Goal: Task Accomplishment & Management: Complete application form

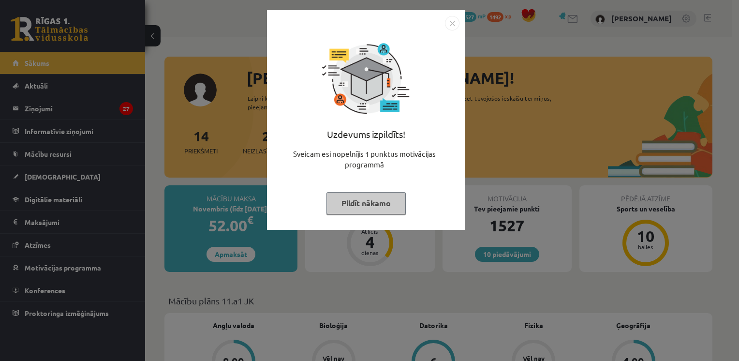
click at [355, 206] on button "Pildīt nākamo" at bounding box center [366, 203] width 79 height 22
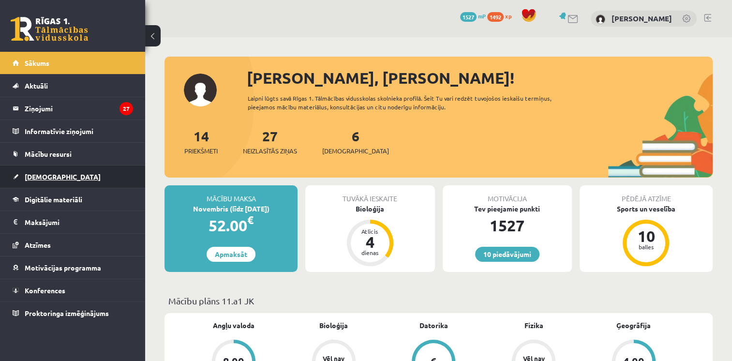
click at [39, 179] on span "[DEMOGRAPHIC_DATA]" at bounding box center [63, 176] width 76 height 9
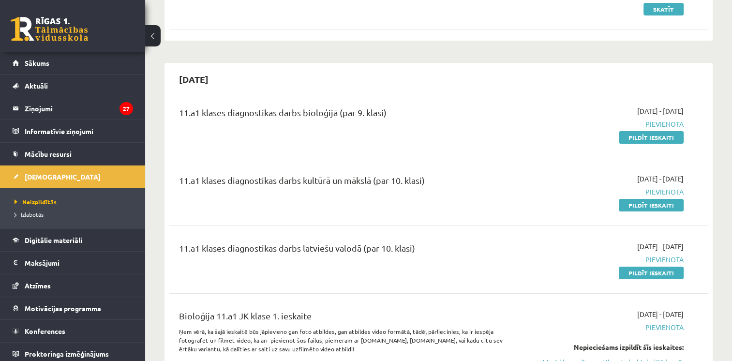
scroll to position [160, 0]
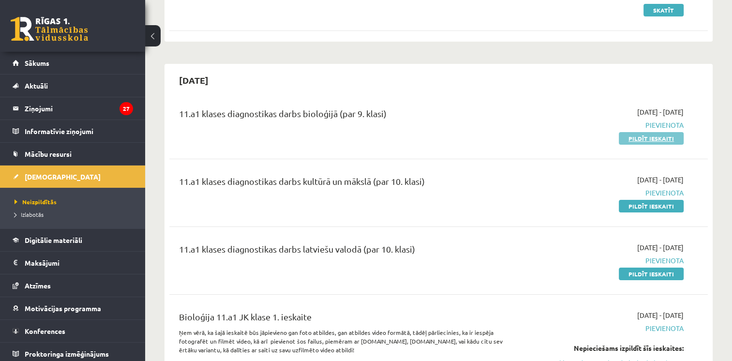
click at [664, 138] on link "Pildīt ieskaiti" at bounding box center [651, 138] width 65 height 13
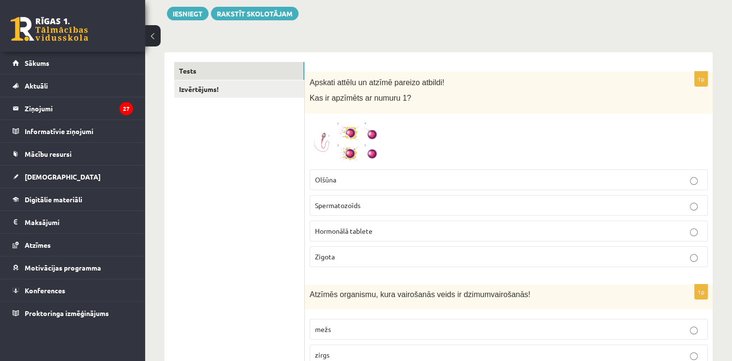
scroll to position [112, 0]
click at [328, 133] on img at bounding box center [346, 141] width 73 height 46
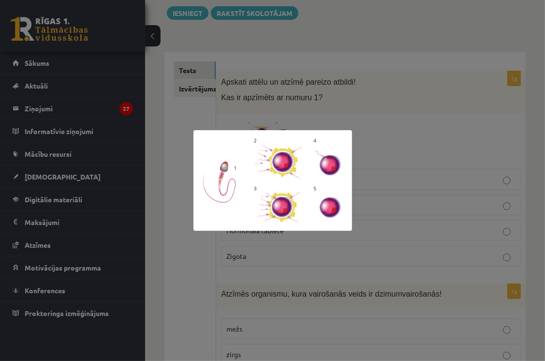
click at [393, 99] on div at bounding box center [272, 180] width 545 height 361
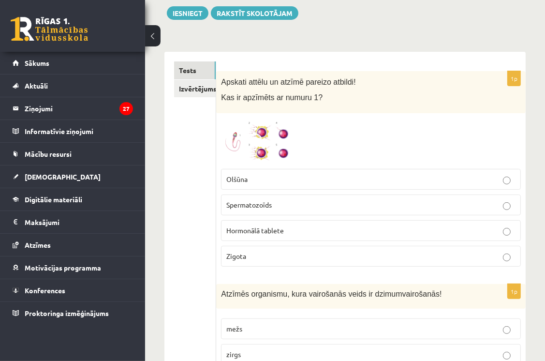
click at [284, 198] on label "Spermatozoīds" at bounding box center [371, 205] width 300 height 21
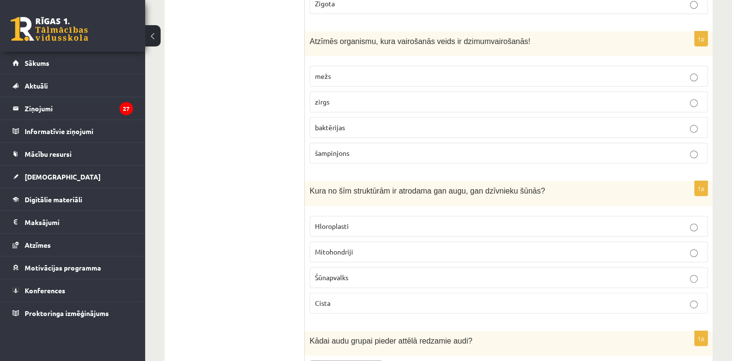
scroll to position [367, 0]
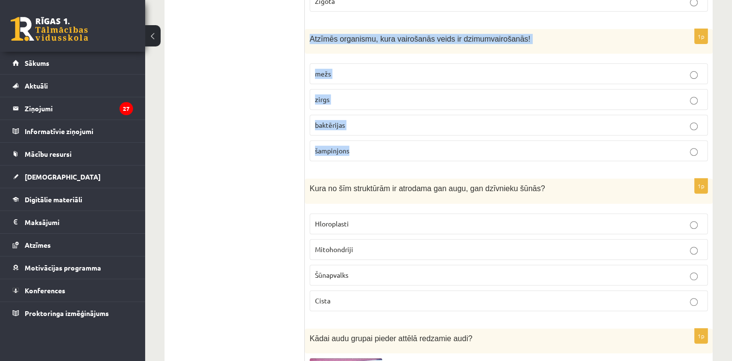
drag, startPoint x: 308, startPoint y: 36, endPoint x: 359, endPoint y: 142, distance: 118.2
click at [359, 142] on div "1p Atzīmēs organismu, kura vairošanās veids ir dzimumvairošanās! mežs zirgs bak…" at bounding box center [509, 99] width 408 height 140
drag, startPoint x: 359, startPoint y: 142, endPoint x: 327, endPoint y: 121, distance: 38.7
copy div "Atzīmēs organismu, kura vairošanās veids ir dzimumvairošanās! mežs zirgs baktēr…"
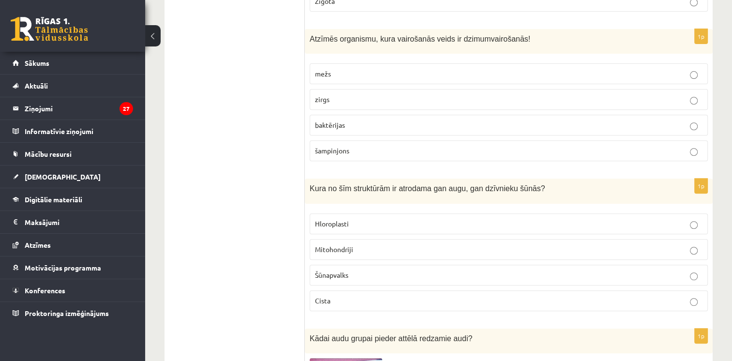
click at [374, 101] on p "zirgs" at bounding box center [509, 99] width 388 height 10
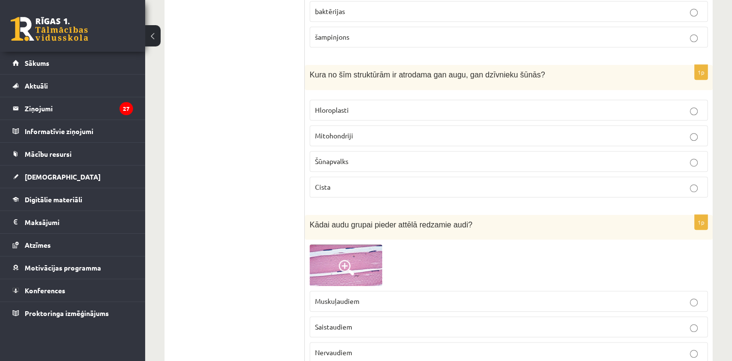
scroll to position [482, 0]
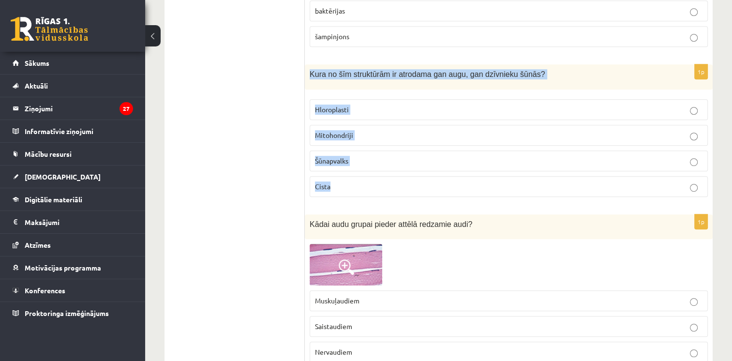
drag, startPoint x: 306, startPoint y: 68, endPoint x: 333, endPoint y: 187, distance: 122.0
click at [333, 187] on div "1p Kura no šīm struktūrām ir atrodama gan augu, gan dzīvnieku šūnās? Hloroplast…" at bounding box center [509, 134] width 408 height 140
drag, startPoint x: 333, startPoint y: 187, endPoint x: 337, endPoint y: 73, distance: 114.3
copy div "Kura no šīm struktūrām ir atrodama gan augu, gan dzīvnieku šūnās? Hloroplasti M…"
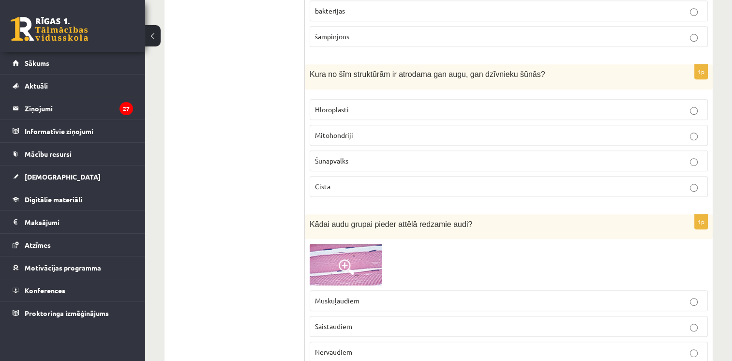
click at [389, 133] on p "Mitohondriji" at bounding box center [509, 135] width 388 height 10
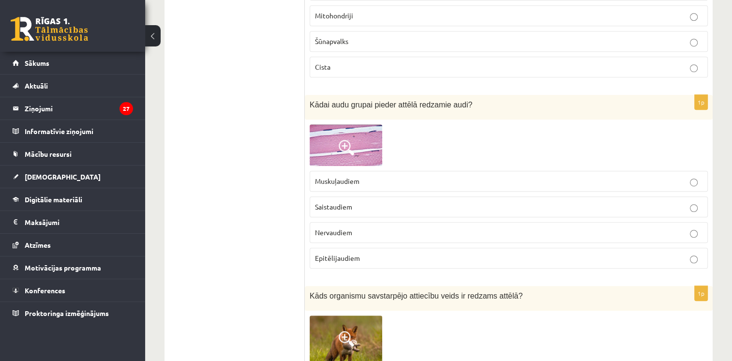
scroll to position [603, 0]
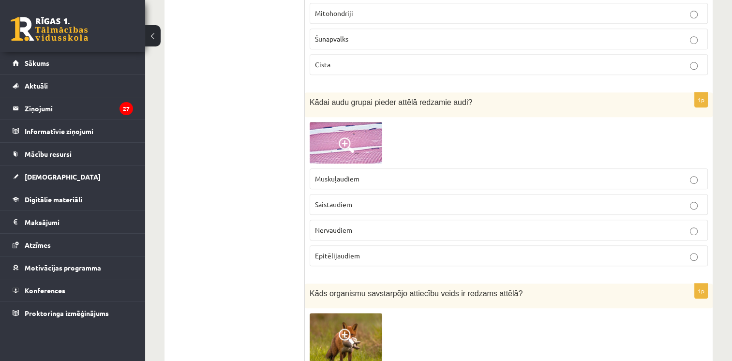
click at [334, 135] on img at bounding box center [346, 143] width 73 height 42
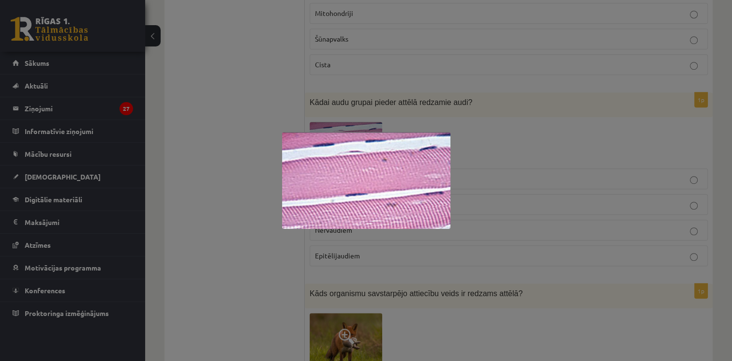
click at [201, 129] on div at bounding box center [366, 180] width 732 height 361
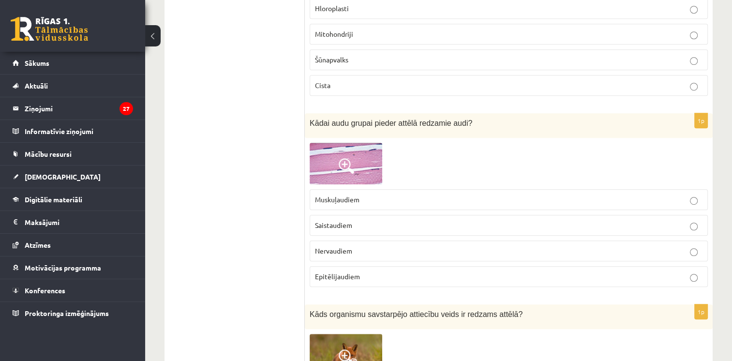
scroll to position [585, 0]
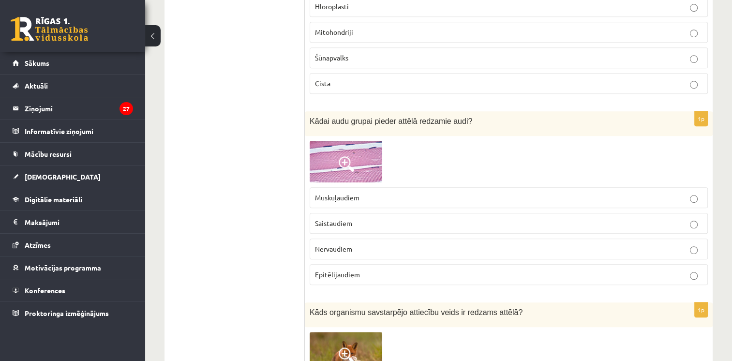
click at [337, 264] on label "Epitēlijaudiem" at bounding box center [509, 274] width 398 height 21
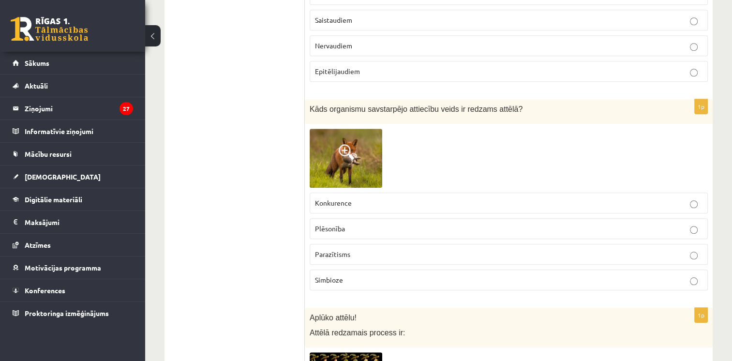
scroll to position [788, 0]
click at [333, 167] on img at bounding box center [346, 158] width 73 height 59
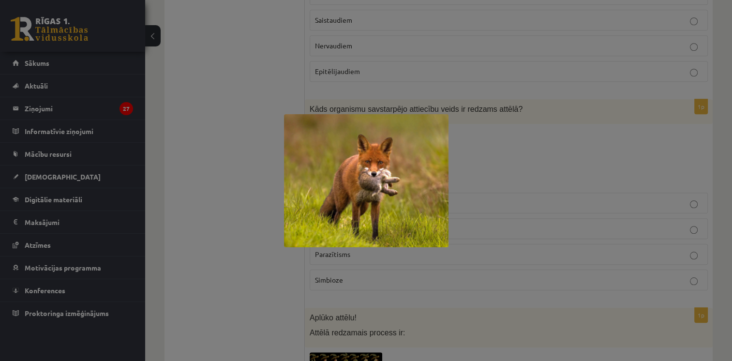
click at [263, 167] on div at bounding box center [366, 180] width 732 height 361
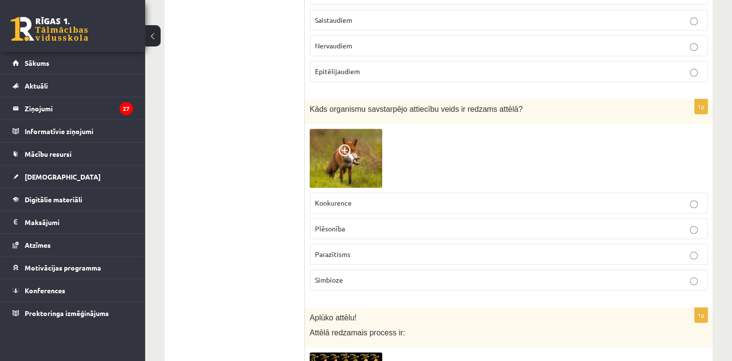
click at [341, 219] on label "Plēsonība" at bounding box center [509, 228] width 398 height 21
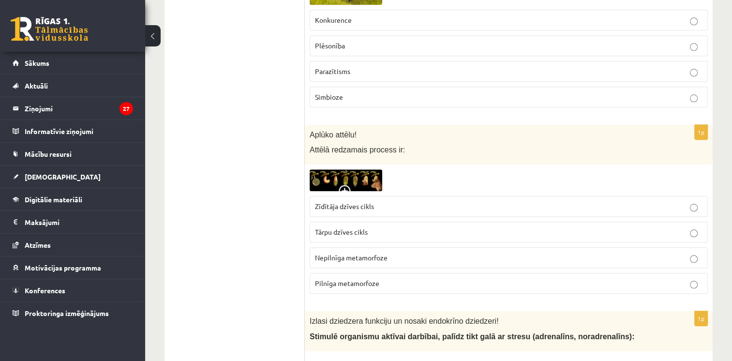
scroll to position [979, 0]
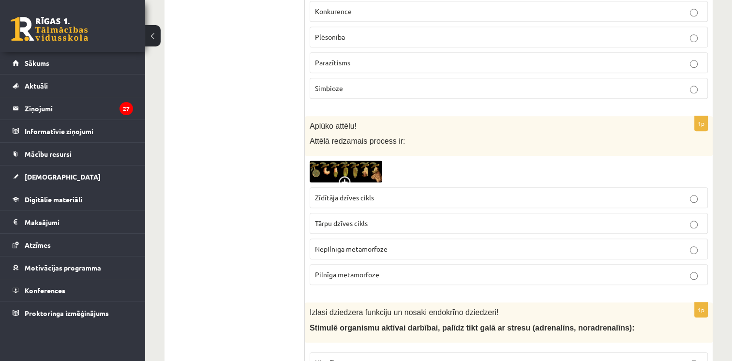
click at [344, 220] on span "Tārpu dzīves cikls" at bounding box center [341, 223] width 53 height 9
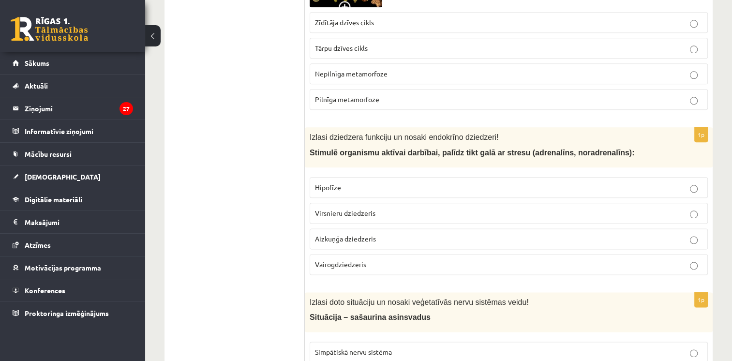
scroll to position [1159, 0]
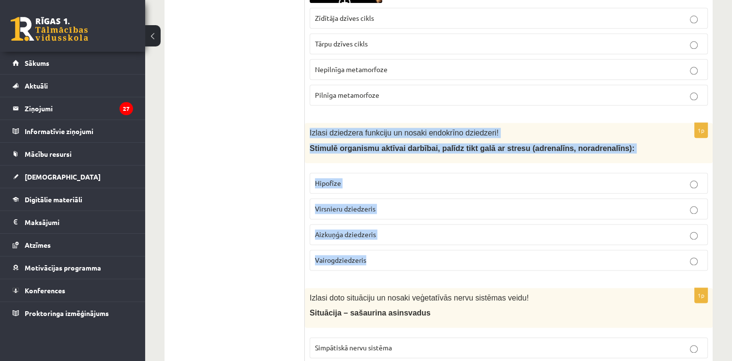
drag, startPoint x: 306, startPoint y: 129, endPoint x: 373, endPoint y: 247, distance: 135.7
click at [373, 247] on div "1p Izlasi dziedzera funkciju un nosaki endokrīno dziedzeri! Stimulē organismu a…" at bounding box center [509, 200] width 408 height 155
drag, startPoint x: 373, startPoint y: 247, endPoint x: 338, endPoint y: 143, distance: 109.3
copy div "Izlasi dziedzera funkciju un nosaki endokrīno dziedzeri! Stimulē organismu aktī…"
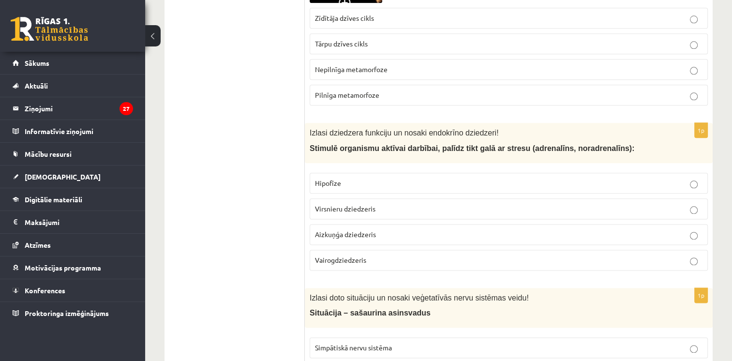
click at [336, 206] on span "Virsnieru dziedzeris" at bounding box center [345, 208] width 60 height 9
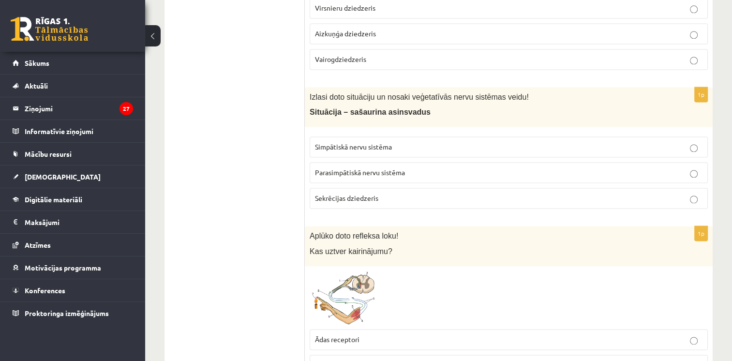
scroll to position [1364, 0]
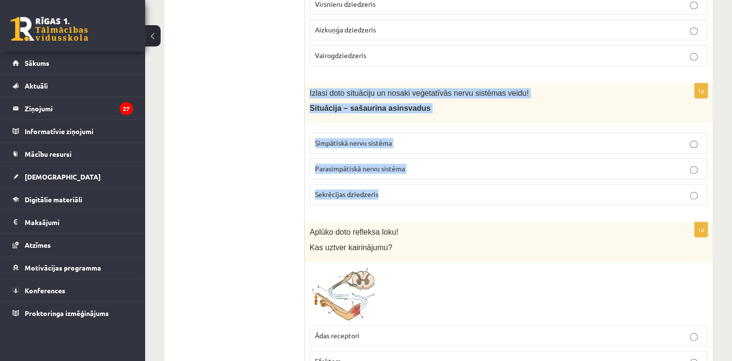
drag, startPoint x: 304, startPoint y: 82, endPoint x: 385, endPoint y: 186, distance: 131.7
click at [385, 186] on div "1p Izlasi doto situāciju un nosaki veģetatīvās nervu sistēmas veidu! Situācija …" at bounding box center [509, 148] width 408 height 130
drag, startPoint x: 385, startPoint y: 186, endPoint x: 348, endPoint y: 102, distance: 92.3
copy div "Izlasi doto situāciju un nosaki veģetatīvās nervu sistēmas veidu! Situācija – s…"
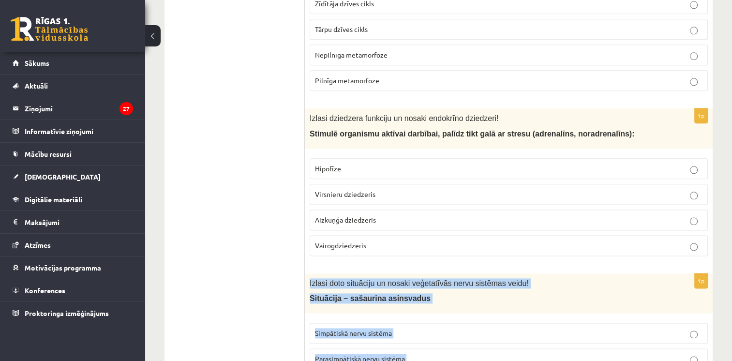
scroll to position [1043, 0]
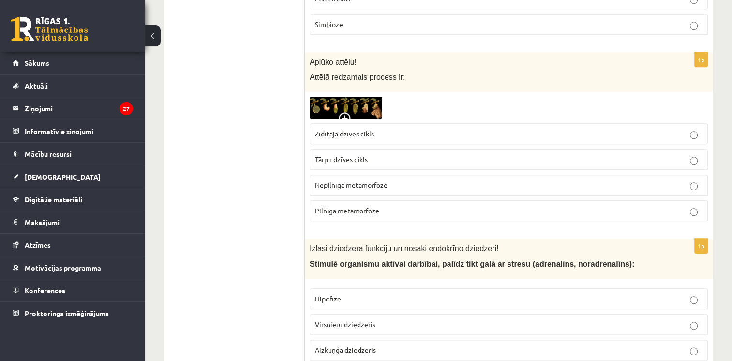
drag, startPoint x: 239, startPoint y: 45, endPoint x: 213, endPoint y: -36, distance: 84.8
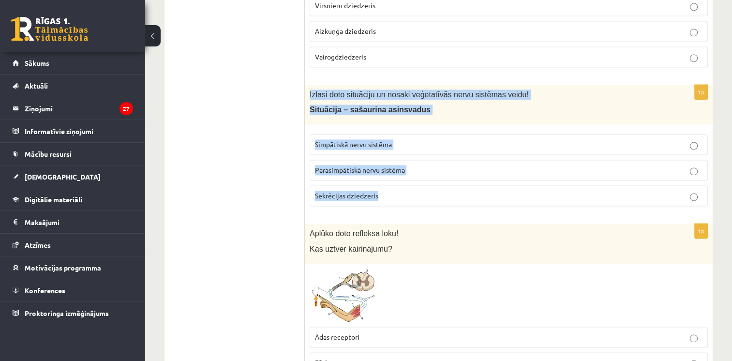
scroll to position [1363, 0]
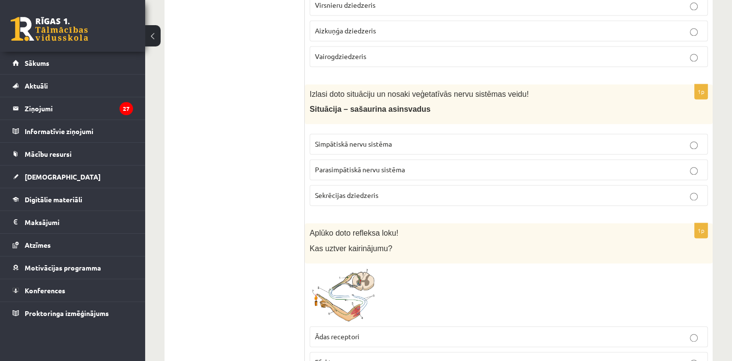
click at [346, 134] on label "Simpātiskā nervu sistēma" at bounding box center [509, 144] width 398 height 21
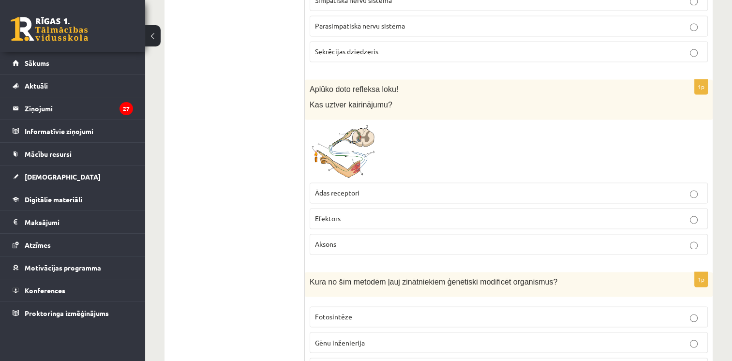
scroll to position [1513, 0]
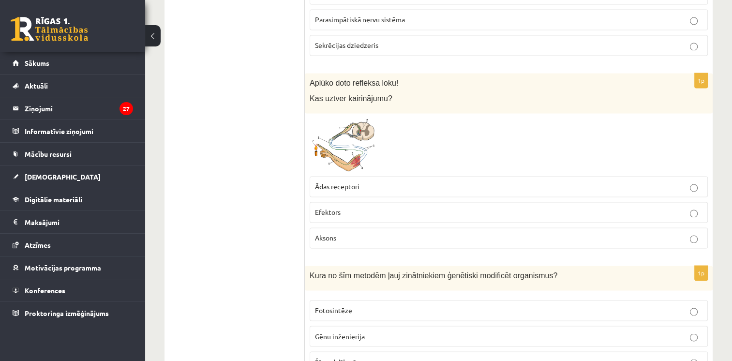
click at [336, 138] on img at bounding box center [346, 144] width 73 height 53
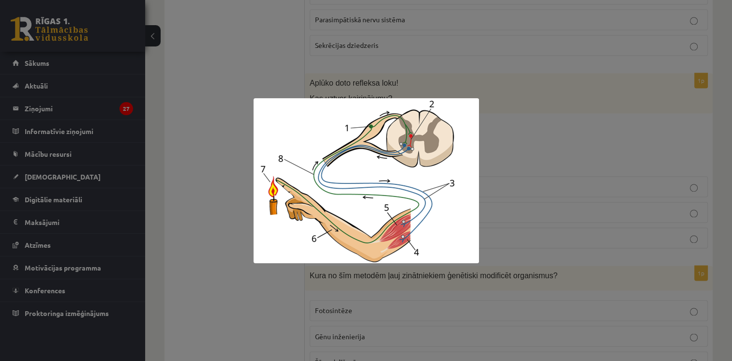
click at [490, 157] on div at bounding box center [366, 180] width 732 height 361
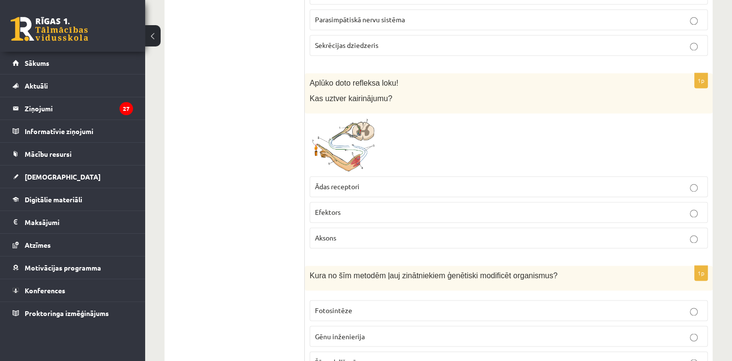
click at [361, 181] on p "Ādas receptori" at bounding box center [509, 186] width 388 height 10
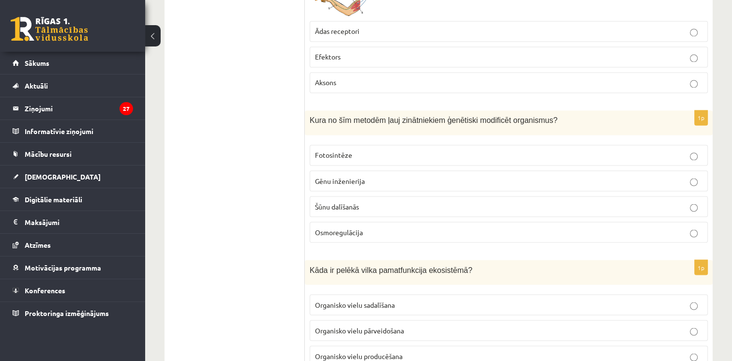
scroll to position [1672, 0]
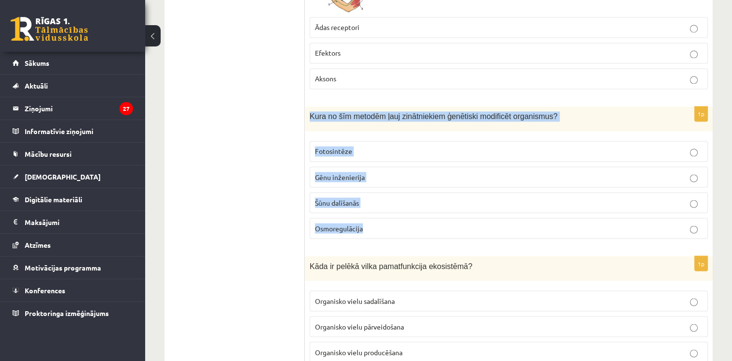
drag, startPoint x: 305, startPoint y: 108, endPoint x: 389, endPoint y: 209, distance: 131.6
click at [389, 209] on div "1p Kura no šīm metodēm ļauj zinātniekiem ģenētiski modificēt organismus? Fotosi…" at bounding box center [509, 176] width 408 height 140
drag, startPoint x: 389, startPoint y: 209, endPoint x: 333, endPoint y: 113, distance: 111.1
copy div "Kura no šīm metodēm ļauj zinātniekiem ģenētiski modificēt organismus? Fotosintē…"
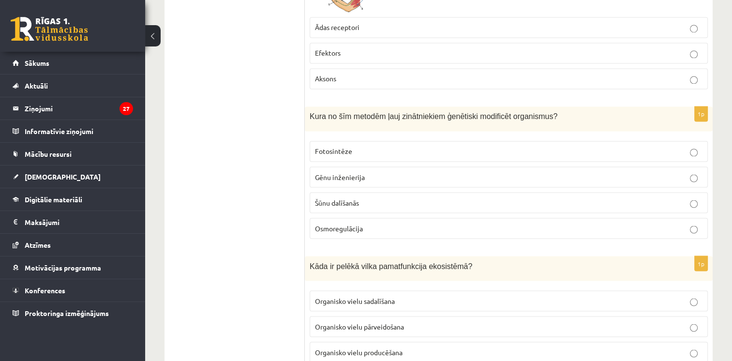
click at [339, 172] on span "Gēnu inženierija" at bounding box center [340, 176] width 50 height 9
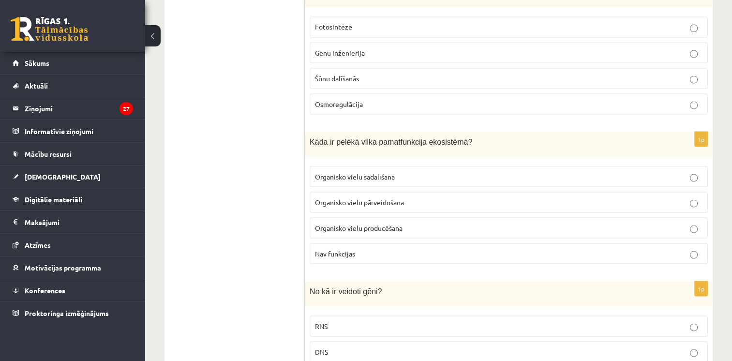
scroll to position [1811, 0]
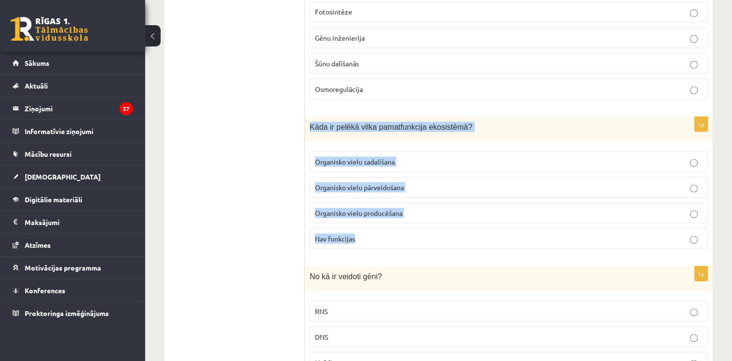
drag, startPoint x: 308, startPoint y: 118, endPoint x: 382, endPoint y: 224, distance: 129.0
click at [382, 224] on div "1p Kāda ir pelēkā vilka pamatfunkcija ekosistēmā? Organisko vielu sadalīšana Or…" at bounding box center [509, 187] width 408 height 140
drag, startPoint x: 382, startPoint y: 224, endPoint x: 364, endPoint y: 121, distance: 104.1
click at [364, 122] on span "Kāda ir pelēkā vilka pamatfunkcija ekosistēmā?" at bounding box center [391, 126] width 163 height 8
copy div "Kāda ir pelēkā vilka pamatfunkcija ekosistēmā? Organisko vielu sadalīšana Organ…"
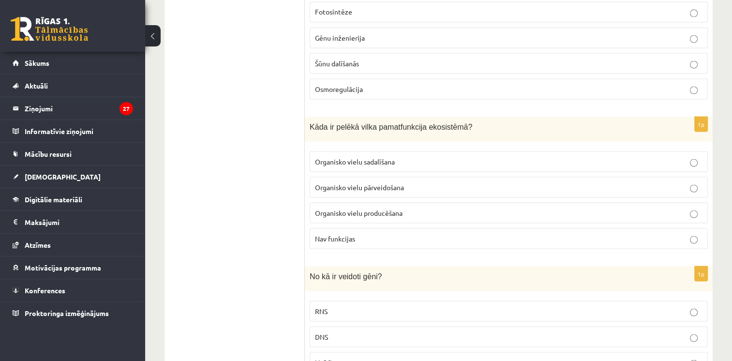
click at [356, 182] on span "Organisko vielu pārveidošana" at bounding box center [359, 186] width 89 height 9
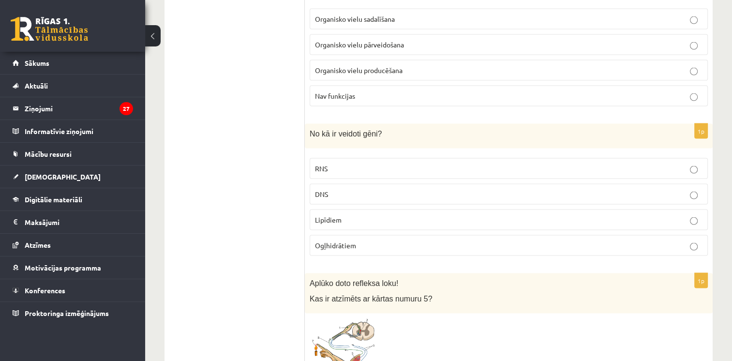
scroll to position [1959, 0]
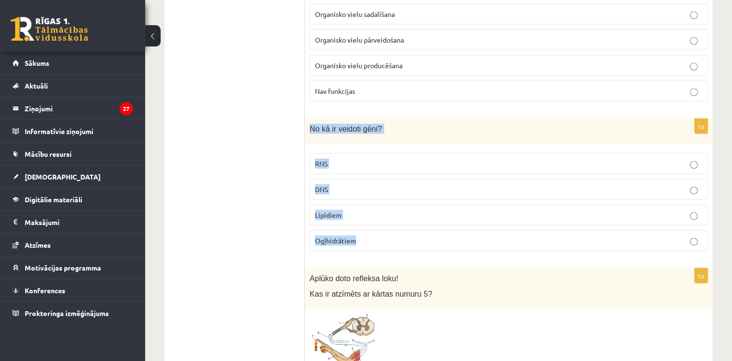
drag, startPoint x: 307, startPoint y: 119, endPoint x: 395, endPoint y: 226, distance: 138.2
click at [395, 226] on div "1p No kā ir veidoti gēni? RNS DNS Lipīdiem Ogļhidrātiem" at bounding box center [509, 189] width 408 height 140
drag, startPoint x: 395, startPoint y: 226, endPoint x: 350, endPoint y: 121, distance: 113.4
copy div "No kā ir veidoti gēni? RNS DNS Lipīdiem Ogļhidrātiem"
click at [250, 122] on ul "Tests Izvērtējums!" at bounding box center [239, 337] width 131 height 4244
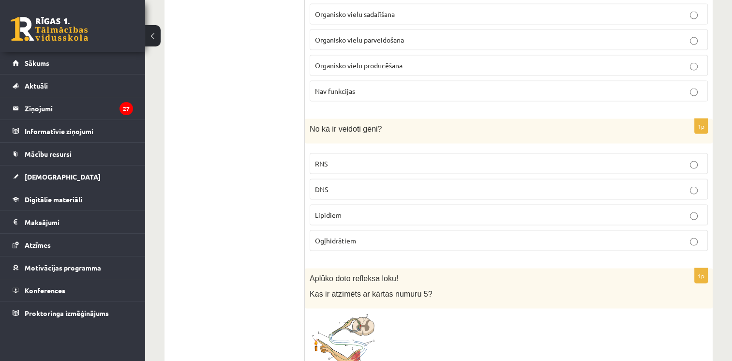
click at [329, 187] on label "DNS" at bounding box center [509, 189] width 398 height 21
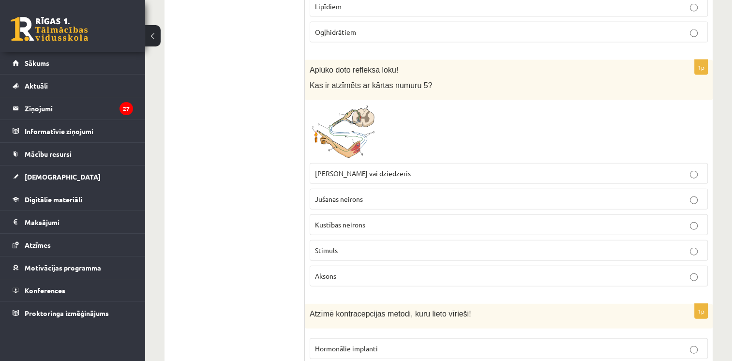
scroll to position [2169, 0]
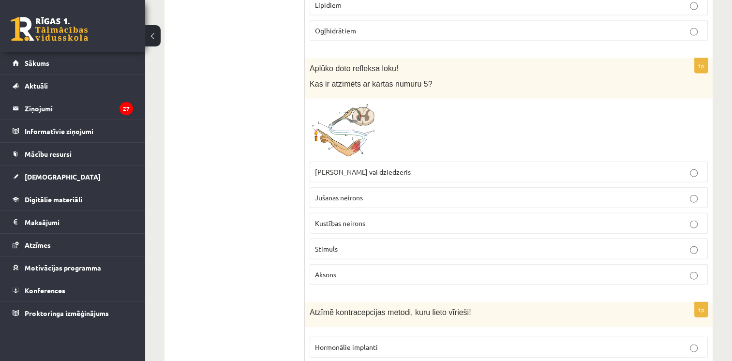
click at [355, 117] on img at bounding box center [346, 130] width 73 height 53
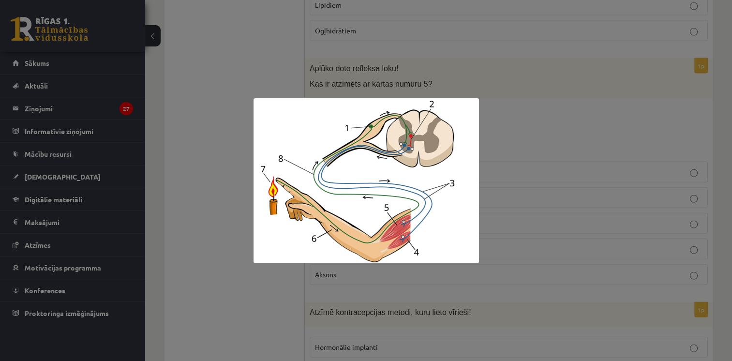
click at [245, 163] on div at bounding box center [366, 180] width 732 height 361
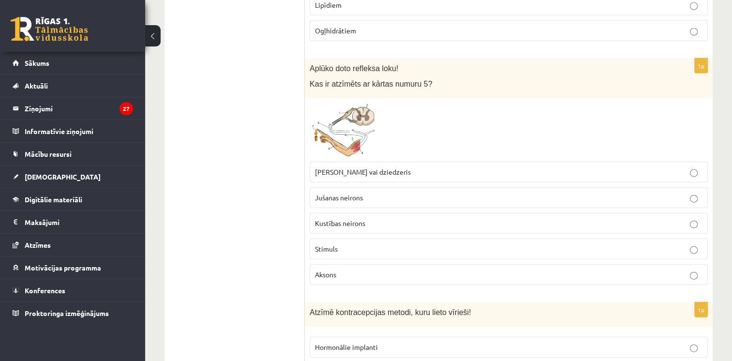
click at [341, 167] on p "Muskulis vai dziedzeris" at bounding box center [509, 172] width 388 height 10
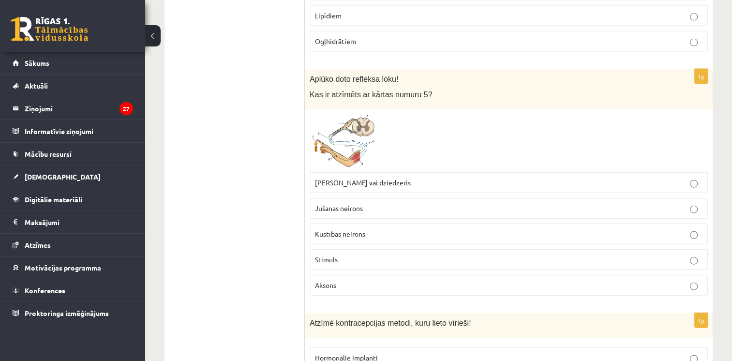
scroll to position [2157, 0]
click at [337, 142] on img at bounding box center [346, 141] width 73 height 53
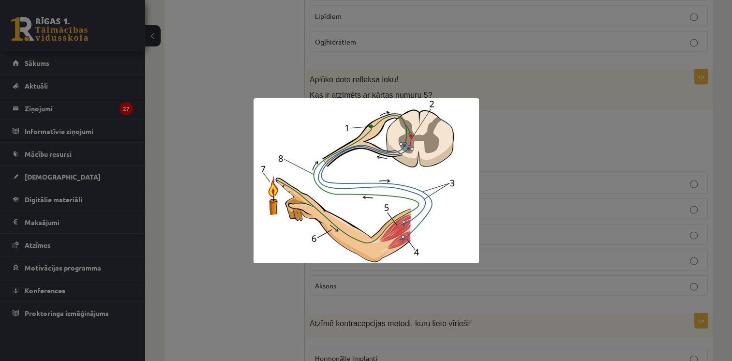
click at [219, 177] on div at bounding box center [366, 180] width 732 height 361
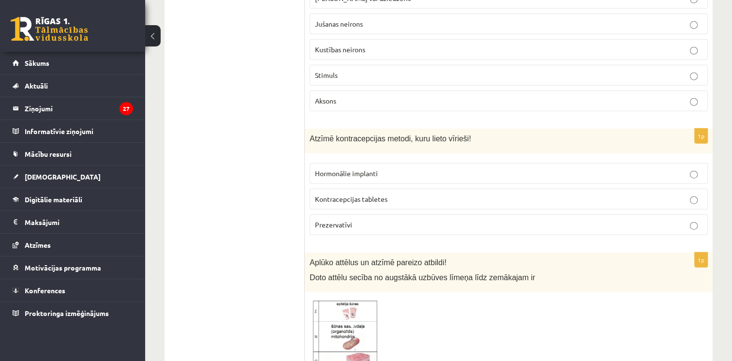
scroll to position [2356, 0]
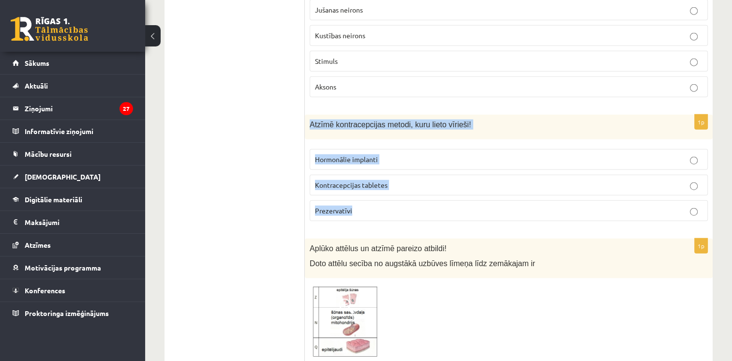
drag, startPoint x: 308, startPoint y: 111, endPoint x: 385, endPoint y: 193, distance: 111.9
click at [385, 193] on div "1p Atzīmē kontracepcijas metodi, kuru lieto vīrieši! Hormonālie implanti Kontra…" at bounding box center [509, 172] width 408 height 114
drag, startPoint x: 385, startPoint y: 193, endPoint x: 360, endPoint y: 111, distance: 85.7
copy div "Atzīmē kontracepcijas metodi, kuru lieto vīrieši! Hormonālie implanti Kontracep…"
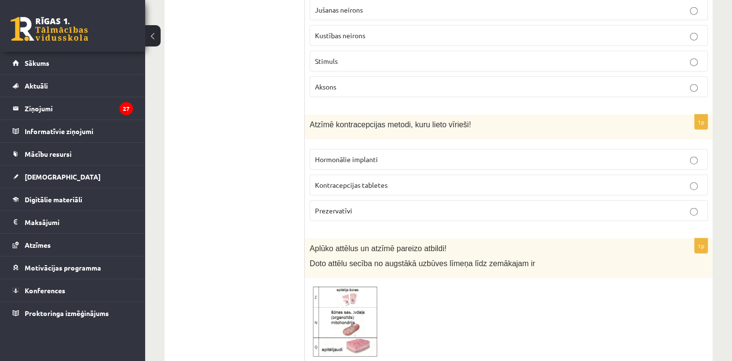
drag, startPoint x: 274, startPoint y: 115, endPoint x: 227, endPoint y: -36, distance: 157.5
click at [366, 206] on p "Prezervatīvi" at bounding box center [509, 211] width 388 height 10
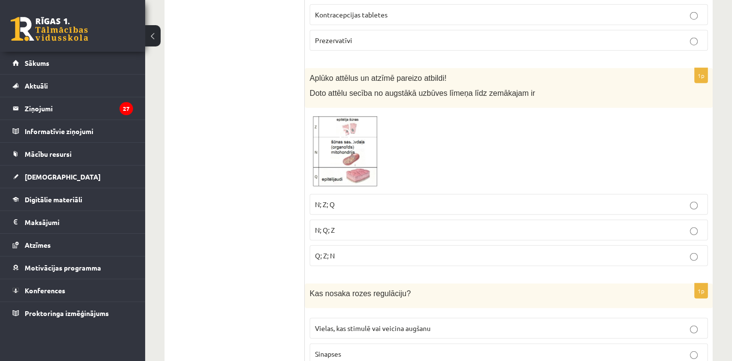
scroll to position [2528, 0]
click at [344, 135] on img at bounding box center [346, 150] width 73 height 76
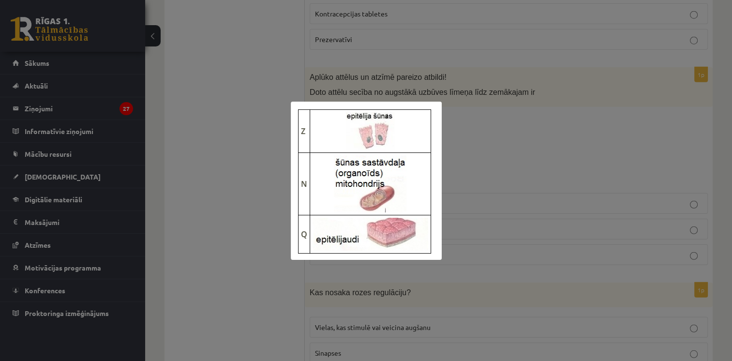
click at [530, 180] on div at bounding box center [366, 180] width 732 height 361
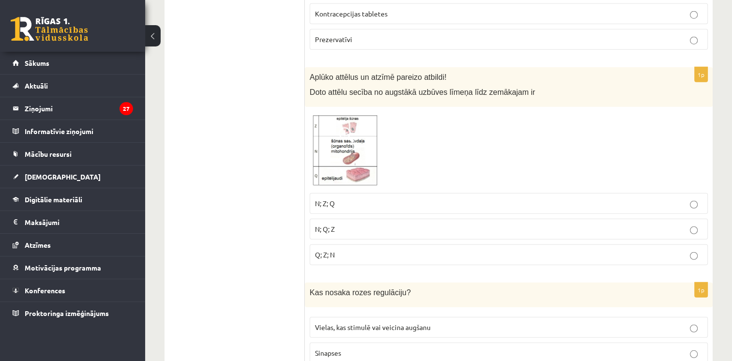
click at [329, 224] on label "N; Q; Z" at bounding box center [509, 229] width 398 height 21
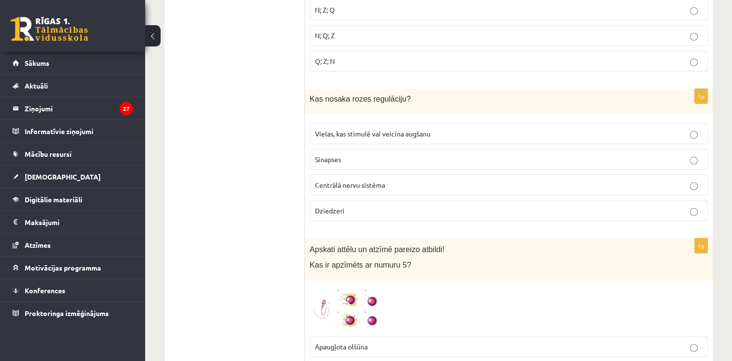
scroll to position [2728, 0]
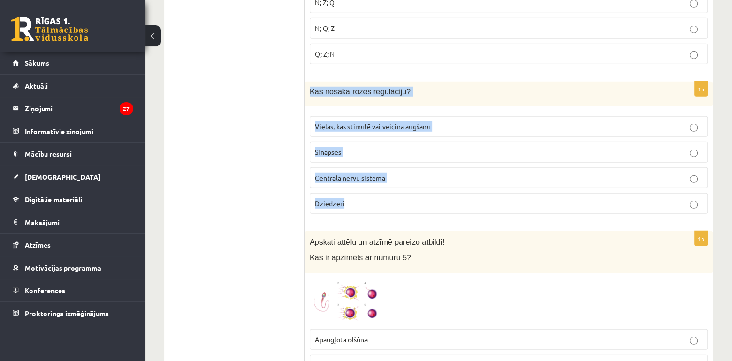
drag, startPoint x: 308, startPoint y: 81, endPoint x: 384, endPoint y: 191, distance: 134.2
click at [384, 191] on div "1p Kas nosaka rozes regulāciju? Vielas, kas stimulē vai veicina augšanu Sinapse…" at bounding box center [509, 152] width 408 height 140
drag, startPoint x: 384, startPoint y: 191, endPoint x: 346, endPoint y: 80, distance: 117.4
copy div "Kas nosaka rozes regulāciju? Vielas, kas stimulē vai veicina augšanu Sinapses C…"
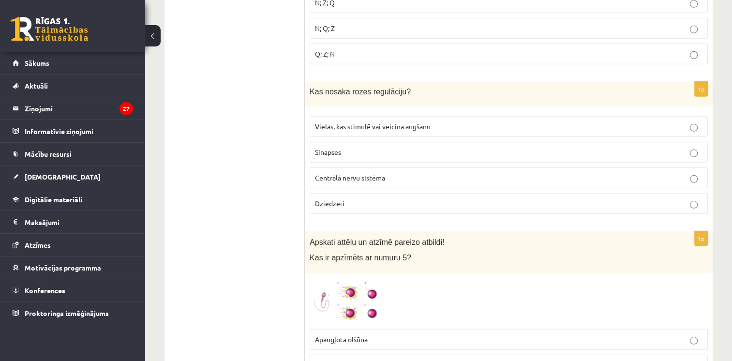
click at [360, 123] on label "Vielas, kas stimulē vai veicina augšanu" at bounding box center [509, 126] width 398 height 21
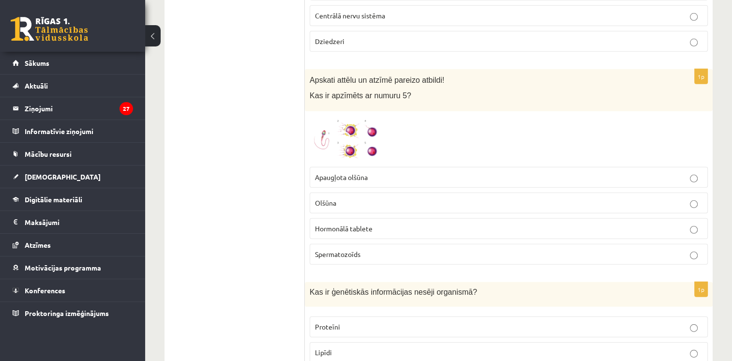
scroll to position [2895, 0]
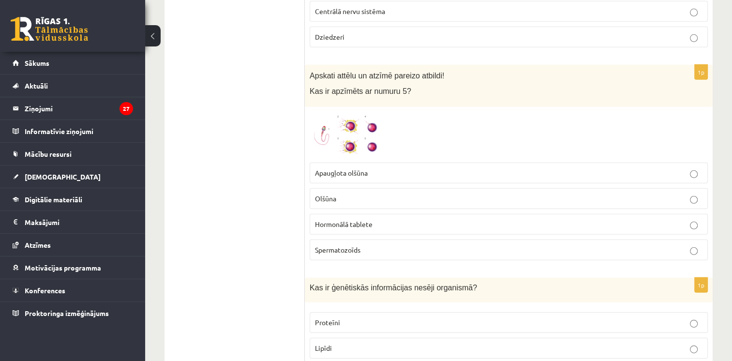
click at [360, 123] on img at bounding box center [346, 135] width 73 height 46
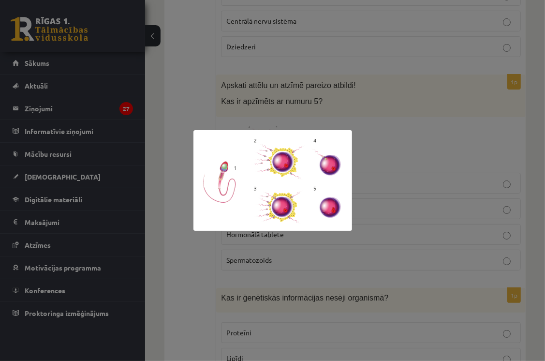
click at [374, 211] on div at bounding box center [272, 180] width 545 height 361
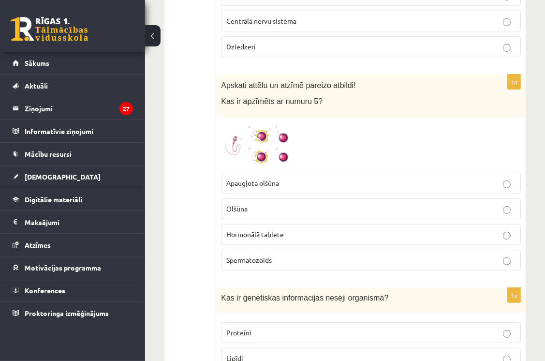
click at [315, 204] on p "Olšūna" at bounding box center [370, 209] width 289 height 10
click at [510, 175] on label "Apaugļota olšūna" at bounding box center [371, 183] width 300 height 21
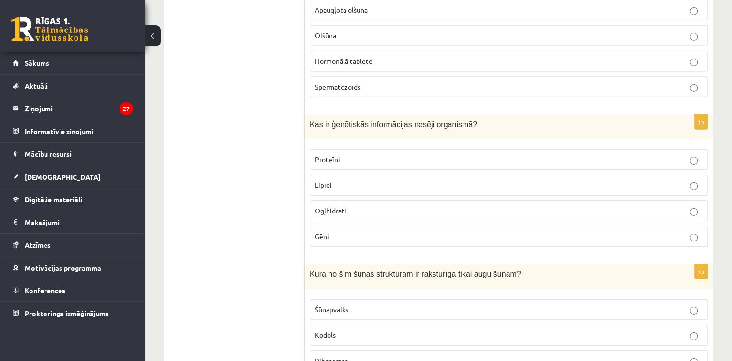
scroll to position [3082, 0]
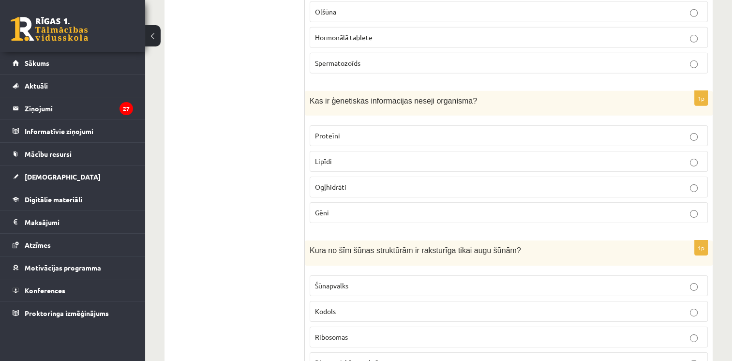
click at [327, 208] on span "Gēni" at bounding box center [322, 212] width 14 height 9
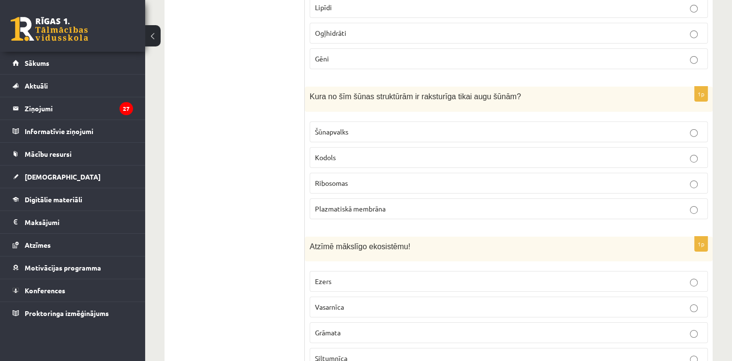
scroll to position [3241, 0]
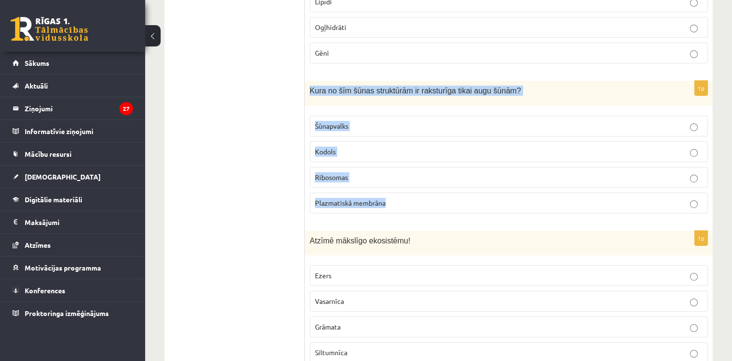
drag, startPoint x: 307, startPoint y: 67, endPoint x: 416, endPoint y: 202, distance: 173.8
click at [416, 202] on div "1p Kura no šīm šūnas struktūrām ir raksturīga tikai augu šūnām? Šūnapvalks Kodo…" at bounding box center [509, 151] width 408 height 140
drag, startPoint x: 416, startPoint y: 202, endPoint x: 348, endPoint y: 80, distance: 139.7
copy div "Kura no šīm šūnas struktūrām ir raksturīga tikai augu šūnām? Šūnapvalks Kodols …"
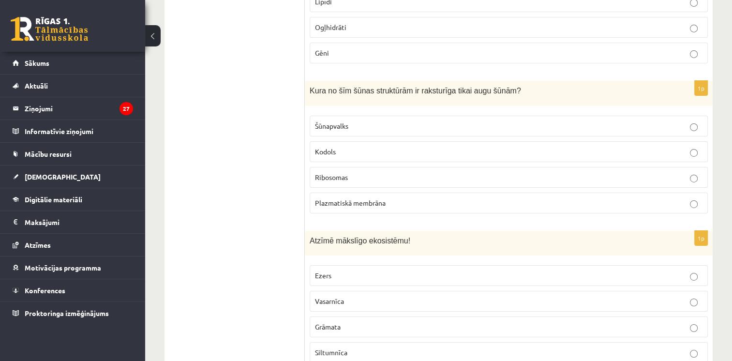
click at [354, 118] on label "Šūnapvalks" at bounding box center [509, 126] width 398 height 21
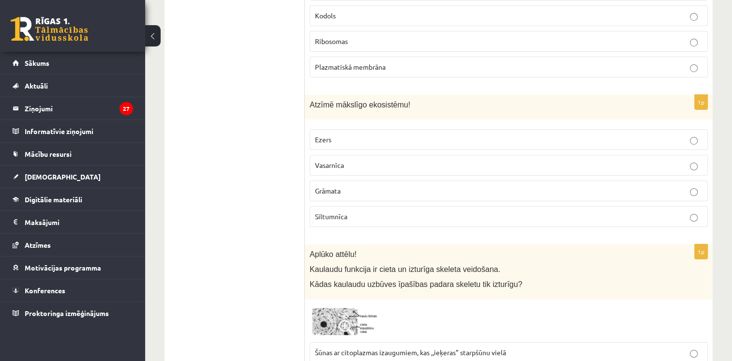
scroll to position [3381, 0]
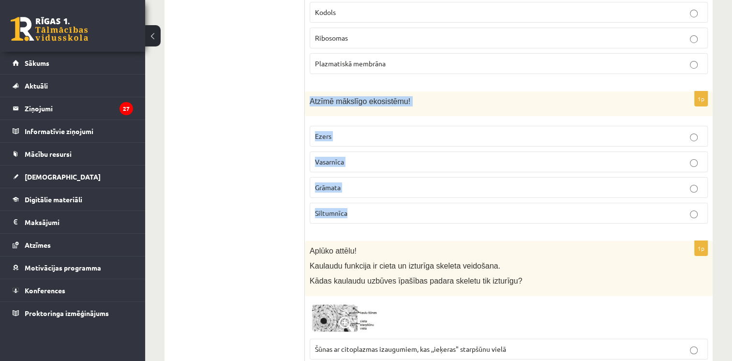
drag, startPoint x: 308, startPoint y: 82, endPoint x: 356, endPoint y: 198, distance: 125.8
click at [356, 198] on div "1p Atzīmē mākslīgo ekosistēmu! Ezers Vasarnīca Grāmata Siltumnīca" at bounding box center [509, 161] width 408 height 140
drag, startPoint x: 356, startPoint y: 198, endPoint x: 326, endPoint y: 82, distance: 119.6
click at [345, 207] on label "Siltumnīca" at bounding box center [509, 213] width 398 height 21
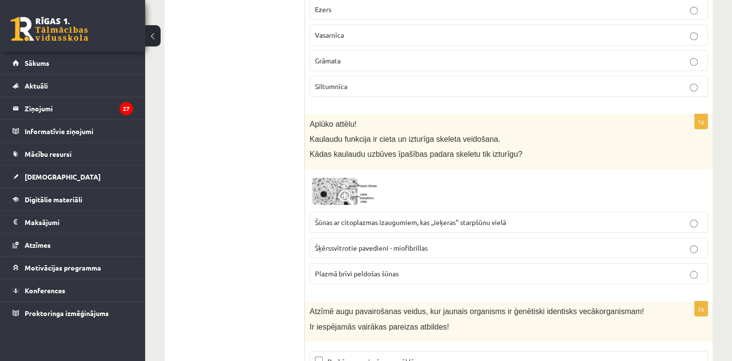
scroll to position [3519, 0]
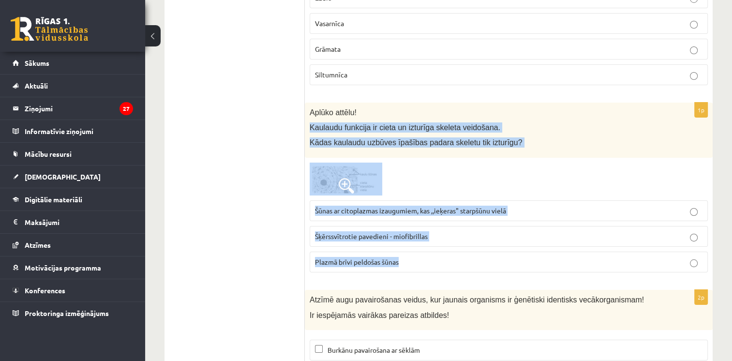
drag, startPoint x: 309, startPoint y: 108, endPoint x: 457, endPoint y: 253, distance: 207.0
click at [457, 253] on div "1p Aplūko attēlu! Kaulaudu funkcija ir cieta un izturīga skeleta veidošana. Kād…" at bounding box center [509, 192] width 408 height 178
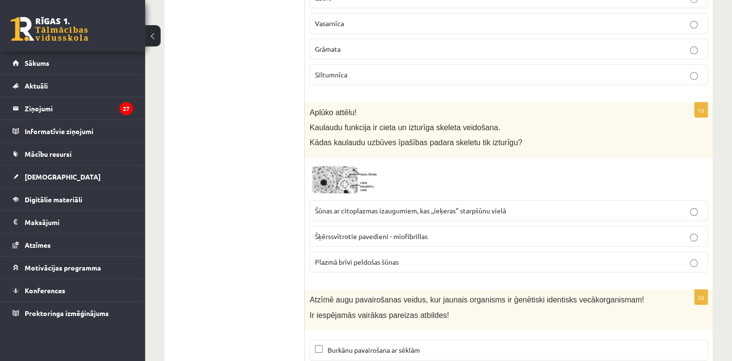
click at [419, 202] on label "Šūnas ar citoplazmas izaugumiem, kas ,,ieķeras" starpšūnu vielā" at bounding box center [509, 210] width 398 height 21
click at [343, 178] on span at bounding box center [346, 185] width 15 height 15
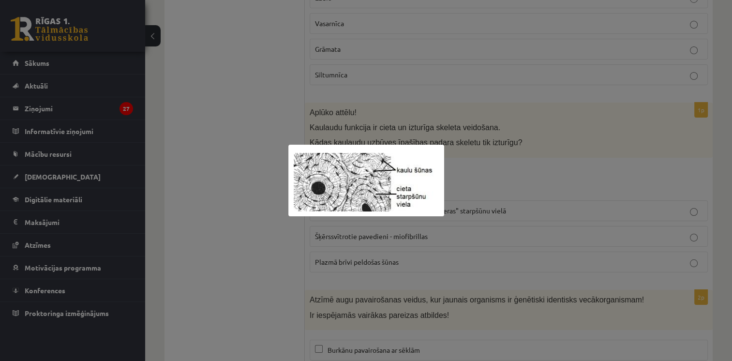
click at [486, 165] on div at bounding box center [366, 180] width 732 height 361
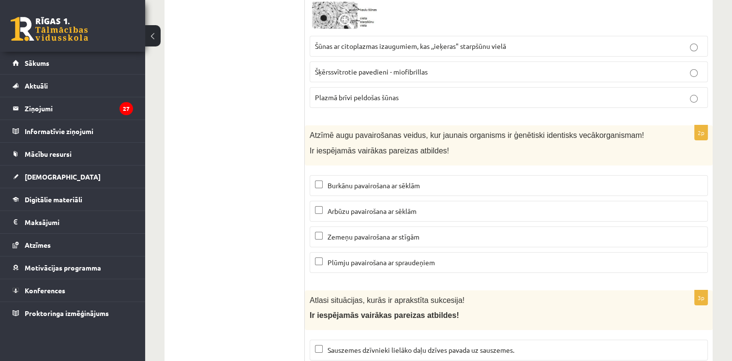
scroll to position [3719, 0]
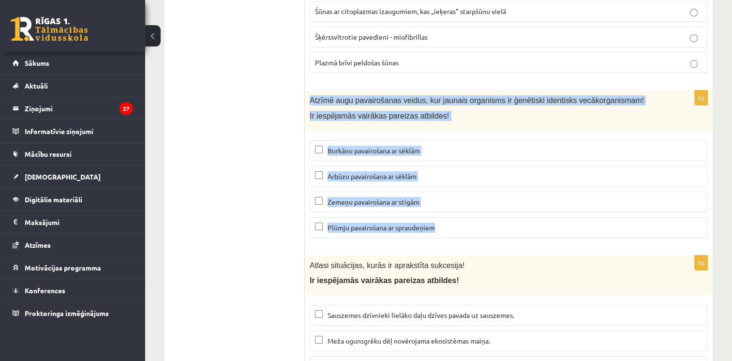
drag, startPoint x: 309, startPoint y: 77, endPoint x: 451, endPoint y: 208, distance: 192.8
click at [451, 208] on div "2p Atzīmē augu pavairošanas veidus, kur jaunais organisms ir ģenētiski identisk…" at bounding box center [509, 167] width 408 height 155
drag, startPoint x: 451, startPoint y: 208, endPoint x: 374, endPoint y: 96, distance: 135.7
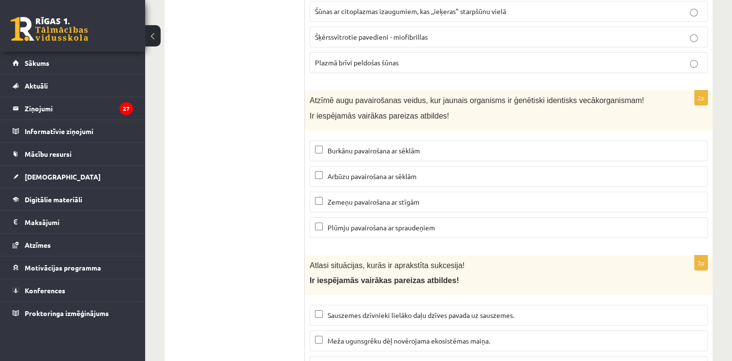
click at [349, 197] on span "Zemeņu pavairošana ar stīgām" at bounding box center [374, 201] width 92 height 9
click at [348, 217] on label "Plūmju pavairošana ar spraudeņiem" at bounding box center [509, 227] width 398 height 21
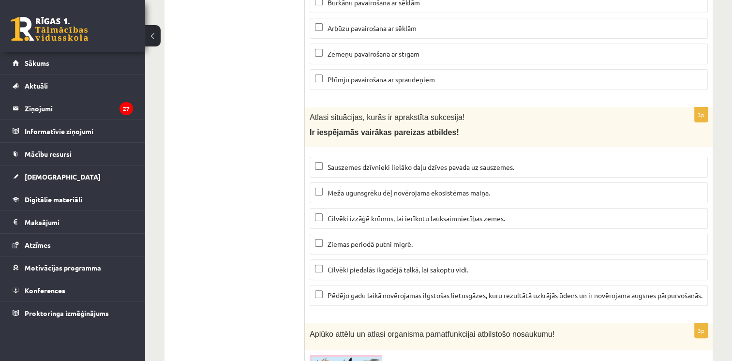
scroll to position [3878, 0]
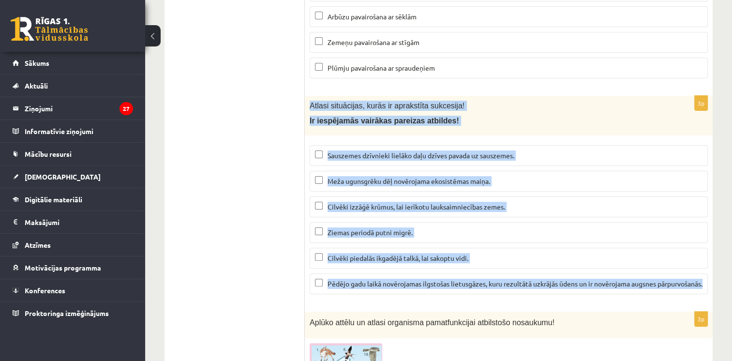
drag, startPoint x: 306, startPoint y: 87, endPoint x: 424, endPoint y: 278, distance: 224.5
click at [424, 278] on div "3p Atlasi situācijas, kurās ir aprakstīta sukcesija! Ir iespējamās vairākas par…" at bounding box center [509, 199] width 408 height 207
drag, startPoint x: 424, startPoint y: 278, endPoint x: 387, endPoint y: 194, distance: 91.8
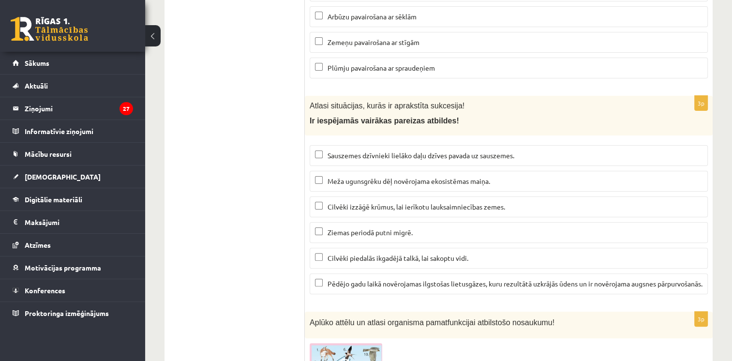
click at [370, 171] on label "Meža ugunsgrēku dēļ novērojama ekosistēmas maiņa." at bounding box center [509, 181] width 398 height 21
click at [359, 202] on span "Cilvēki izzāģē krūmus, lai ierīkotu lauksaimniecības zemes." at bounding box center [417, 206] width 178 height 9
click at [333, 279] on p "Pēdējo gadu laikā novērojamas ilgstošas lietusgāzes, kuru rezultātā uzkrājās ūd…" at bounding box center [509, 284] width 388 height 10
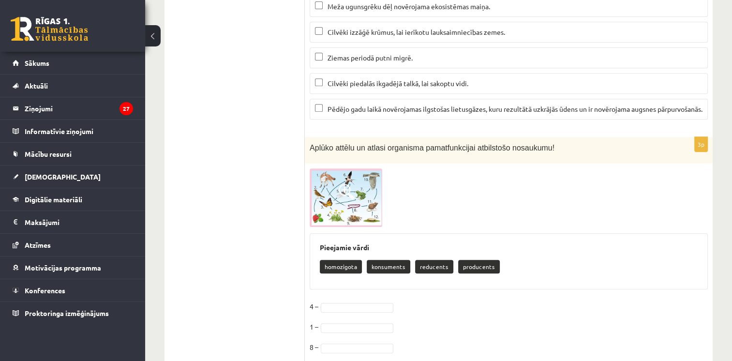
scroll to position [4063, 0]
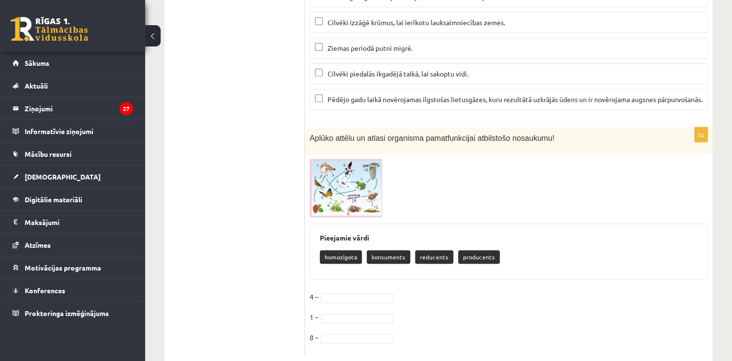
click at [345, 174] on span at bounding box center [346, 181] width 15 height 15
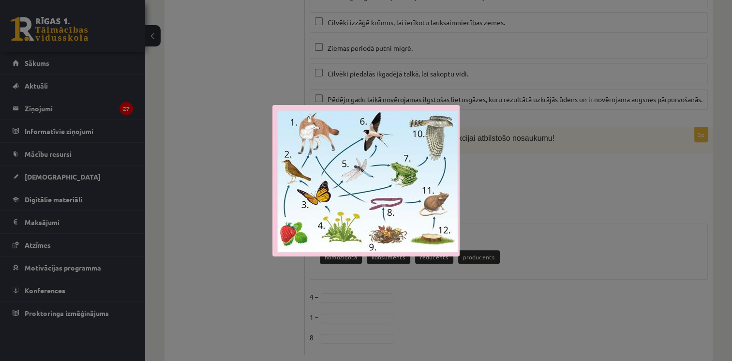
click at [499, 111] on div at bounding box center [366, 180] width 732 height 361
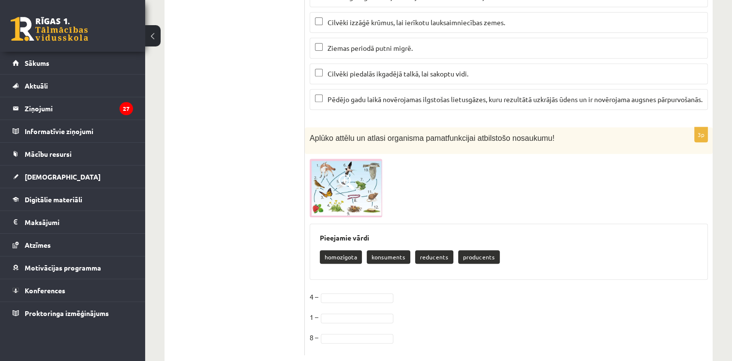
scroll to position [4077, 0]
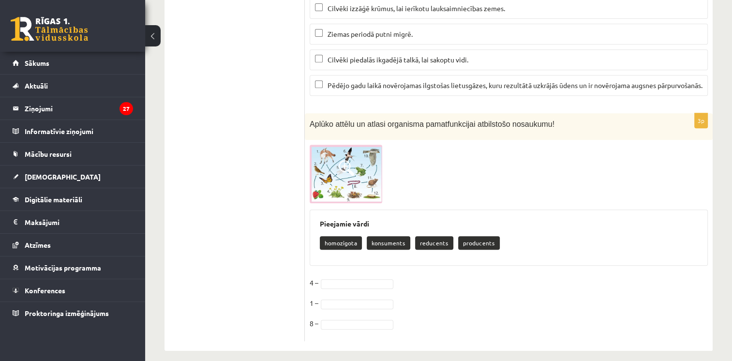
click at [363, 171] on img at bounding box center [346, 174] width 73 height 59
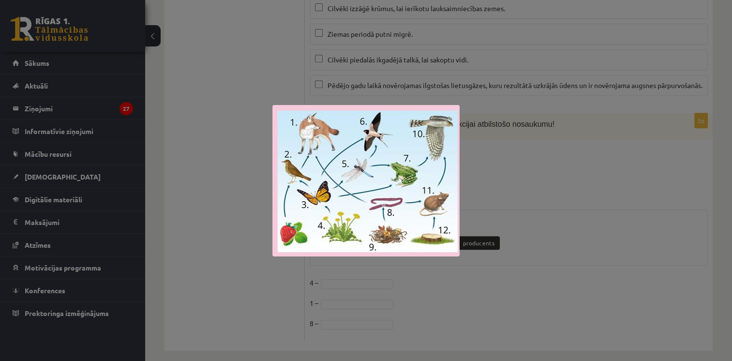
click at [518, 184] on div at bounding box center [366, 180] width 732 height 361
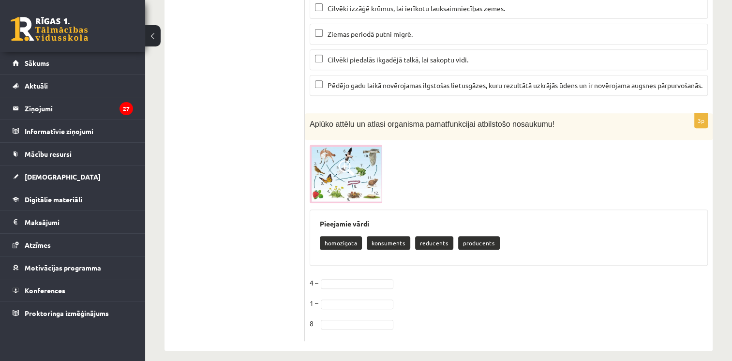
click at [350, 182] on img at bounding box center [346, 174] width 73 height 59
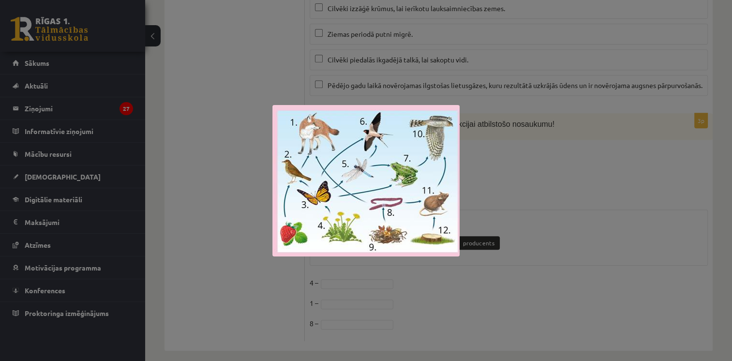
click at [497, 158] on div at bounding box center [366, 180] width 732 height 361
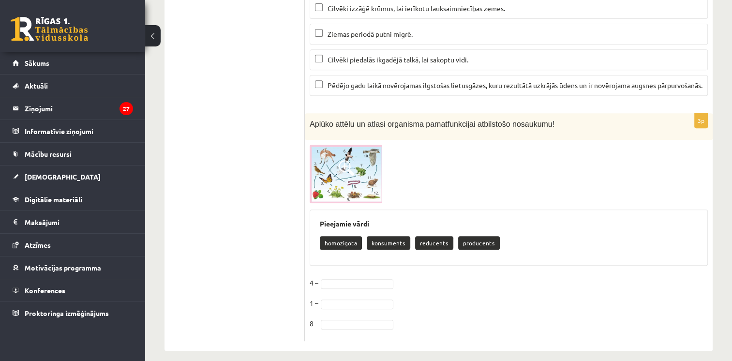
click at [345, 184] on img at bounding box center [346, 174] width 73 height 59
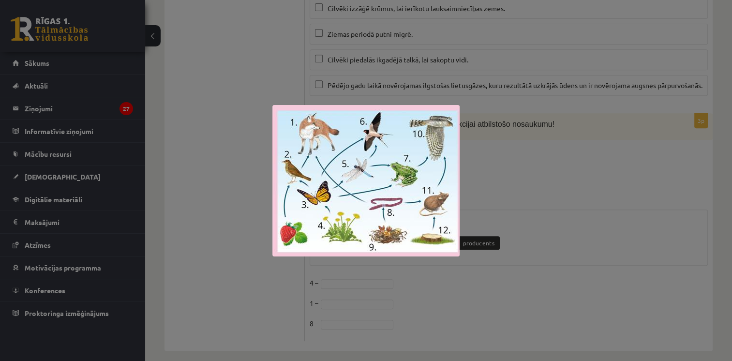
click at [534, 114] on div at bounding box center [366, 180] width 732 height 361
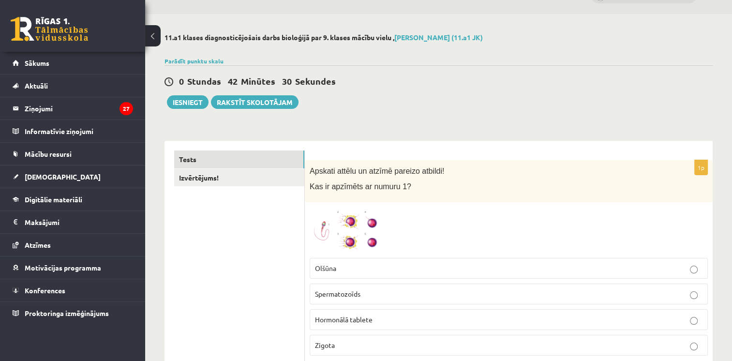
scroll to position [0, 0]
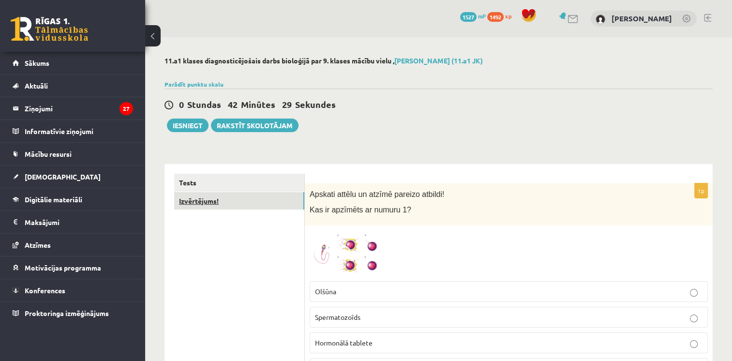
click at [198, 201] on link "Izvērtējums!" at bounding box center [239, 201] width 130 height 18
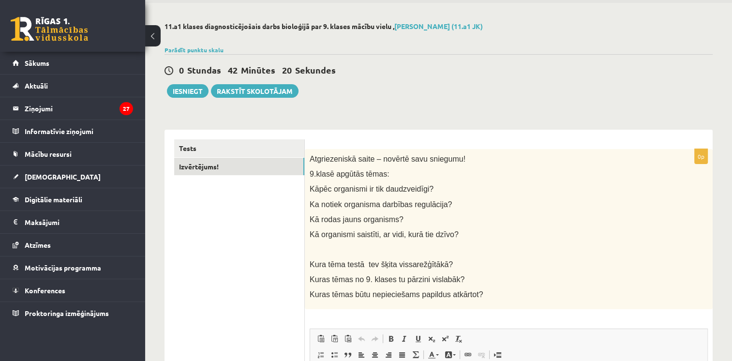
scroll to position [34, 0]
click at [194, 89] on button "Iesniegt" at bounding box center [188, 92] width 42 height 14
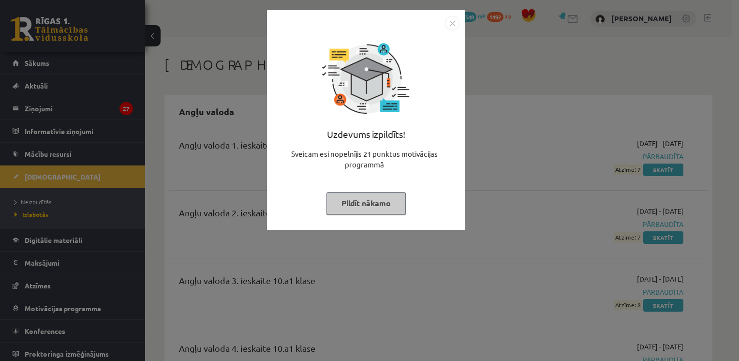
click at [368, 209] on button "Pildīt nākamo" at bounding box center [366, 203] width 79 height 22
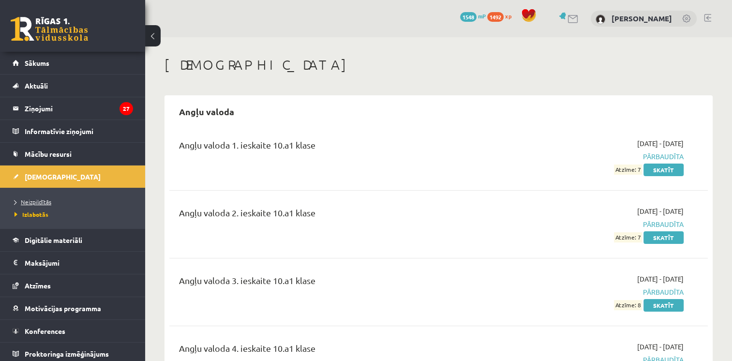
click at [59, 199] on link "Neizpildītās" at bounding box center [75, 201] width 121 height 9
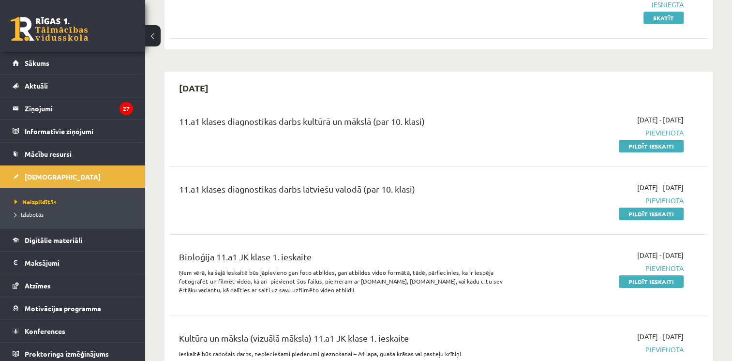
scroll to position [154, 0]
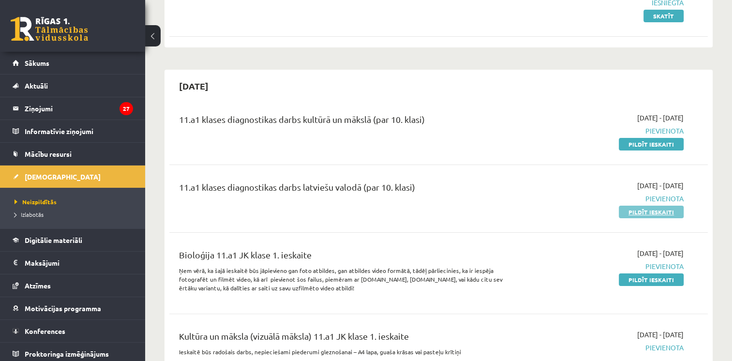
click at [634, 212] on link "Pildīt ieskaiti" at bounding box center [651, 212] width 65 height 13
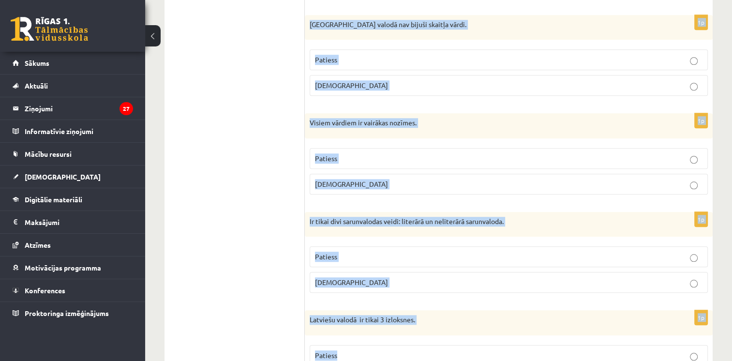
scroll to position [964, 0]
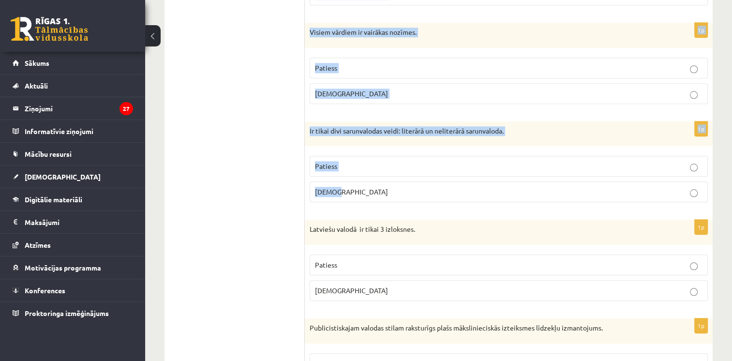
drag, startPoint x: 314, startPoint y: 60, endPoint x: 360, endPoint y: 191, distance: 138.4
drag, startPoint x: 360, startPoint y: 191, endPoint x: 315, endPoint y: 128, distance: 77.0
copy form "Apgalvojums ir patiess vai nepatiess? 1p Poētismam daile piemīt pozītīva emocio…"
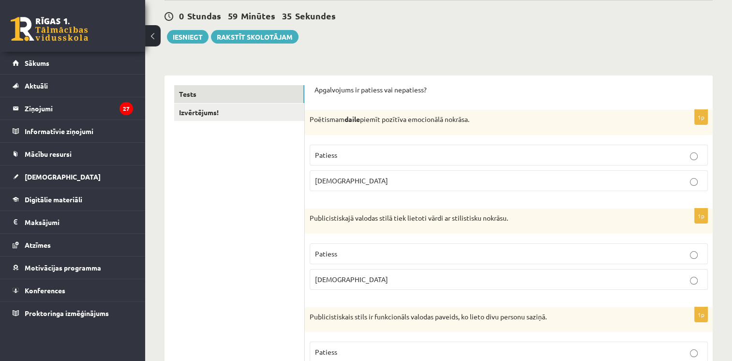
scroll to position [112, 0]
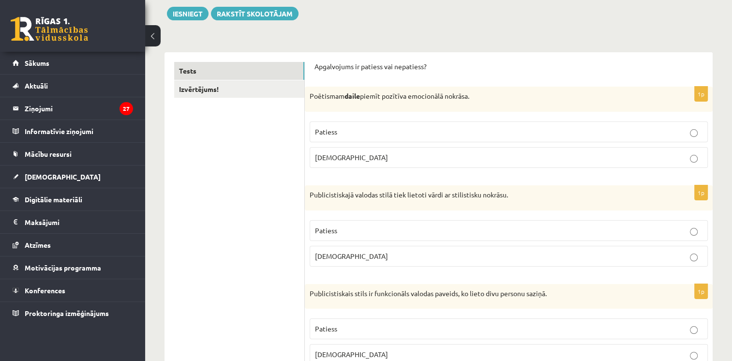
click at [335, 123] on label "Patiess" at bounding box center [509, 131] width 398 height 21
click at [343, 236] on label "Patiess" at bounding box center [509, 230] width 398 height 21
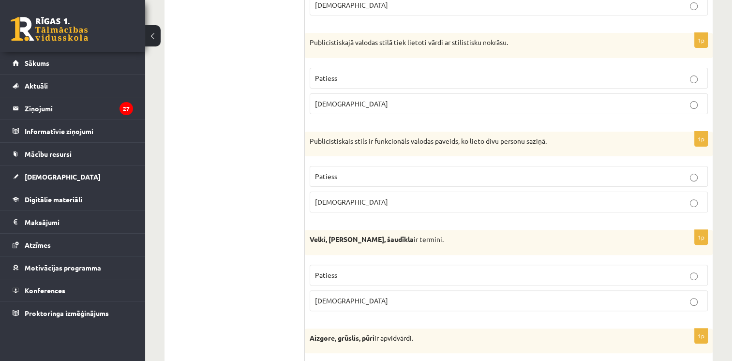
scroll to position [265, 0]
click at [340, 198] on p "Aplams" at bounding box center [509, 201] width 388 height 10
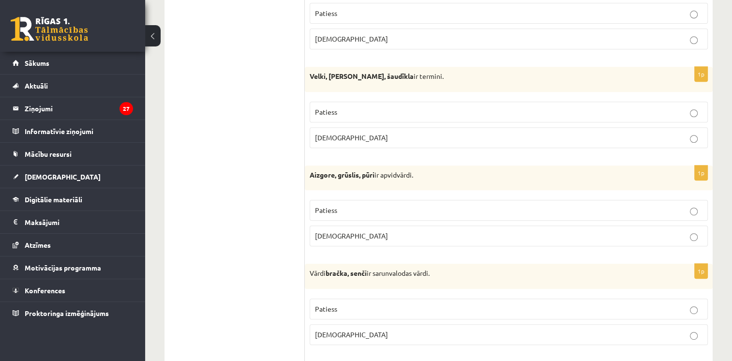
scroll to position [438, 0]
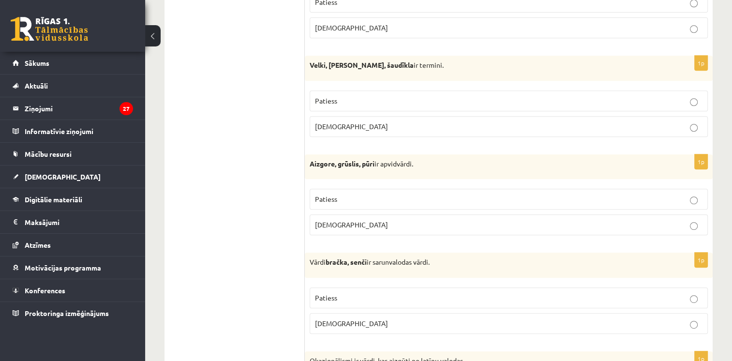
click at [368, 108] on label "Patiess" at bounding box center [509, 100] width 398 height 21
click at [352, 198] on p "Patiess" at bounding box center [509, 199] width 388 height 10
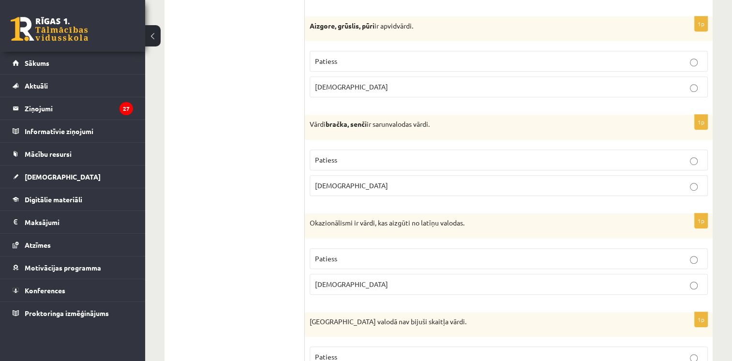
scroll to position [580, 0]
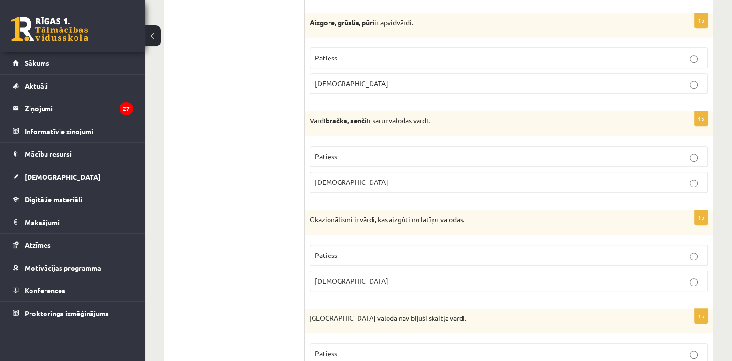
click at [354, 158] on p "Patiess" at bounding box center [509, 156] width 388 height 10
click at [342, 278] on p "Aplams" at bounding box center [509, 281] width 388 height 10
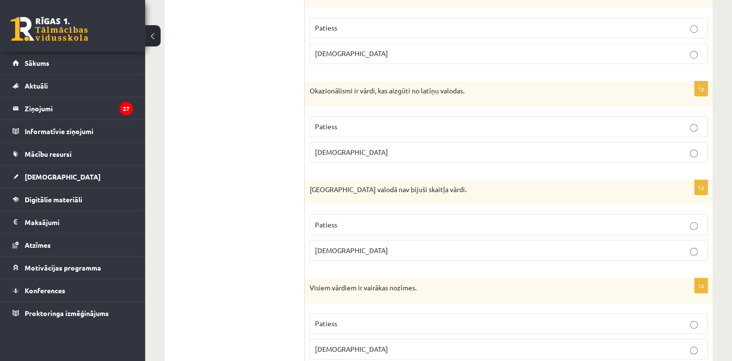
scroll to position [710, 0]
click at [343, 250] on p "Aplams" at bounding box center [509, 248] width 388 height 10
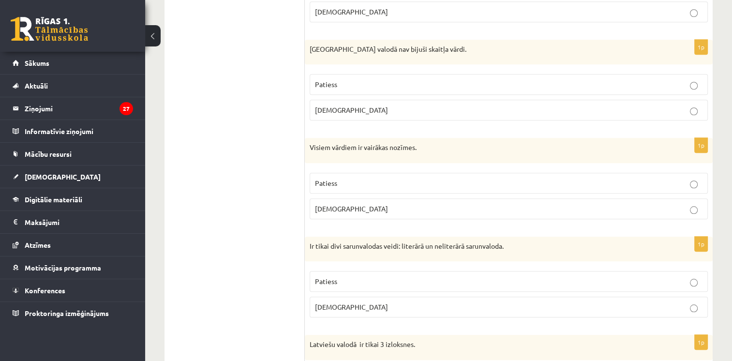
scroll to position [849, 0]
click at [348, 211] on label "Aplams" at bounding box center [509, 208] width 398 height 21
click at [345, 311] on label "Aplams" at bounding box center [509, 306] width 398 height 21
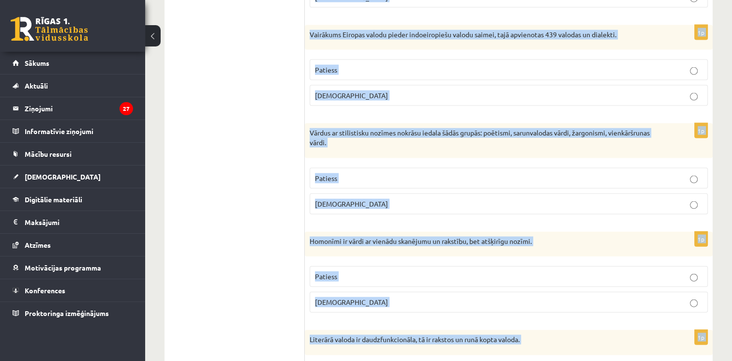
scroll to position [2188, 0]
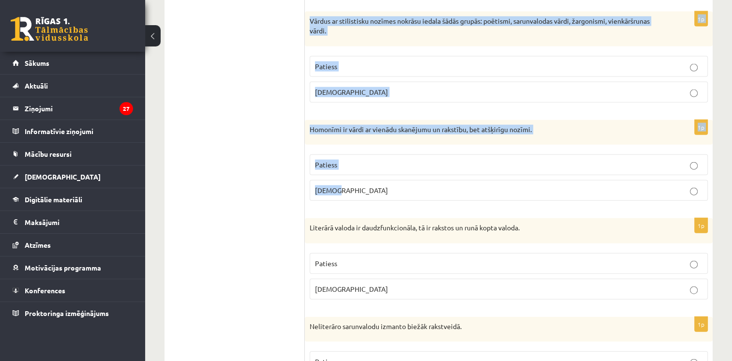
drag, startPoint x: 309, startPoint y: 64, endPoint x: 367, endPoint y: 188, distance: 137.3
drag, startPoint x: 367, startPoint y: 188, endPoint x: 313, endPoint y: 117, distance: 89.4
copy form "Latviešu valodā ir tikai 3 izloksnes. Patiess Aplams 1p Publicistiskajam valoda…"
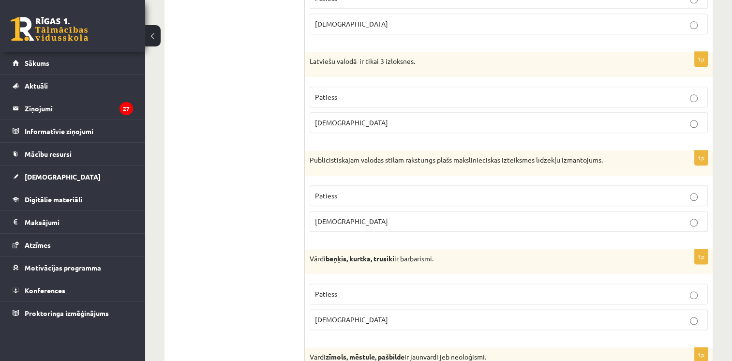
scroll to position [1127, 0]
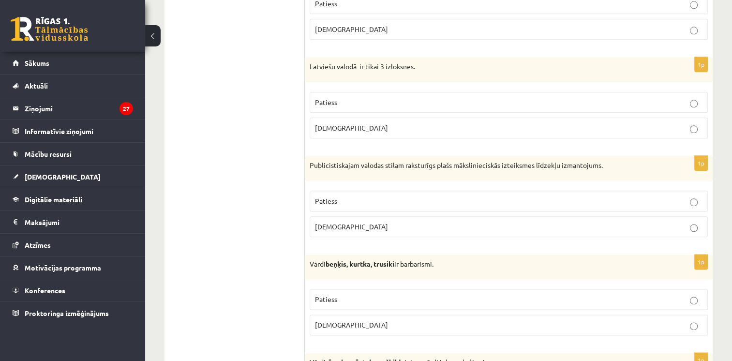
click at [355, 128] on p "Aplams" at bounding box center [509, 128] width 388 height 10
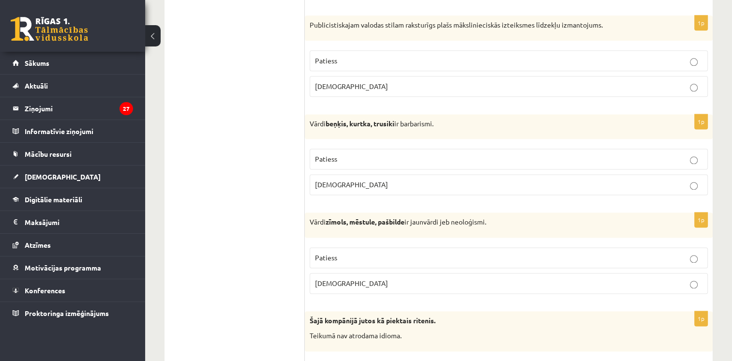
scroll to position [1272, 0]
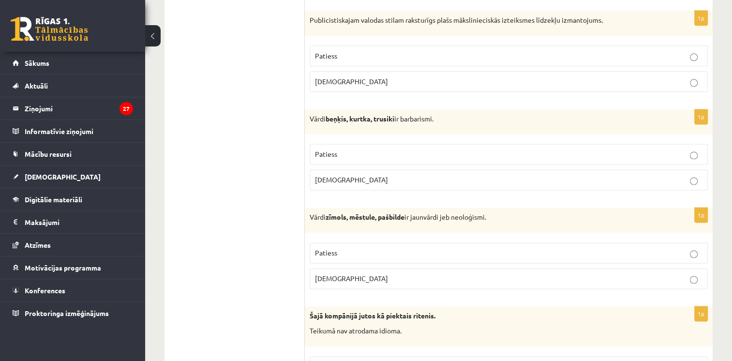
click at [347, 45] on label "Patiess" at bounding box center [509, 55] width 398 height 21
click at [333, 156] on label "Patiess" at bounding box center [509, 154] width 398 height 21
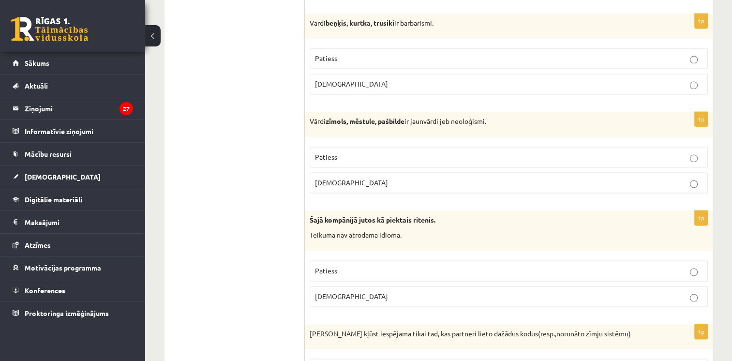
scroll to position [1368, 0]
click at [333, 155] on p "Patiess" at bounding box center [509, 156] width 388 height 10
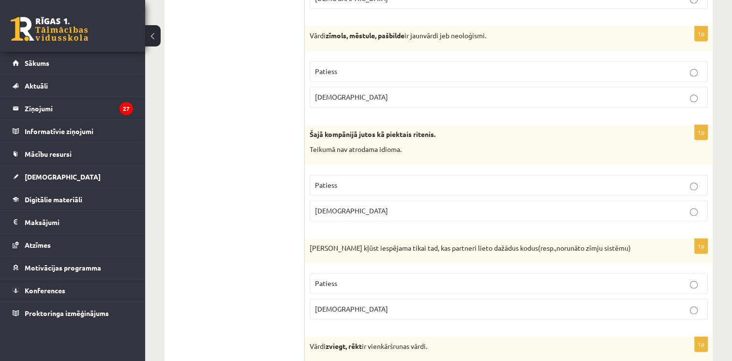
scroll to position [1459, 0]
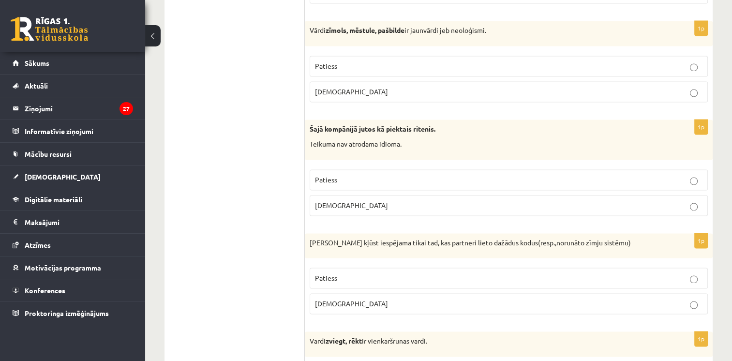
click at [344, 200] on p "Aplams" at bounding box center [509, 205] width 388 height 10
click at [320, 305] on fieldset "Patiess Aplams" at bounding box center [509, 290] width 398 height 54
click at [320, 305] on label "Aplams" at bounding box center [509, 303] width 398 height 21
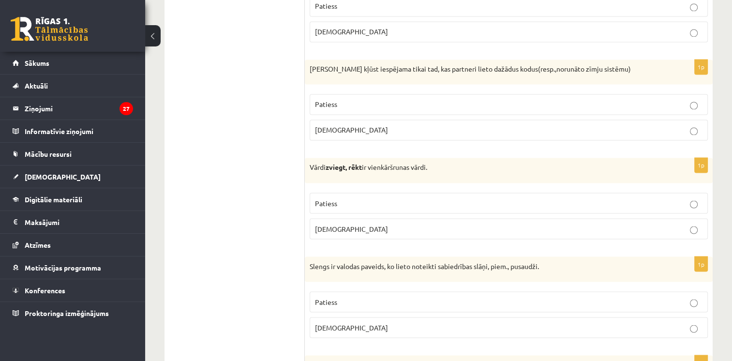
scroll to position [1633, 0]
click at [336, 198] on span "Patiess" at bounding box center [326, 202] width 22 height 9
click at [335, 297] on span "Patiess" at bounding box center [326, 301] width 22 height 9
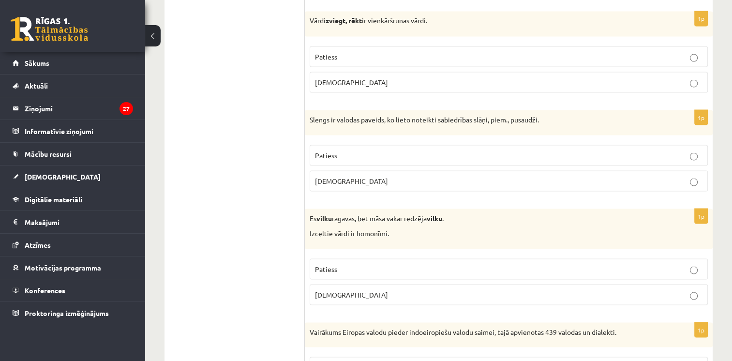
scroll to position [1779, 0]
click at [319, 258] on label "Patiess" at bounding box center [509, 268] width 398 height 21
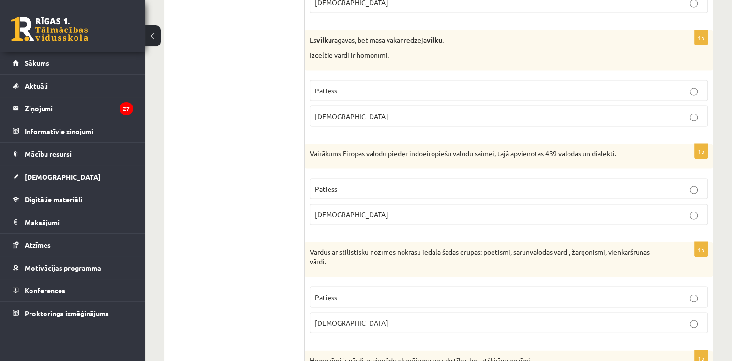
scroll to position [1960, 0]
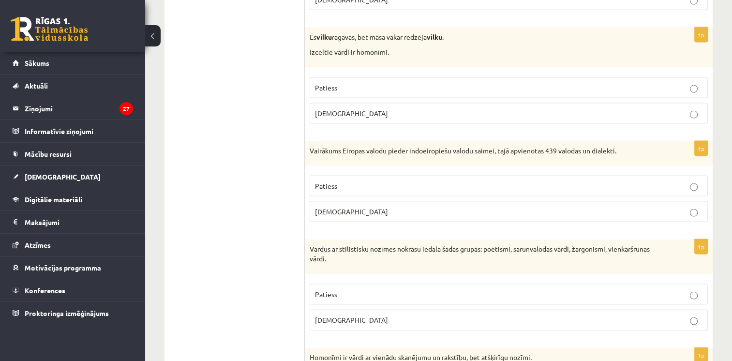
click at [366, 176] on label "Patiess" at bounding box center [509, 186] width 398 height 21
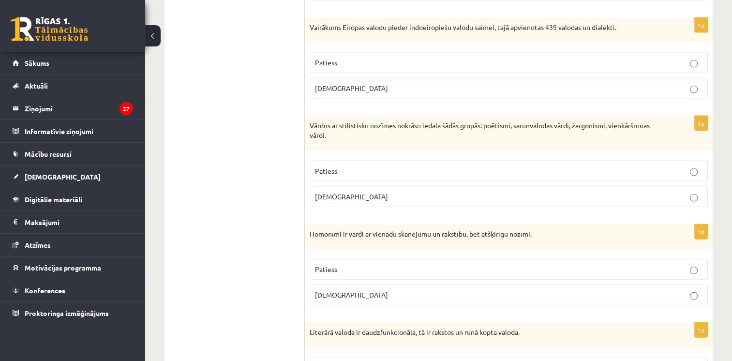
scroll to position [2085, 0]
click at [363, 165] on p "Patiess" at bounding box center [509, 170] width 388 height 10
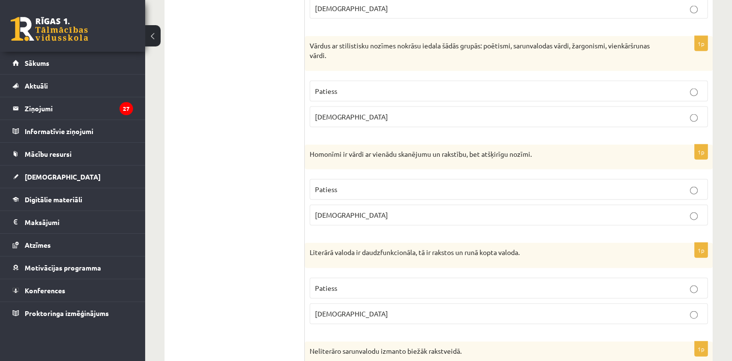
click at [336, 185] on span "Patiess" at bounding box center [326, 189] width 22 height 9
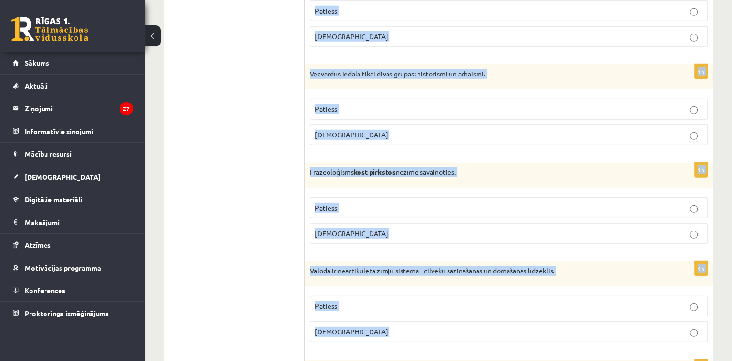
scroll to position [2841, 0]
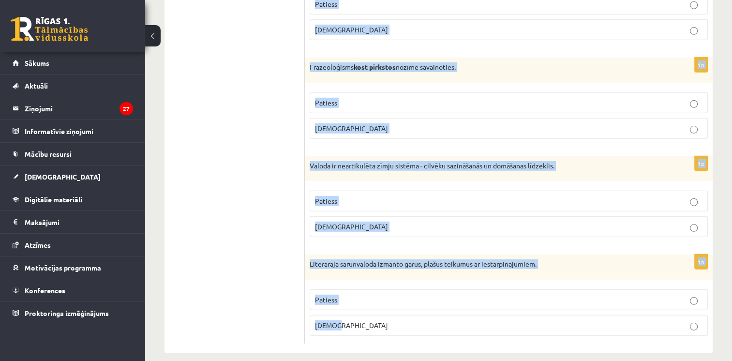
drag, startPoint x: 306, startPoint y: 94, endPoint x: 366, endPoint y: 309, distance: 222.6
drag, startPoint x: 366, startPoint y: 309, endPoint x: 347, endPoint y: 252, distance: 59.8
copy form "Literārā valoda ir daudzfunkcionāla, tā ir rakstos un runā kopta valoda. Paties…"
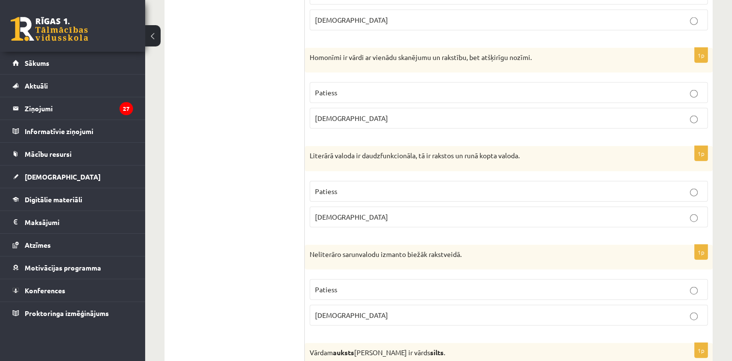
scroll to position [2259, 0]
click at [366, 188] on p "Patiess" at bounding box center [509, 193] width 388 height 10
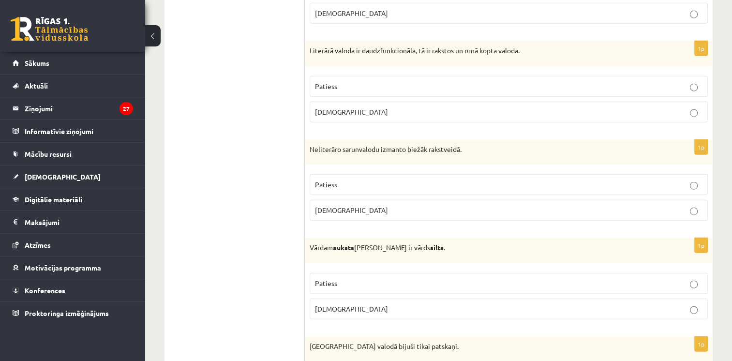
scroll to position [2377, 0]
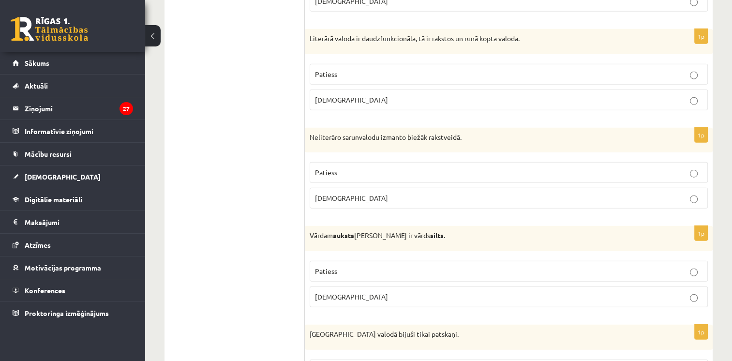
click at [341, 193] on p "Aplams" at bounding box center [509, 198] width 388 height 10
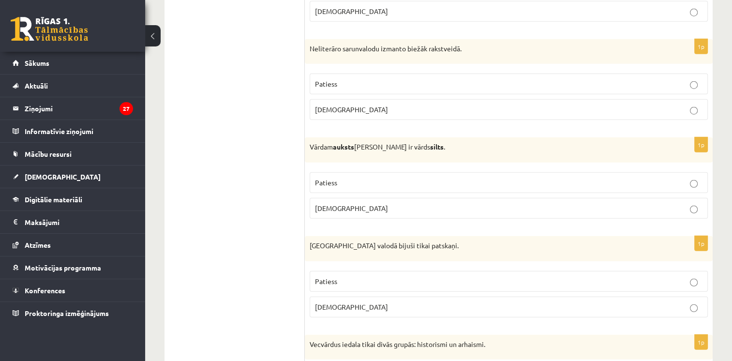
scroll to position [2466, 0]
click at [341, 181] on label "Patiess" at bounding box center [509, 182] width 398 height 21
click at [327, 301] on label "Aplams" at bounding box center [509, 306] width 398 height 21
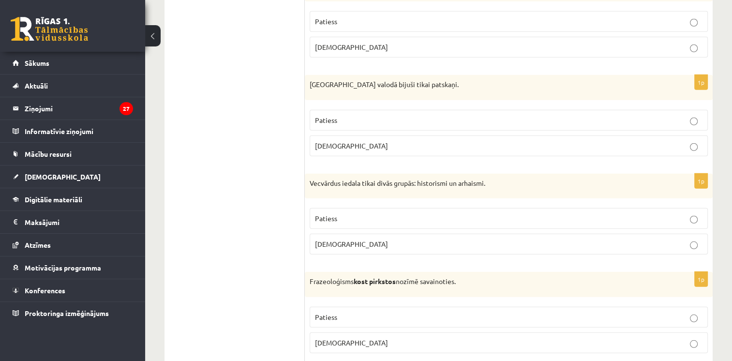
scroll to position [2636, 0]
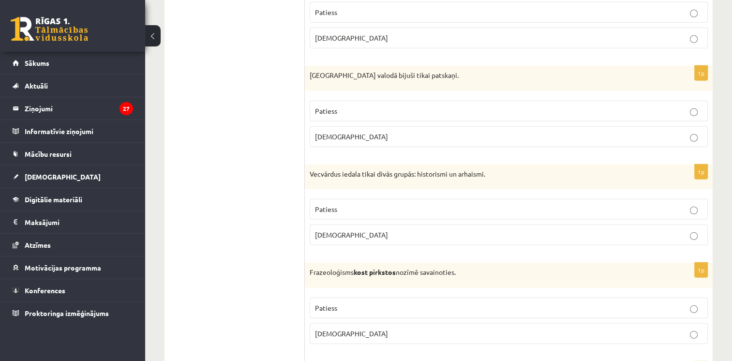
click at [338, 199] on label "Patiess" at bounding box center [509, 209] width 398 height 21
click at [338, 303] on p "Patiess" at bounding box center [509, 308] width 388 height 10
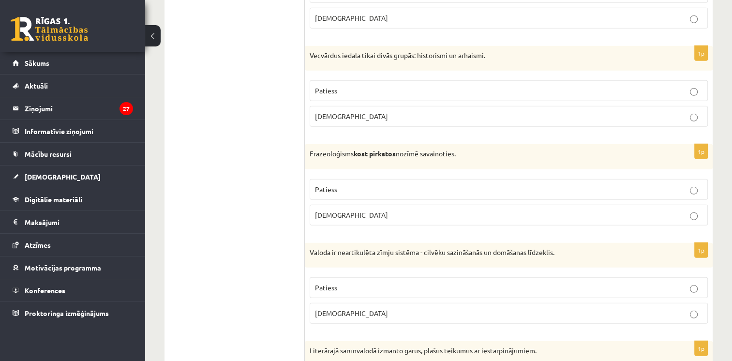
scroll to position [2777, 0]
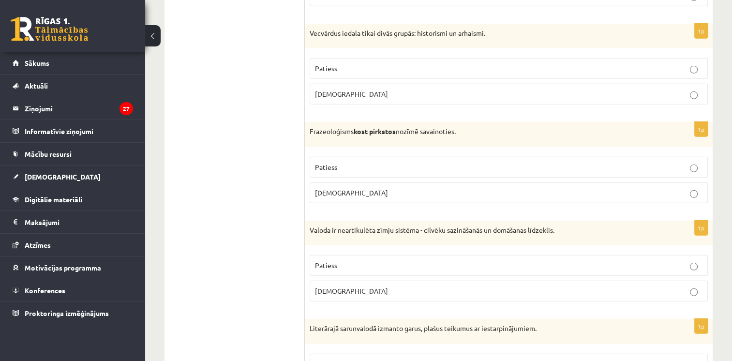
click at [336, 261] on label "Patiess" at bounding box center [509, 265] width 398 height 21
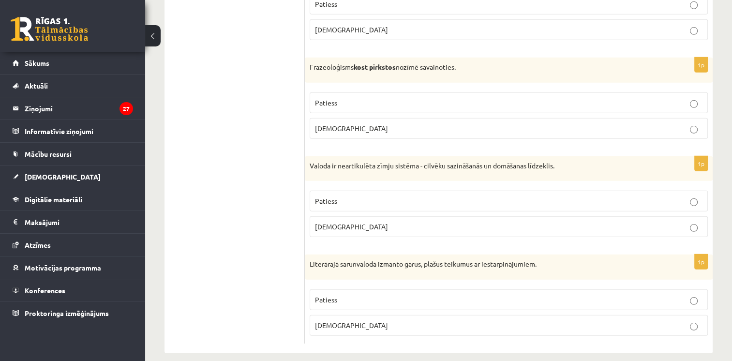
click at [319, 299] on label "Patiess" at bounding box center [509, 299] width 398 height 21
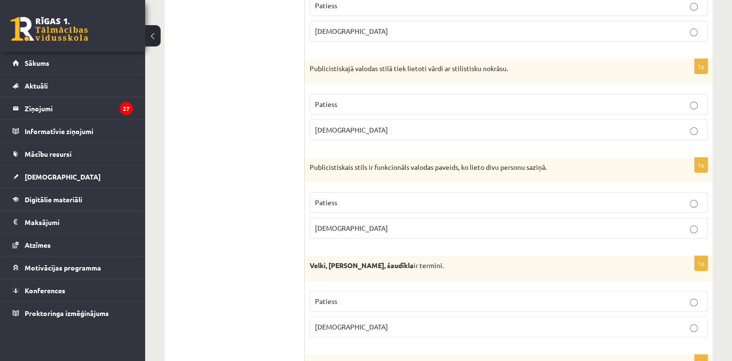
scroll to position [0, 0]
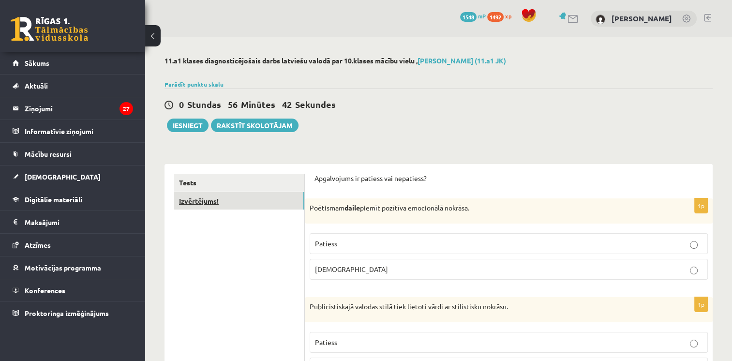
click at [212, 207] on link "Izvērtējums!" at bounding box center [239, 201] width 130 height 18
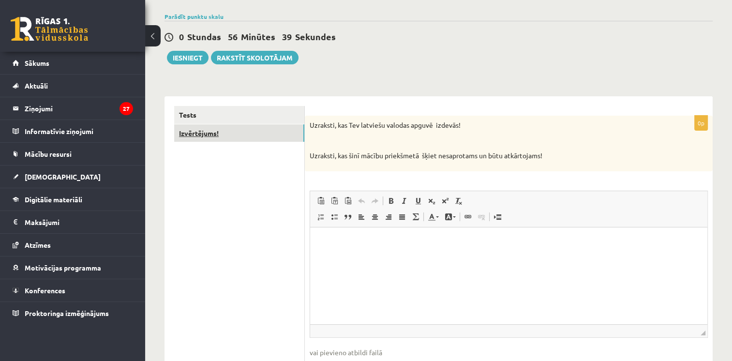
scroll to position [69, 0]
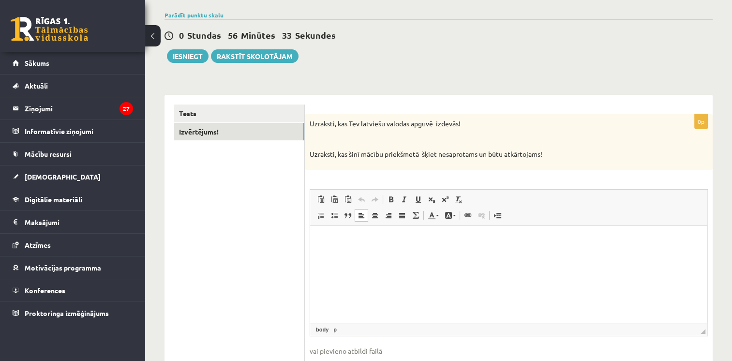
click at [339, 232] on html at bounding box center [508, 241] width 397 height 30
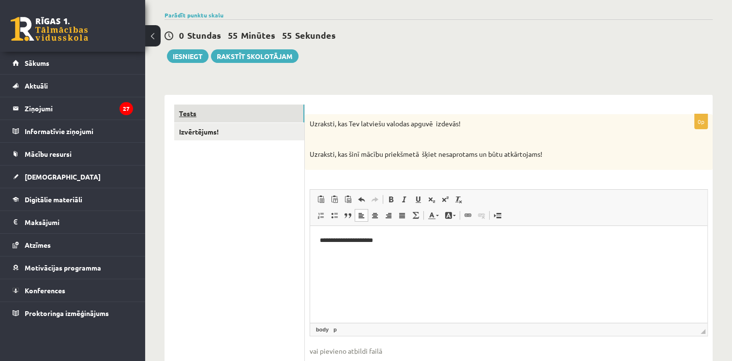
click at [214, 117] on link "Tests" at bounding box center [239, 114] width 130 height 18
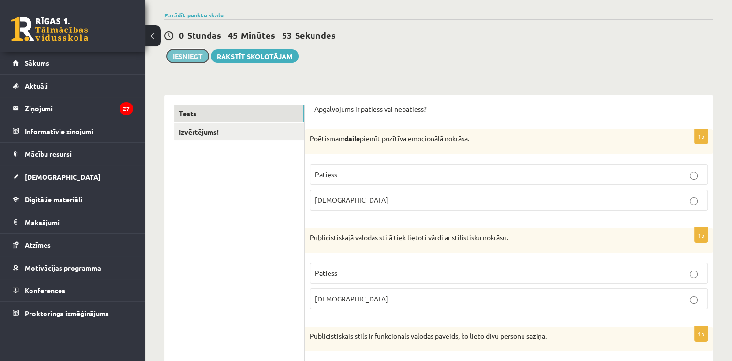
click at [191, 58] on button "Iesniegt" at bounding box center [188, 56] width 42 height 14
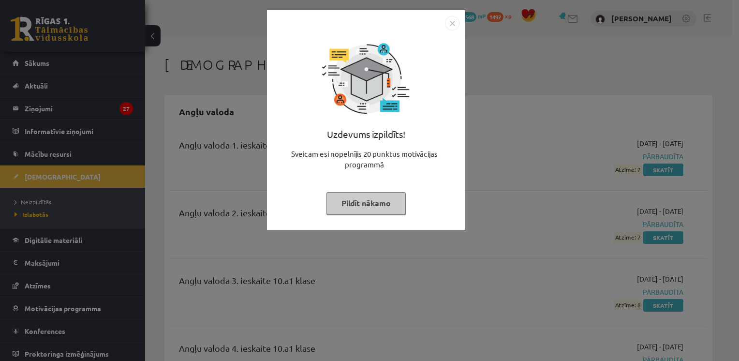
click at [373, 200] on button "Pildīt nākamo" at bounding box center [366, 203] width 79 height 22
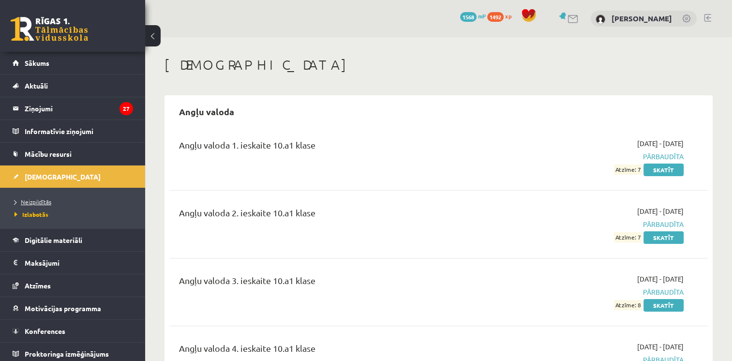
click at [21, 198] on span "Neizpildītās" at bounding box center [33, 202] width 37 height 8
click at [47, 202] on span "Neizpildītās" at bounding box center [36, 202] width 42 height 8
click at [491, 57] on h1 "[DEMOGRAPHIC_DATA]" at bounding box center [439, 65] width 548 height 16
click at [54, 204] on span "Neizpildītās" at bounding box center [36, 202] width 42 height 8
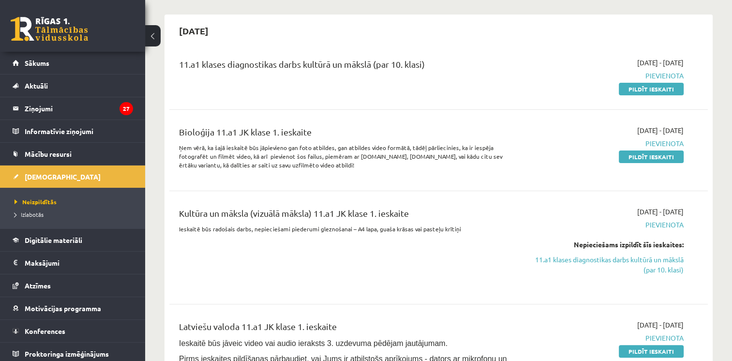
scroll to position [209, 0]
click at [658, 94] on link "Pildīt ieskaiti" at bounding box center [651, 89] width 65 height 13
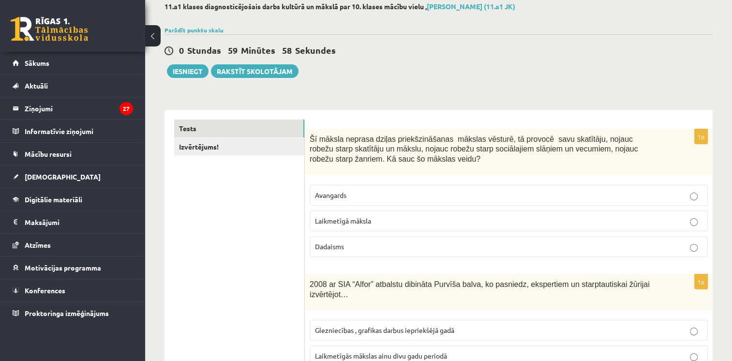
scroll to position [56, 0]
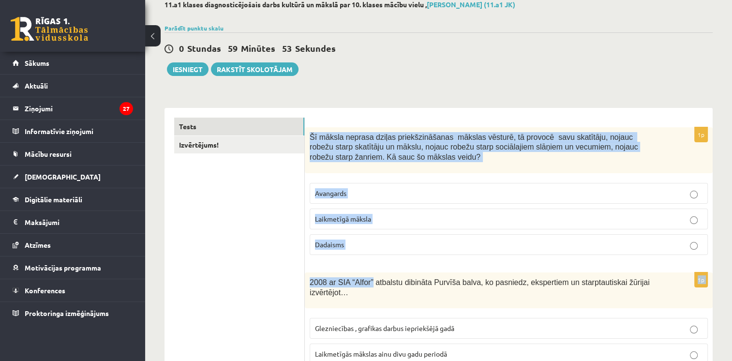
drag, startPoint x: 308, startPoint y: 138, endPoint x: 368, endPoint y: 265, distance: 140.5
drag, startPoint x: 368, startPoint y: 265, endPoint x: 325, endPoint y: 263, distance: 42.7
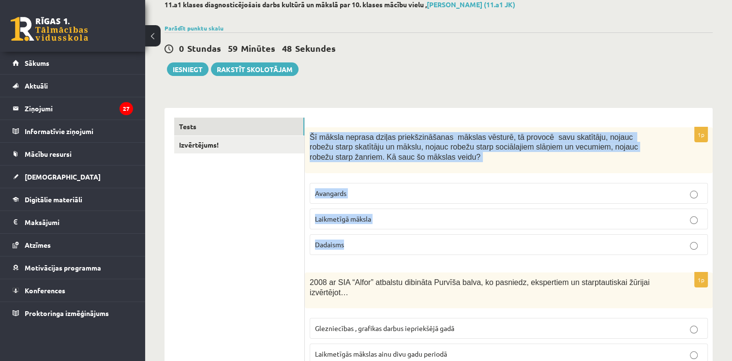
drag, startPoint x: 310, startPoint y: 136, endPoint x: 366, endPoint y: 242, distance: 119.5
click at [366, 242] on div "1p Šī māksla neprasa dziļas priekšzināšanas mākslas vēsturē, tā provocē savu sk…" at bounding box center [509, 195] width 408 height 136
drag, startPoint x: 366, startPoint y: 242, endPoint x: 337, endPoint y: 156, distance: 90.4
copy div "Šī māksla neprasa dziļas priekšzināšanas mākslas vēsturē, tā provocē savu skatī…"
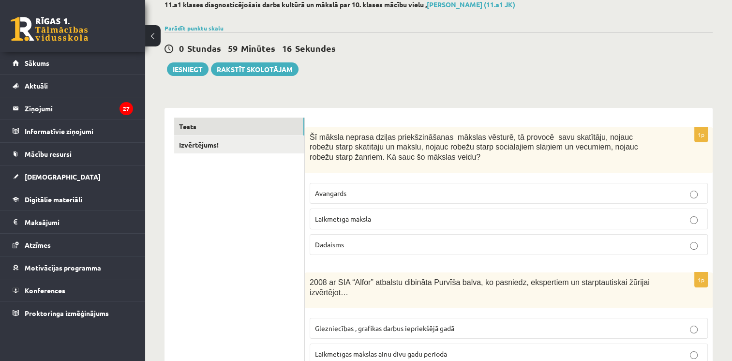
click at [375, 222] on p "Laikmetīgā māksla" at bounding box center [509, 219] width 388 height 10
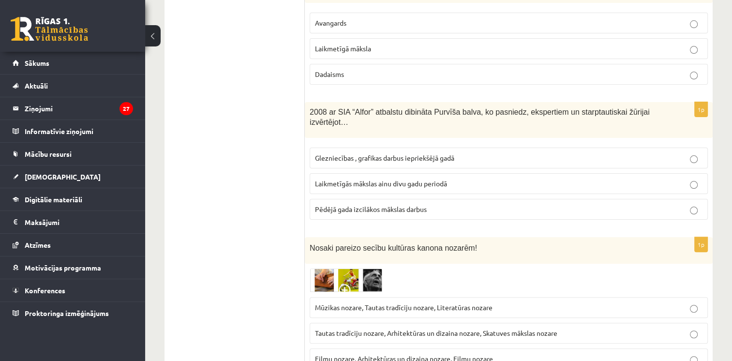
scroll to position [226, 0]
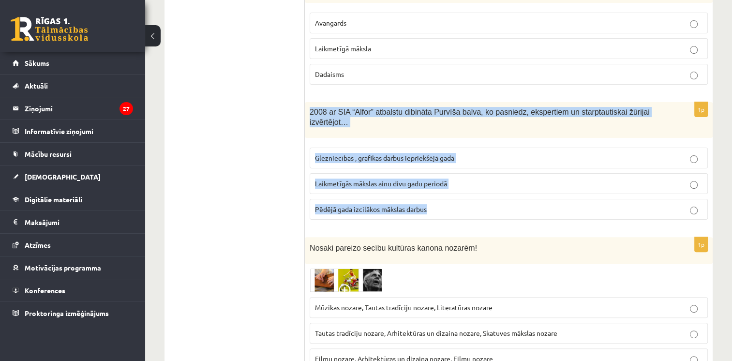
drag, startPoint x: 307, startPoint y: 115, endPoint x: 434, endPoint y: 196, distance: 151.3
click at [434, 196] on div "1p 2008 ar SIA “Alfor” atbalstu dibināta Purvīša balva, ko pasniedz, ekspertiem…" at bounding box center [509, 165] width 408 height 126
copy div "2008 ar SIA “Alfor” atbalstu dibināta Purvīša balva, ko pasniedz, ekspertiem un…"
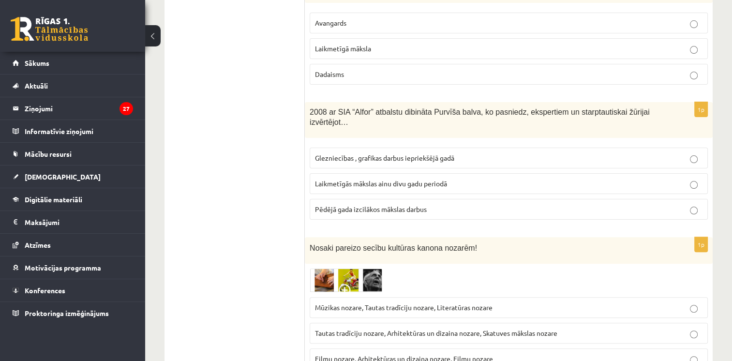
click at [338, 179] on span "Laikmetīgās mākslas ainu divu gadu periodā" at bounding box center [381, 183] width 132 height 9
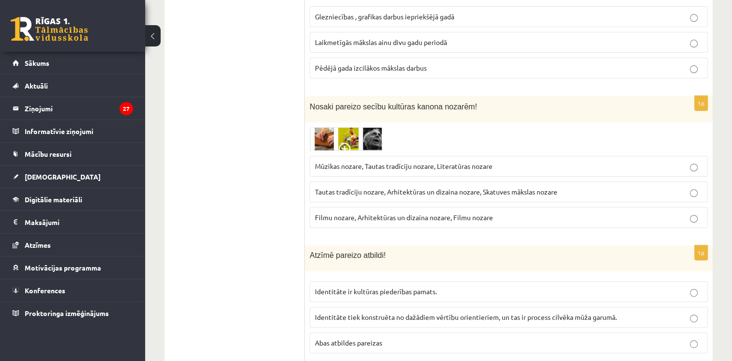
scroll to position [369, 0]
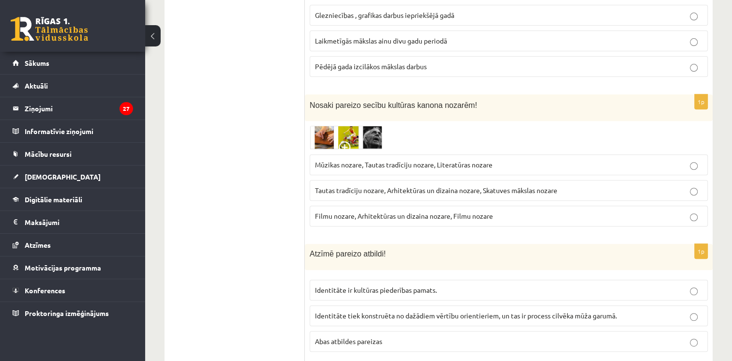
click at [331, 136] on img at bounding box center [346, 138] width 73 height 24
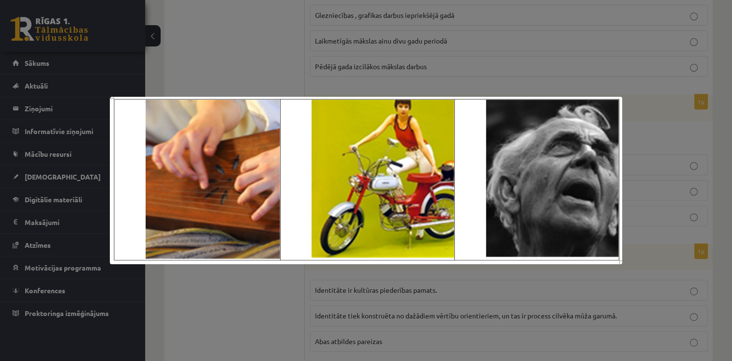
click at [391, 49] on div at bounding box center [366, 180] width 732 height 361
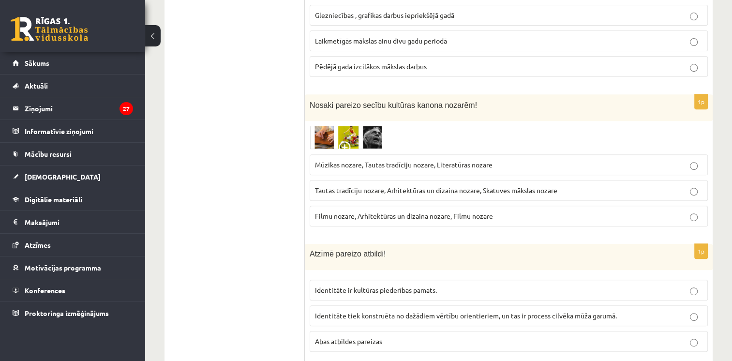
click at [404, 186] on span "Tautas tradīciju nozare, Arhitektūras un dizaina nozare, Skatuves mākslas nozare" at bounding box center [436, 190] width 242 height 9
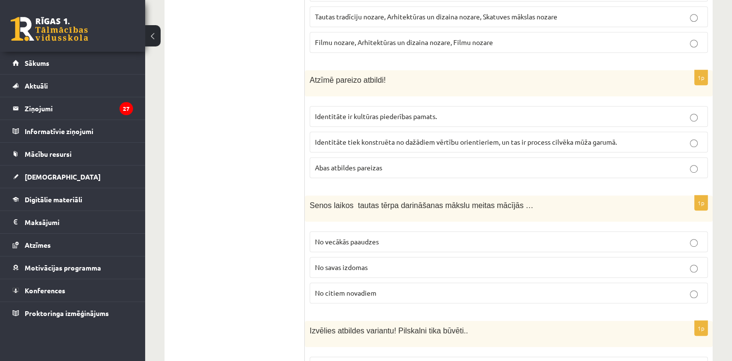
scroll to position [544, 0]
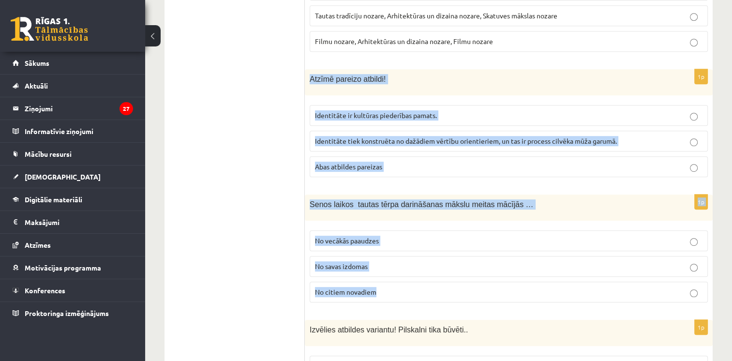
drag, startPoint x: 307, startPoint y: 69, endPoint x: 389, endPoint y: 285, distance: 231.3
drag, startPoint x: 389, startPoint y: 285, endPoint x: 352, endPoint y: 156, distance: 134.5
copy form "Atzīmē pareizo atbildi! Identitāte ir kultūras piederības pamats. Identitāte ti…"
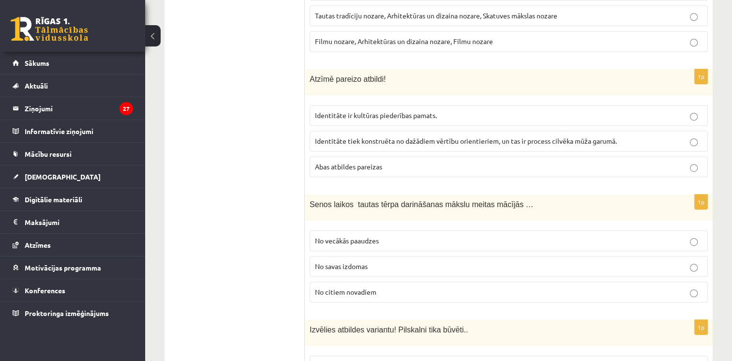
click at [346, 111] on span "Identitāte ir kultūras piederības pamats." at bounding box center [376, 115] width 122 height 9
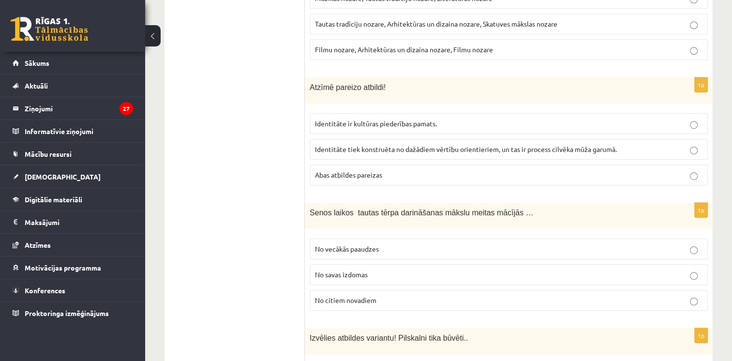
scroll to position [547, 0]
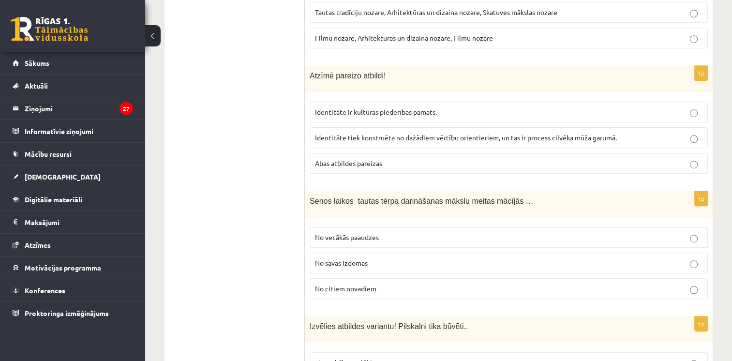
click at [347, 133] on span "Identitāte tiek konstruēta no dažādiem vērtību orientieriem, un tas ir process …" at bounding box center [466, 137] width 302 height 9
click at [349, 233] on span "No vecākās paaudzes" at bounding box center [347, 237] width 64 height 9
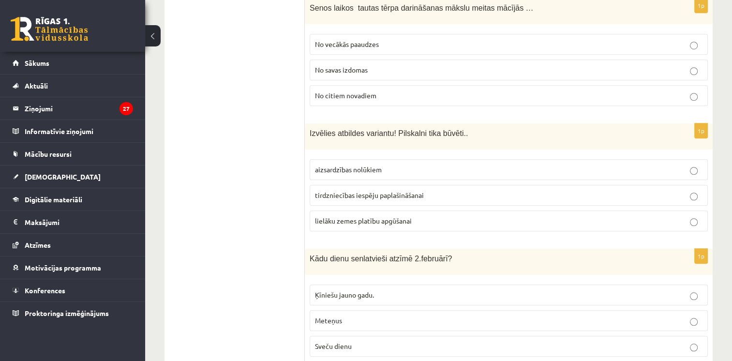
scroll to position [747, 0]
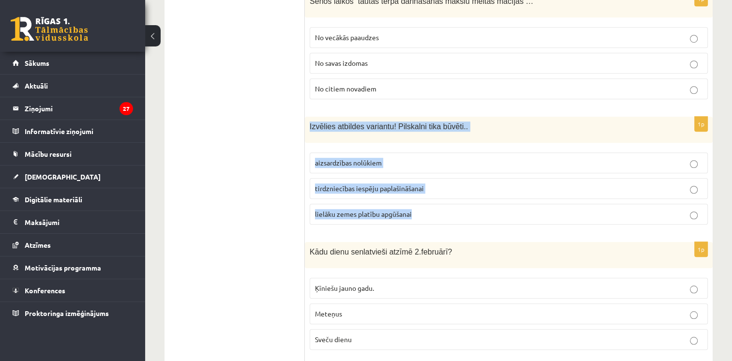
drag, startPoint x: 309, startPoint y: 113, endPoint x: 433, endPoint y: 204, distance: 153.4
click at [433, 204] on div "1p Izvēlies atbildes variantu! Pilskalni tika būvēti.. aizsardzības nolūkiem ti…" at bounding box center [509, 175] width 408 height 116
drag, startPoint x: 433, startPoint y: 204, endPoint x: 361, endPoint y: 174, distance: 78.1
copy div "Izvēlies atbildes variantu! Pilskalni tika būvēti.. aizsardzības nolūkiem tirdz…"
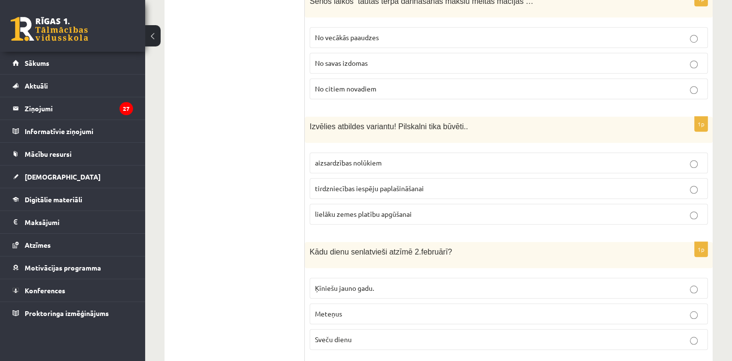
click at [341, 152] on label "aizsardzības nolūkiem" at bounding box center [509, 162] width 398 height 21
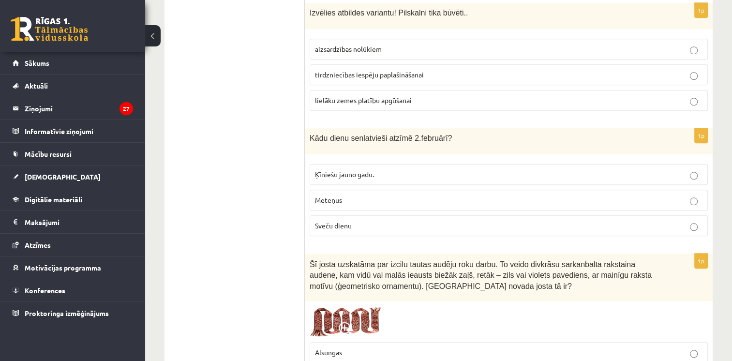
scroll to position [925, 0]
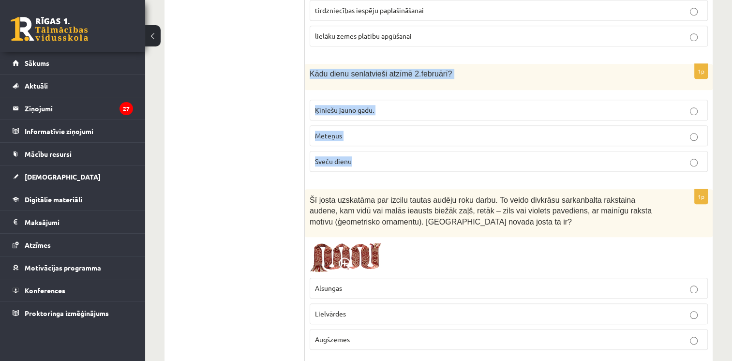
drag, startPoint x: 308, startPoint y: 61, endPoint x: 362, endPoint y: 142, distance: 97.3
click at [362, 142] on div "1p Kādu dienu senlatvieši atzīmē 2.februārī? Ķīniešu jauno gadu. Meteņus Sveču …" at bounding box center [509, 122] width 408 height 116
drag, startPoint x: 362, startPoint y: 142, endPoint x: 327, endPoint y: 59, distance: 90.0
copy div "Kādu dienu senlatvieši atzīmē 2.februārī? Ķīniešu jauno gadu. Meteņus Sveču die…"
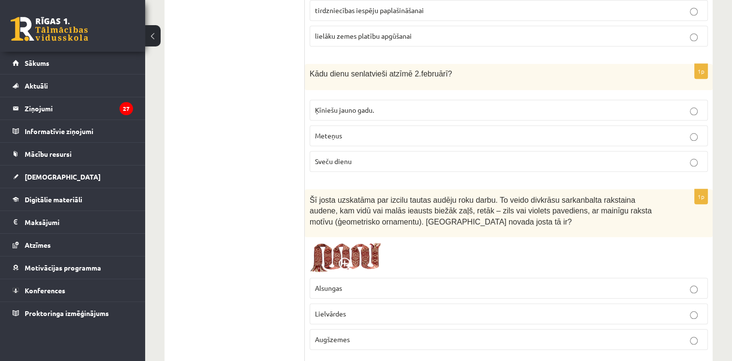
click at [346, 125] on label "Meteņus" at bounding box center [509, 135] width 398 height 21
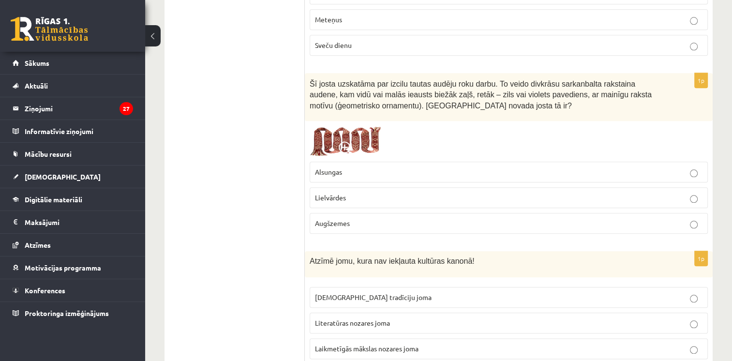
scroll to position [1043, 0]
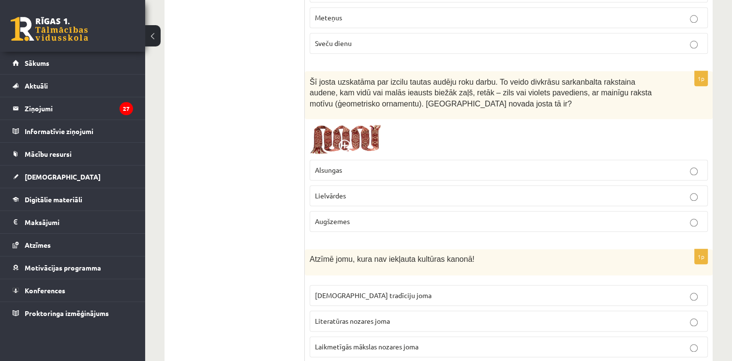
click at [346, 139] on span at bounding box center [346, 146] width 15 height 15
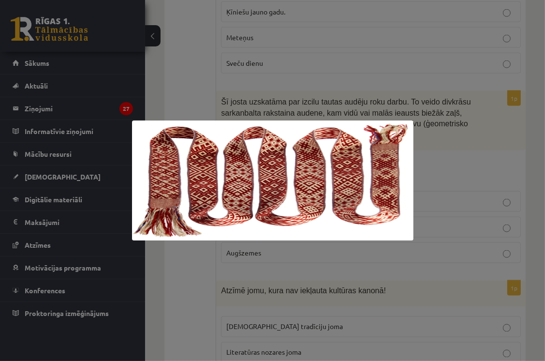
click at [443, 226] on div at bounding box center [272, 180] width 545 height 361
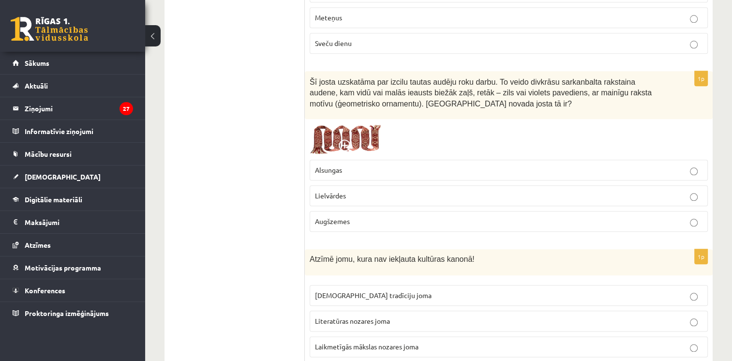
click at [334, 191] on span "Lielvārdes" at bounding box center [330, 195] width 31 height 9
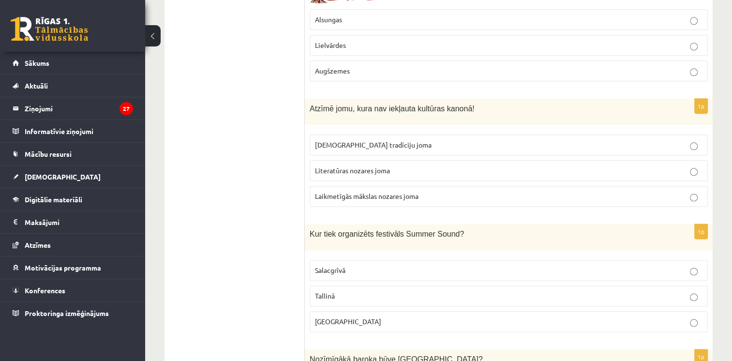
scroll to position [1194, 0]
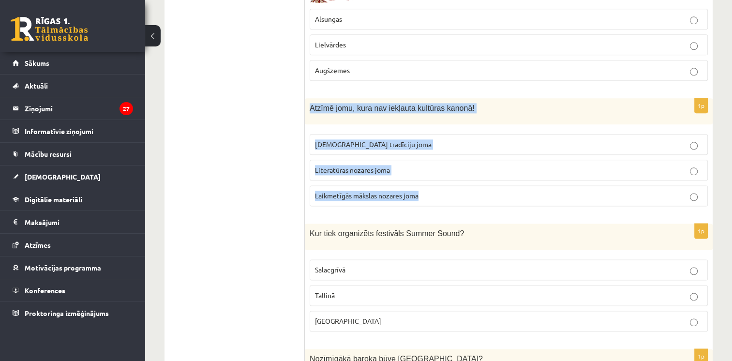
drag, startPoint x: 307, startPoint y: 88, endPoint x: 426, endPoint y: 175, distance: 147.1
click at [426, 175] on div "1p Atzīmē jomu, kura nav iekļauta kultūras kanonā! Tautas tradīciju joma Litera…" at bounding box center [509, 156] width 408 height 116
drag, startPoint x: 426, startPoint y: 175, endPoint x: 348, endPoint y: 91, distance: 114.0
copy div "Atzīmē jomu, kura nav iekļauta kultūras kanonā! Tautas tradīciju joma Literatūr…"
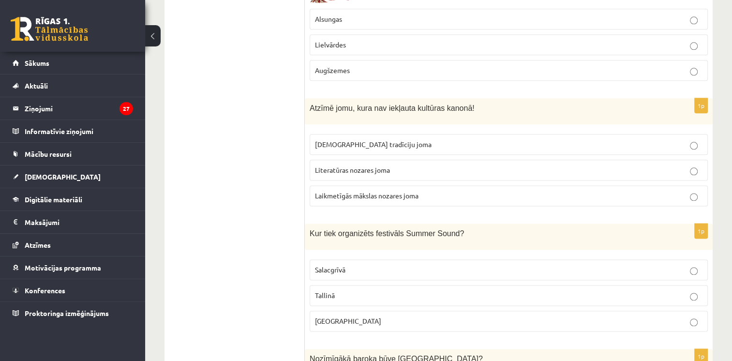
drag, startPoint x: 279, startPoint y: 73, endPoint x: 234, endPoint y: -36, distance: 117.2
click at [330, 185] on label "Laikmetīgās mākslas nozares joma" at bounding box center [509, 195] width 398 height 21
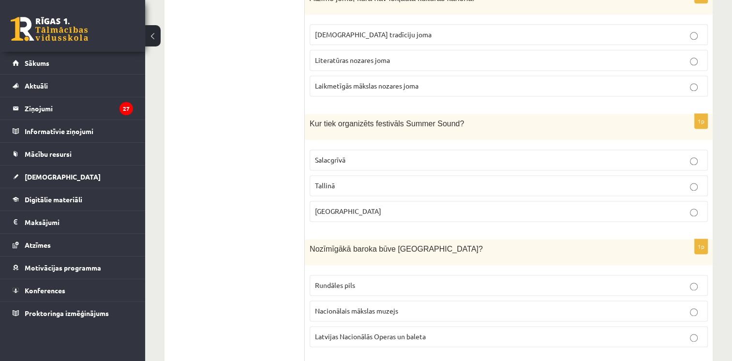
scroll to position [1306, 0]
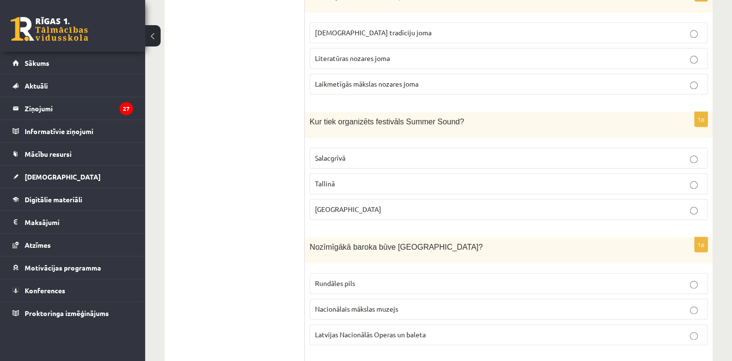
click at [338, 204] on p "Liepājā" at bounding box center [509, 209] width 388 height 10
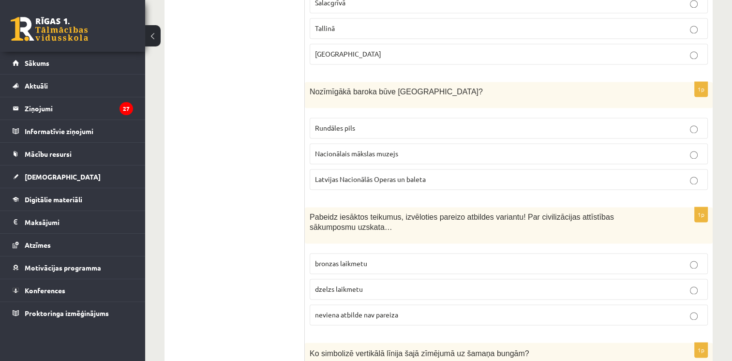
scroll to position [1462, 0]
drag, startPoint x: 302, startPoint y: 74, endPoint x: 322, endPoint y: 70, distance: 19.7
click at [322, 82] on div "Nozīmīgākā baroka būve Latvijā?" at bounding box center [509, 95] width 408 height 26
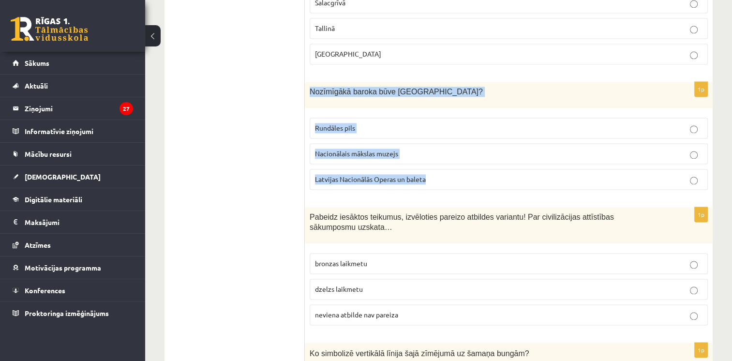
drag, startPoint x: 310, startPoint y: 75, endPoint x: 441, endPoint y: 158, distance: 156.0
click at [441, 158] on div "1p Nozīmīgākā baroka būve Latvijā? Rundāles pils Nacionālais mākslas muzejs Lat…" at bounding box center [509, 140] width 408 height 116
drag, startPoint x: 441, startPoint y: 158, endPoint x: 370, endPoint y: 74, distance: 110.2
copy div "Nozīmīgākā baroka būve Latvijā? Rundāles pils Nacionālais mākslas muzejs Latvij…"
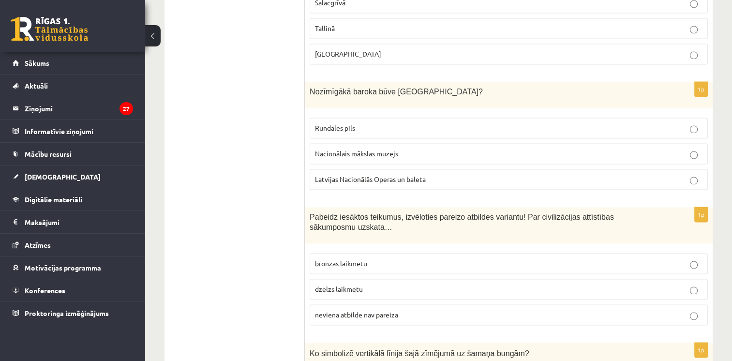
click at [329, 123] on span "Rundāles pils" at bounding box center [335, 127] width 40 height 9
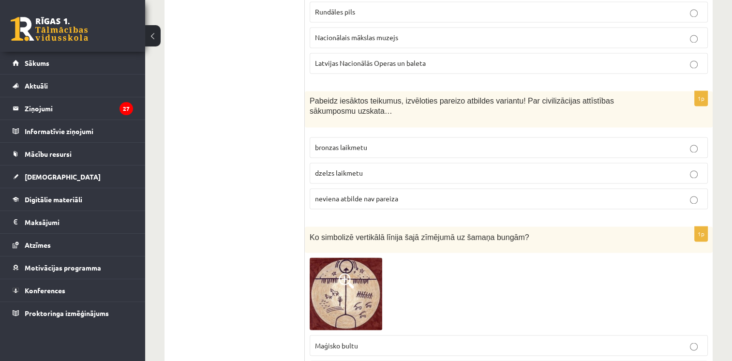
scroll to position [1591, 0]
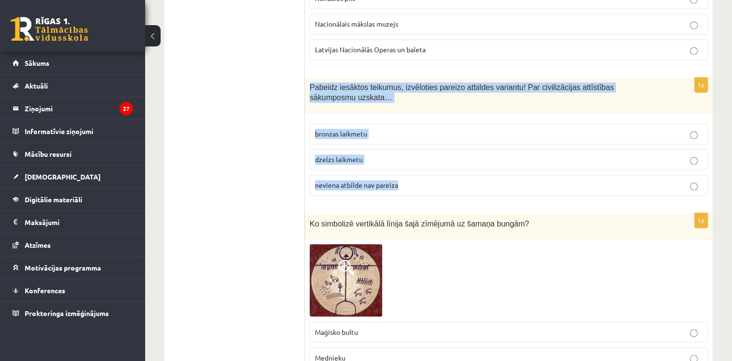
drag, startPoint x: 307, startPoint y: 68, endPoint x: 403, endPoint y: 154, distance: 129.2
click at [403, 154] on div "1p Pabeidz iesāktos teikumus, izvēloties pareizo atbildes variantu! Par civiliz…" at bounding box center [509, 140] width 408 height 126
drag, startPoint x: 403, startPoint y: 154, endPoint x: 343, endPoint y: 69, distance: 104.6
copy div "Pabeidz iesāktos teikumus, izvēloties pareizo atbildes variantu! Par civilizāci…"
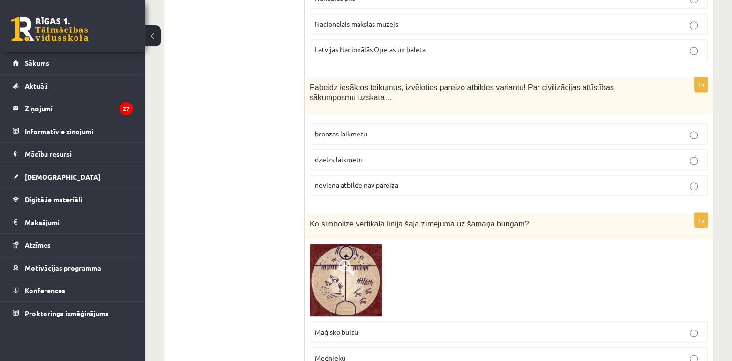
click at [403, 180] on p "neviena atbilde nav pareiza" at bounding box center [509, 185] width 388 height 10
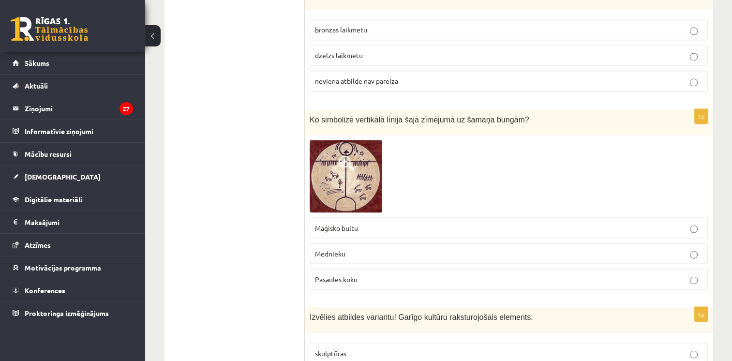
scroll to position [1698, 0]
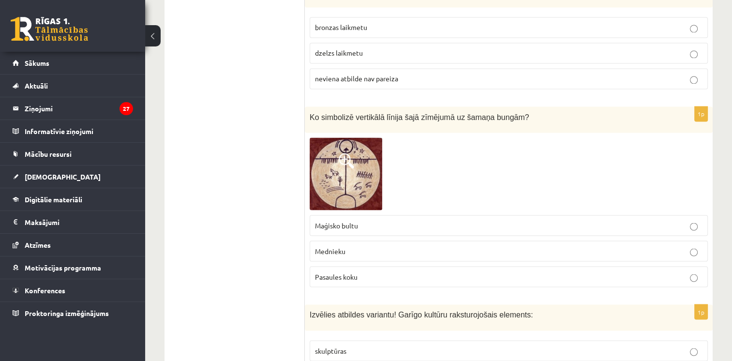
click at [340, 153] on span at bounding box center [346, 160] width 15 height 15
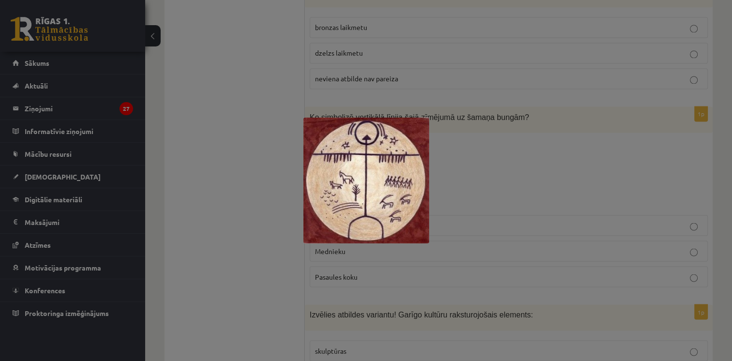
click at [506, 117] on div at bounding box center [366, 180] width 732 height 361
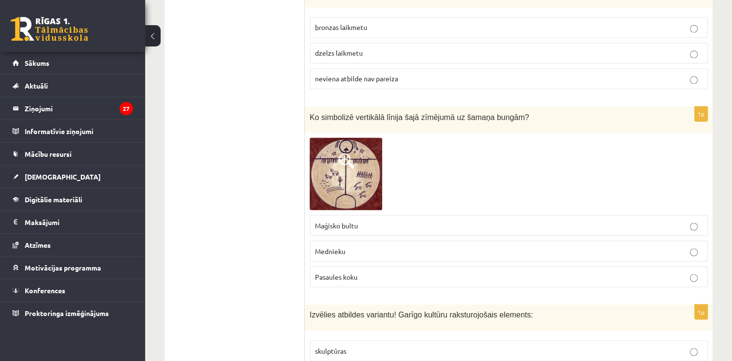
click at [337, 246] on span "Mednieku" at bounding box center [330, 250] width 30 height 9
click at [339, 221] on span "Maģisko bultu" at bounding box center [336, 225] width 43 height 9
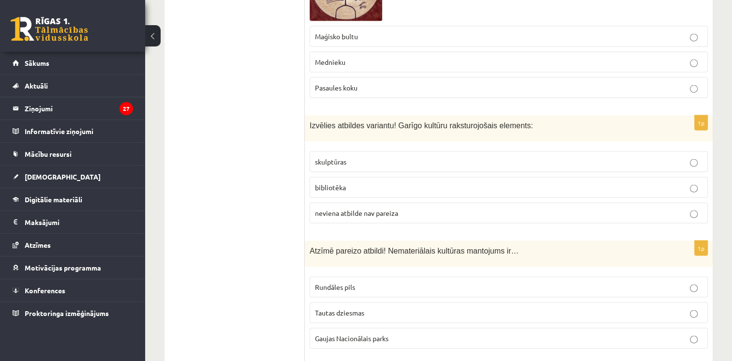
scroll to position [1887, 0]
drag, startPoint x: 302, startPoint y: 94, endPoint x: 368, endPoint y: 112, distance: 68.2
click at [368, 112] on div "**********" at bounding box center [439, 353] width 548 height 4152
click at [368, 115] on div "Izvēlies atbildes variantu! Garīgo kultūru raksturojošais elements:" at bounding box center [509, 128] width 408 height 26
click at [313, 115] on div "1p Izvēlies atbildes variantu! Garīgo kultūru raksturojošais elements: skulptūr…" at bounding box center [509, 173] width 408 height 116
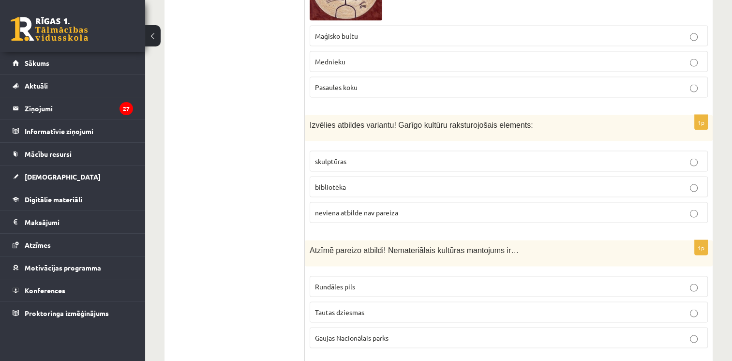
click at [326, 151] on label "skulptūras" at bounding box center [509, 161] width 398 height 21
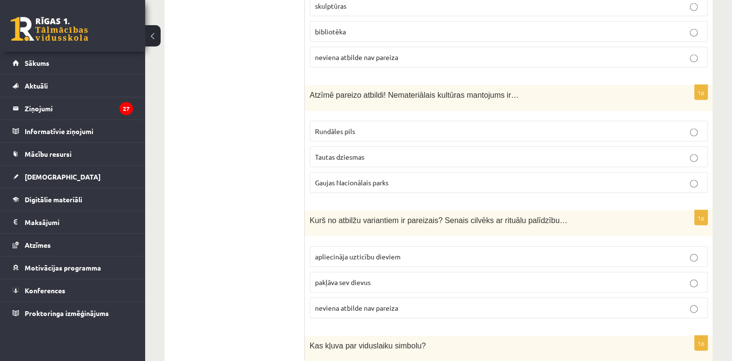
scroll to position [2046, 0]
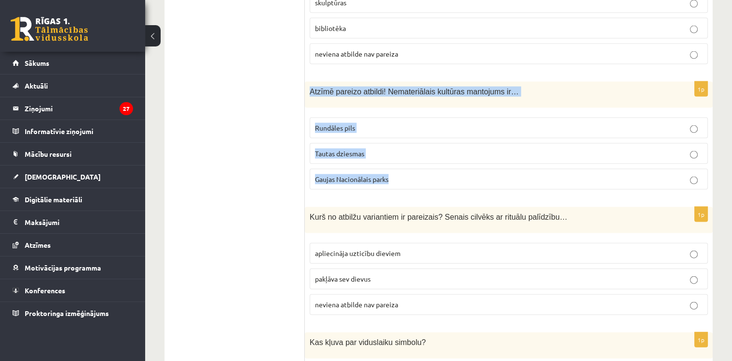
drag, startPoint x: 309, startPoint y: 58, endPoint x: 401, endPoint y: 140, distance: 123.7
click at [401, 140] on div "1p Atzīmē pareizo atbildi! Nemateriālais kultūras mantojums ir… Rundāles pils T…" at bounding box center [509, 140] width 408 height 116
drag, startPoint x: 401, startPoint y: 140, endPoint x: 347, endPoint y: 62, distance: 95.6
copy div "Atzīmē pareizo atbildi! Nemateriālais kultūras mantojums ir… Rundāles pils Taut…"
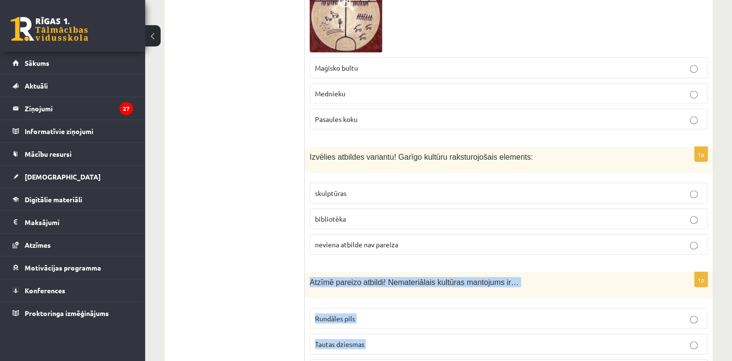
scroll to position [1682, 0]
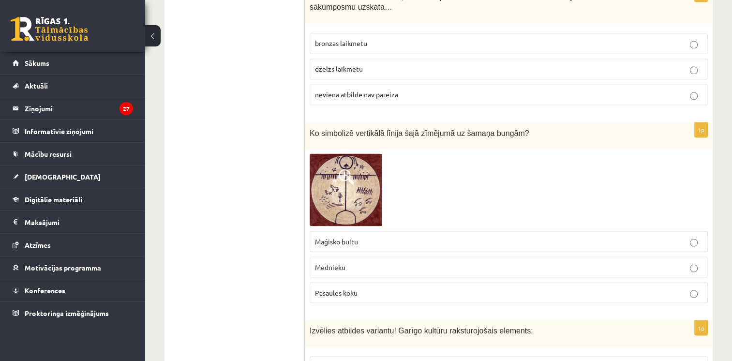
drag, startPoint x: 208, startPoint y: 92, endPoint x: 207, endPoint y: -36, distance: 128.2
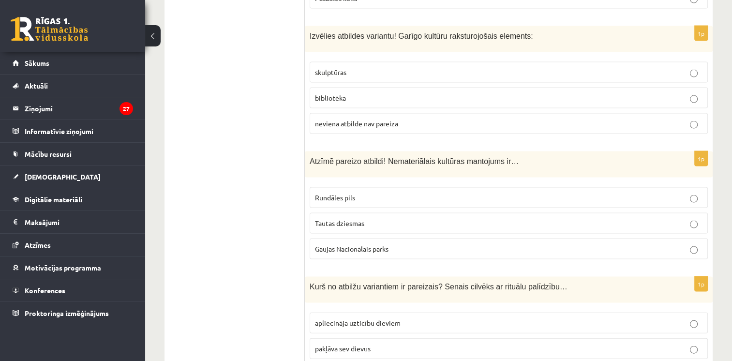
scroll to position [1976, 0]
click at [344, 212] on label "Tautas dziesmas" at bounding box center [509, 222] width 398 height 21
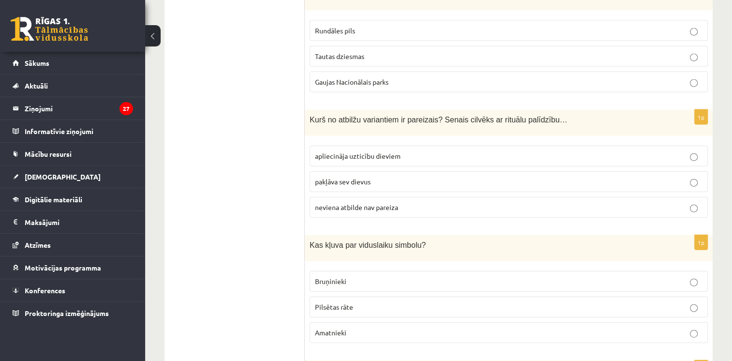
scroll to position [2148, 0]
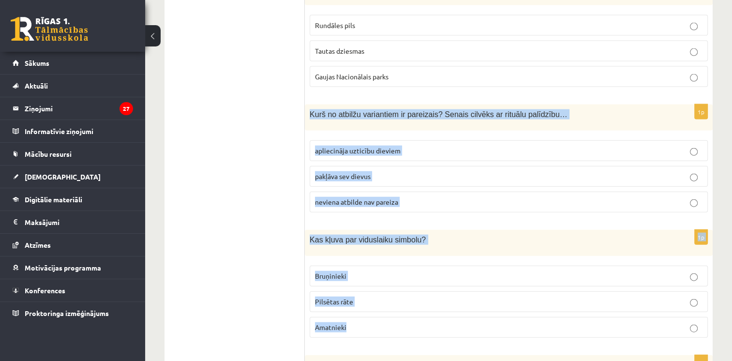
drag, startPoint x: 310, startPoint y: 81, endPoint x: 374, endPoint y: 296, distance: 224.2
click at [374, 296] on form "1p Šī māksla neprasa dziļas priekšzināšanas mākslas vēsturē, tā provocē savu sk…" at bounding box center [509, 92] width 389 height 4132
drag, startPoint x: 374, startPoint y: 296, endPoint x: 362, endPoint y: 171, distance: 125.5
copy form "Kurš no atbilžu variantiem ir pareizais? Senais cilvēks ar rituālu palīdzību… a…"
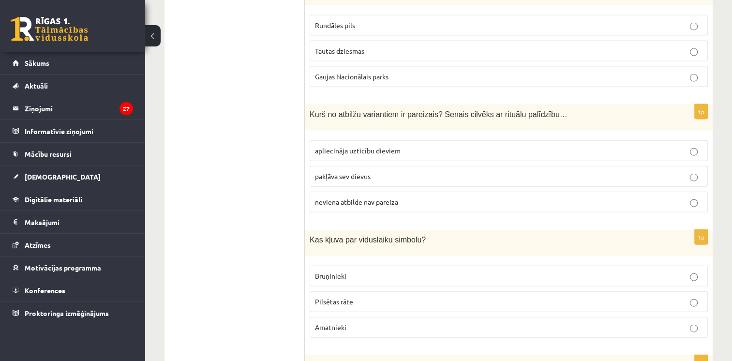
click at [277, 122] on ul "Tests Izvērtējums!" at bounding box center [239, 92] width 131 height 4132
click at [339, 146] on p "apliecināja uzticību dieviem" at bounding box center [509, 151] width 388 height 10
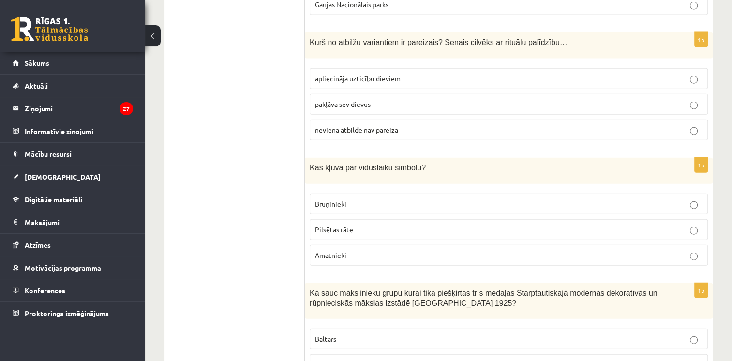
scroll to position [2224, 0]
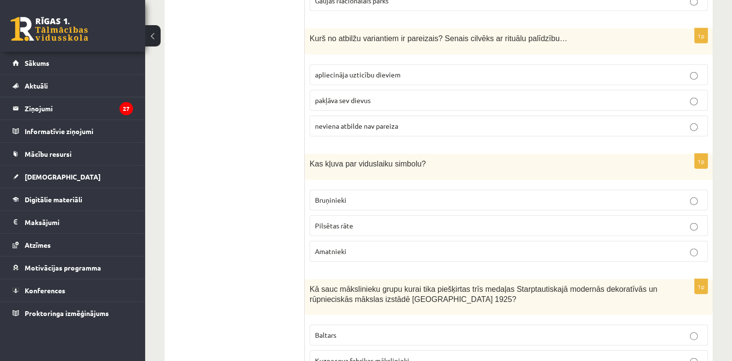
click at [341, 196] on span "Bruņinieki" at bounding box center [330, 200] width 31 height 9
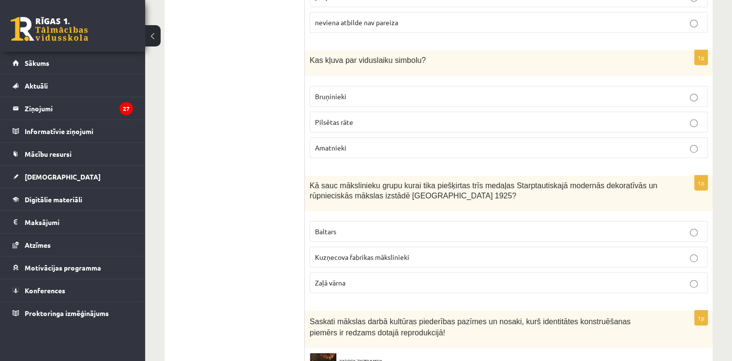
scroll to position [2340, 0]
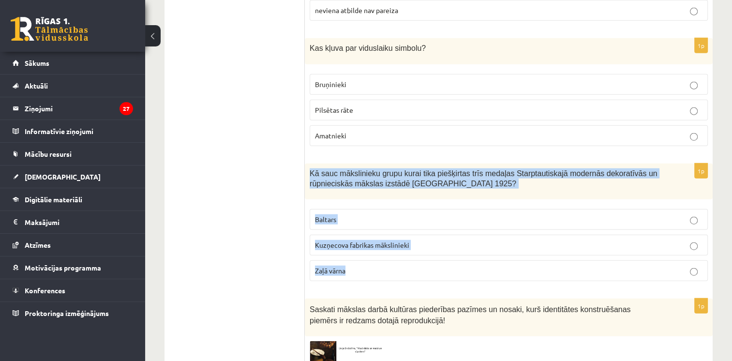
drag, startPoint x: 310, startPoint y: 140, endPoint x: 362, endPoint y: 229, distance: 103.7
click at [362, 229] on div "1p Kā sauc mākslinieku grupu kurai tika piešķirtas trīs medaļas Starptautiskajā…" at bounding box center [509, 227] width 408 height 126
drag, startPoint x: 362, startPoint y: 229, endPoint x: 328, endPoint y: 144, distance: 91.8
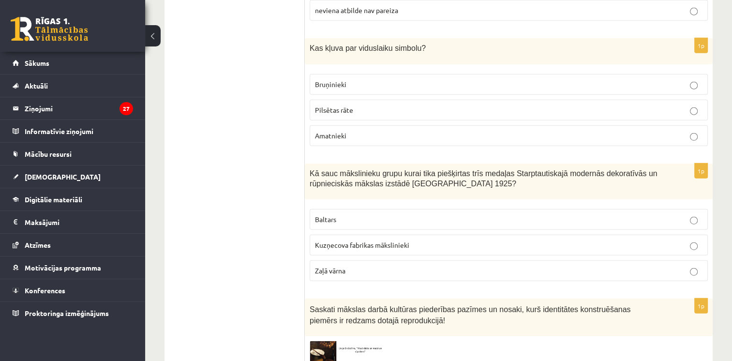
click at [372, 214] on p "Baltars" at bounding box center [509, 219] width 388 height 10
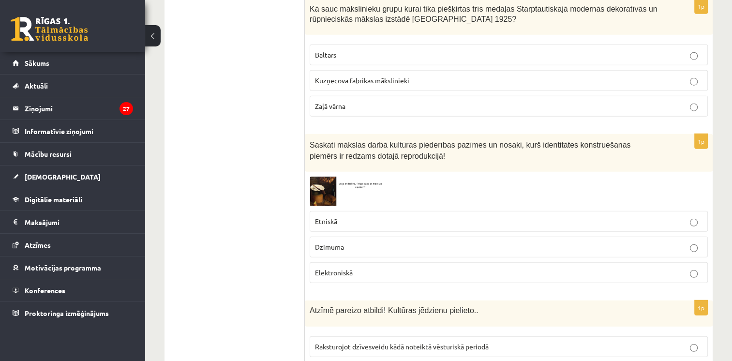
scroll to position [2508, 0]
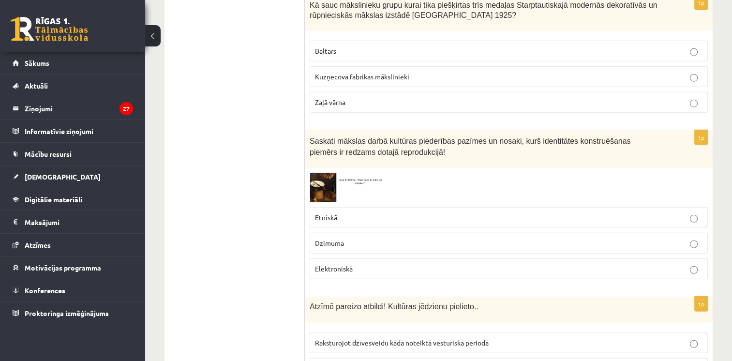
click at [319, 202] on fieldset "Etniskā Dzimuma Elektroniskā" at bounding box center [509, 242] width 398 height 80
drag, startPoint x: 319, startPoint y: 171, endPoint x: 317, endPoint y: 151, distance: 19.5
click at [317, 151] on div "1p Saskati mākslas darbā kultūras piederības pazīmes un nosaki, kurš identitāte…" at bounding box center [509, 208] width 408 height 157
click at [317, 173] on img at bounding box center [346, 188] width 73 height 30
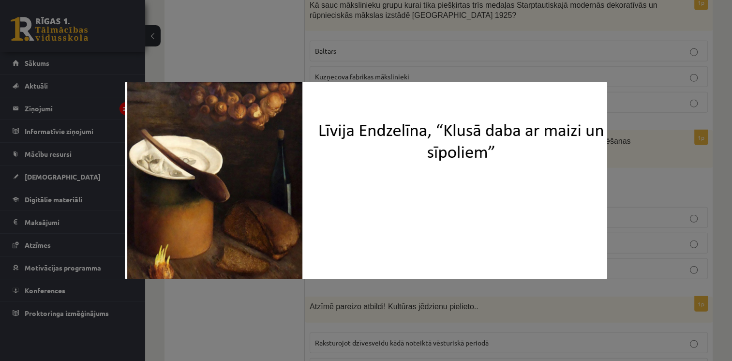
click at [335, 70] on div at bounding box center [366, 180] width 732 height 361
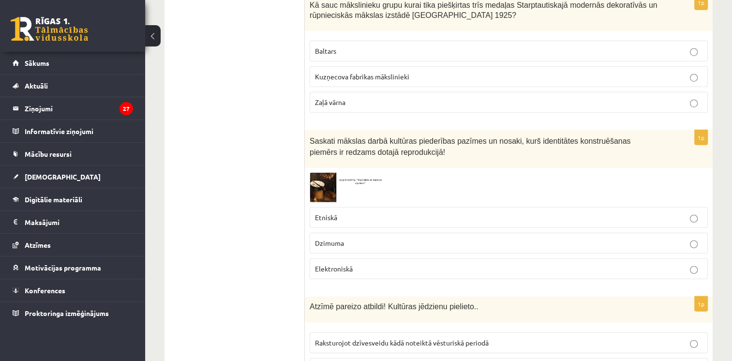
click at [362, 212] on p "Etniskā" at bounding box center [509, 217] width 388 height 10
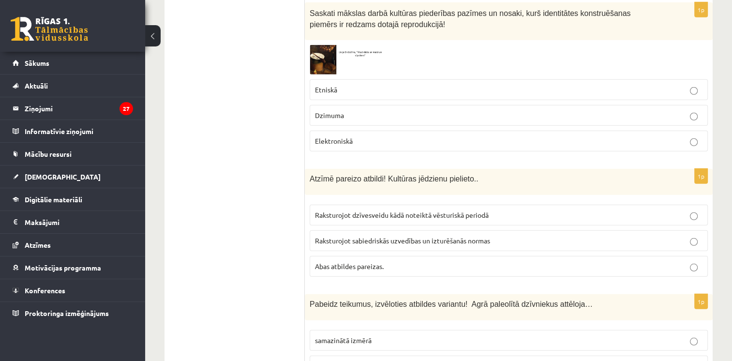
scroll to position [2638, 0]
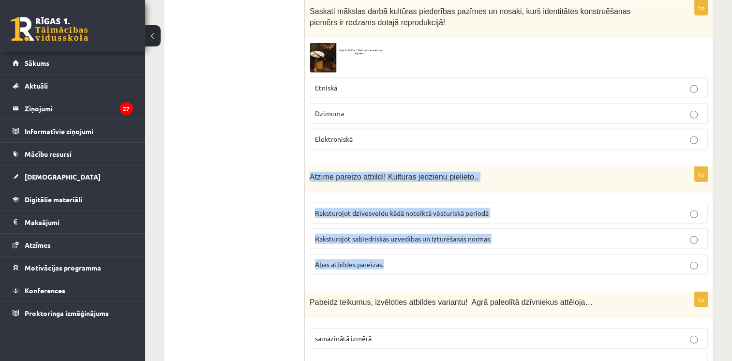
drag, startPoint x: 306, startPoint y: 144, endPoint x: 387, endPoint y: 233, distance: 120.3
click at [387, 233] on div "1p Atzīmē pareizo atbildi! Kultūras jēdzienu pielieto.. Raksturojot dzīvesveidu…" at bounding box center [509, 225] width 408 height 116
drag, startPoint x: 387, startPoint y: 233, endPoint x: 362, endPoint y: 141, distance: 95.3
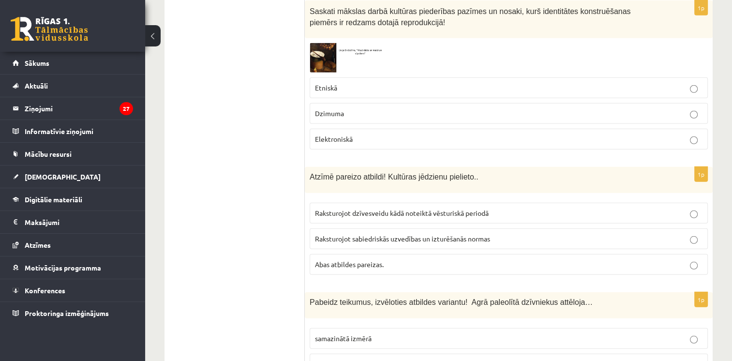
click at [363, 254] on label "Abas atbildes pareizas." at bounding box center [509, 264] width 398 height 21
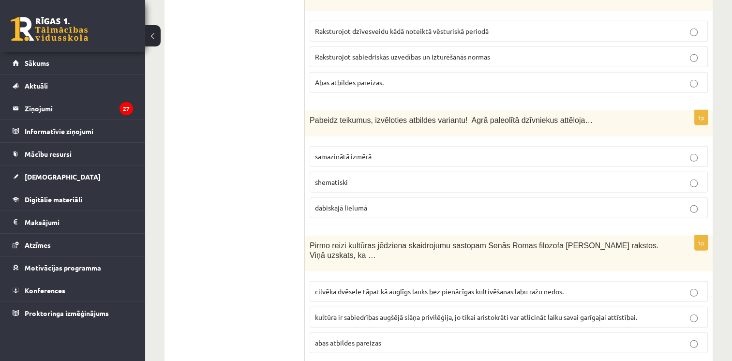
scroll to position [2824, 0]
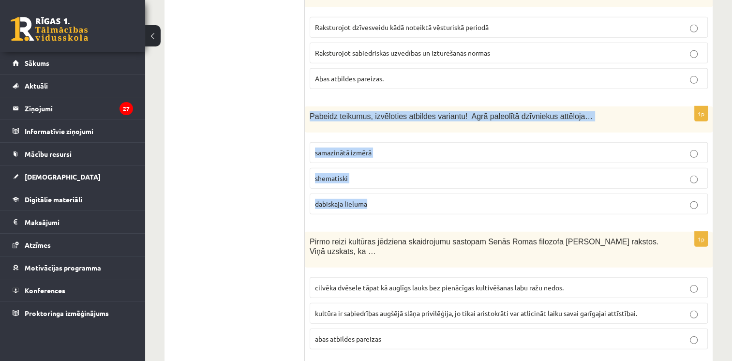
drag, startPoint x: 306, startPoint y: 84, endPoint x: 375, endPoint y: 170, distance: 109.8
click at [375, 170] on div "1p Pabeidz teikumus, izvēloties atbildes variantu! Agrā paleolītā dzīvniekus at…" at bounding box center [509, 164] width 408 height 116
drag, startPoint x: 375, startPoint y: 170, endPoint x: 352, endPoint y: 82, distance: 90.5
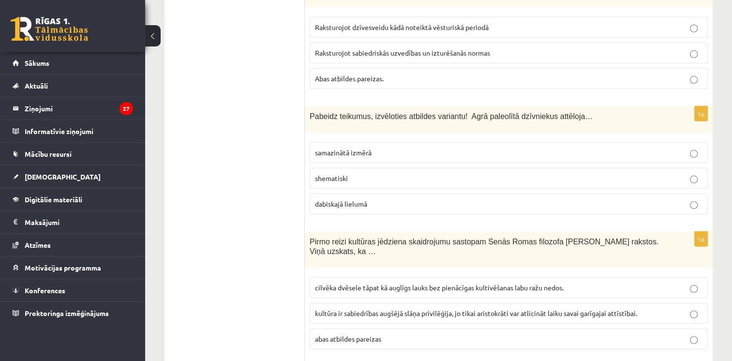
click at [359, 199] on span "dabiskajā lielumā" at bounding box center [341, 203] width 52 height 9
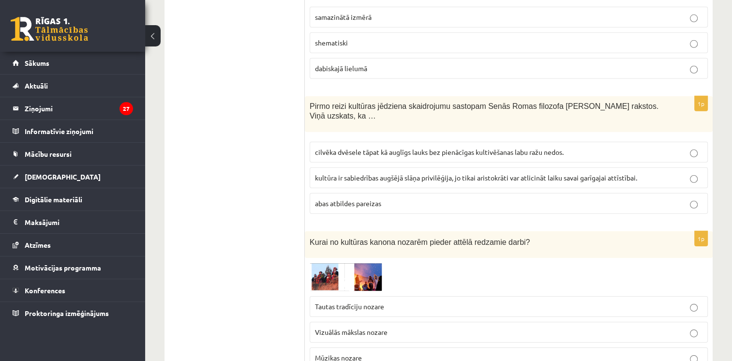
scroll to position [2971, 0]
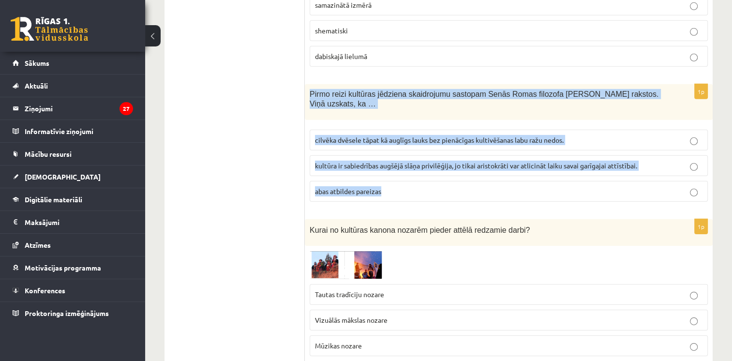
drag, startPoint x: 307, startPoint y: 57, endPoint x: 392, endPoint y: 143, distance: 121.5
click at [392, 143] on div "1p Pirmo reizi kultūras jēdziena skaidrojumu sastopam Senās Romas filozofa Cice…" at bounding box center [509, 147] width 408 height 126
drag, startPoint x: 392, startPoint y: 143, endPoint x: 362, endPoint y: 58, distance: 90.5
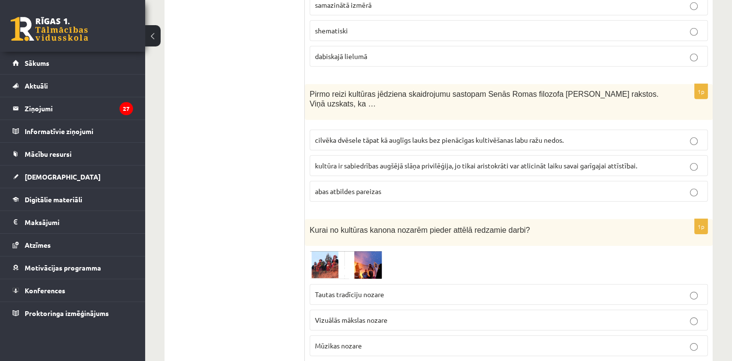
click at [335, 136] on span "cilvēka dvēsele tāpat kā auglīgs lauks bez pienācīgas kultivēšanas labu ražu ne…" at bounding box center [439, 140] width 249 height 9
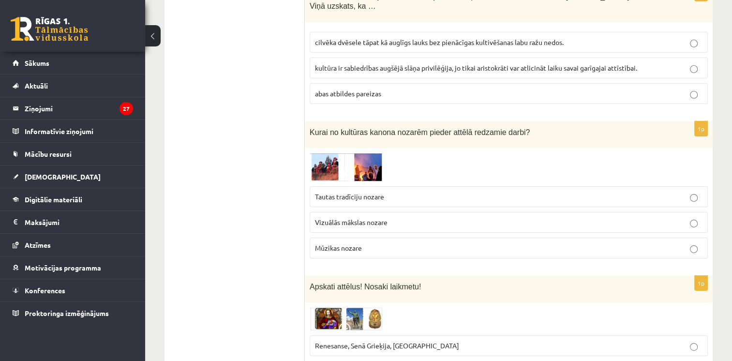
scroll to position [3075, 0]
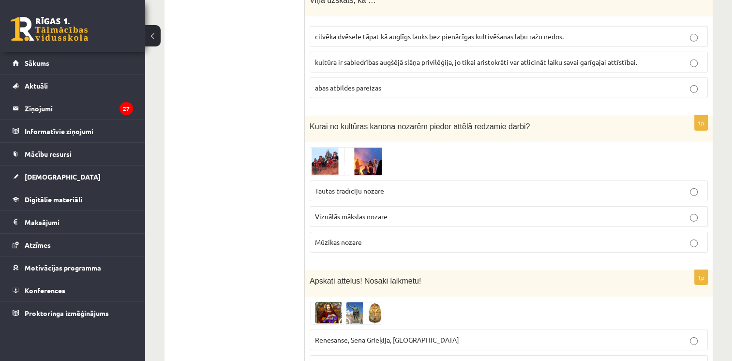
click at [323, 147] on img at bounding box center [346, 161] width 73 height 29
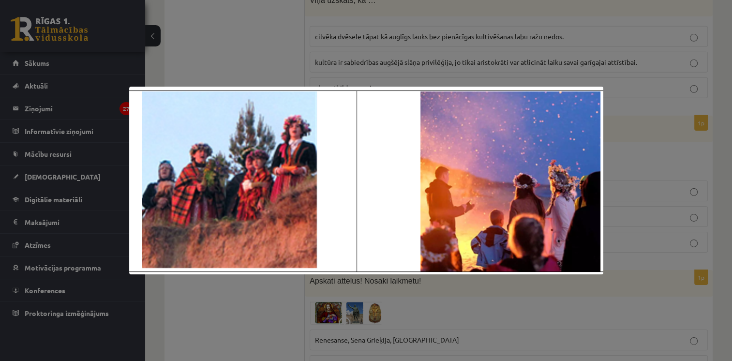
click at [332, 36] on div at bounding box center [366, 180] width 732 height 361
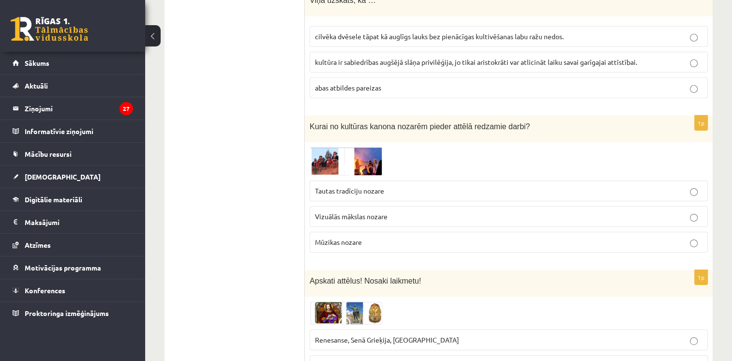
click at [329, 147] on img at bounding box center [346, 161] width 73 height 29
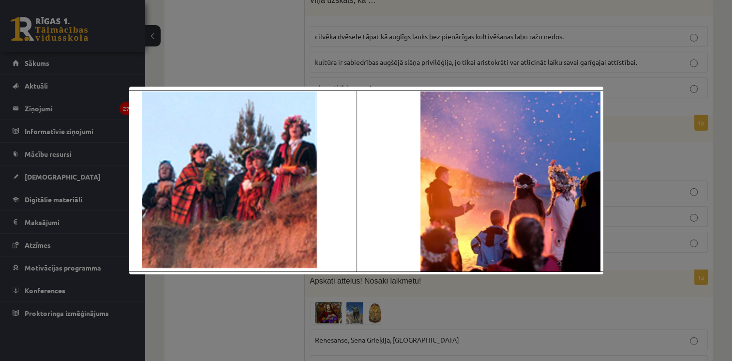
click at [344, 57] on div at bounding box center [366, 180] width 732 height 361
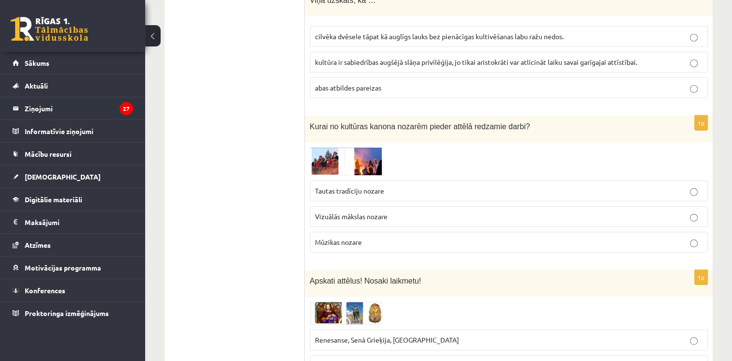
click at [354, 186] on p "Tautas tradīciju nozare" at bounding box center [509, 191] width 388 height 10
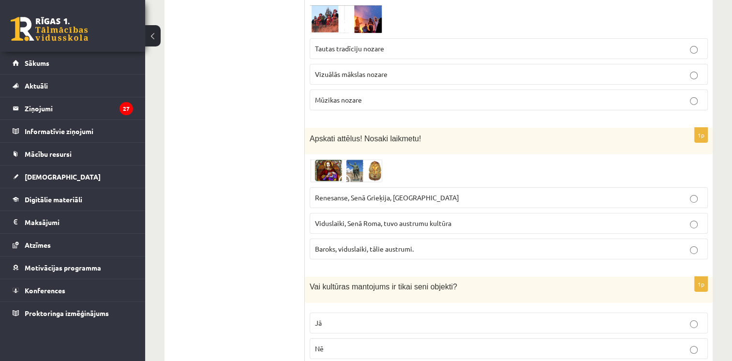
scroll to position [3221, 0]
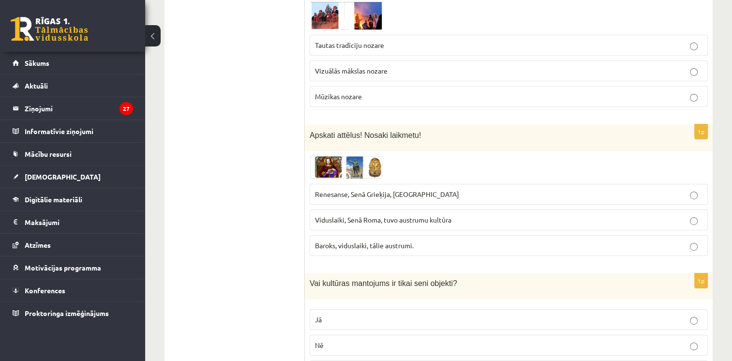
click at [352, 156] on img at bounding box center [346, 167] width 73 height 23
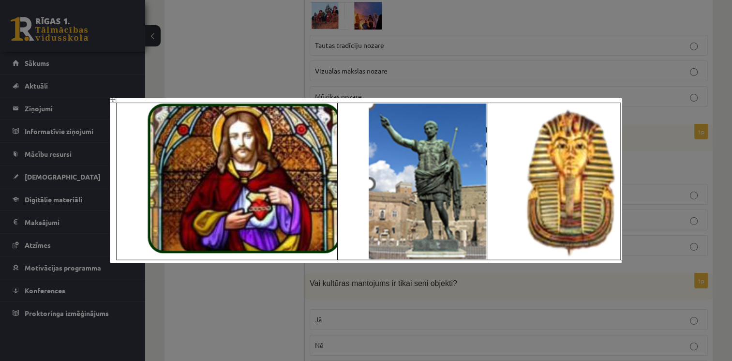
click at [377, 55] on div at bounding box center [366, 180] width 732 height 361
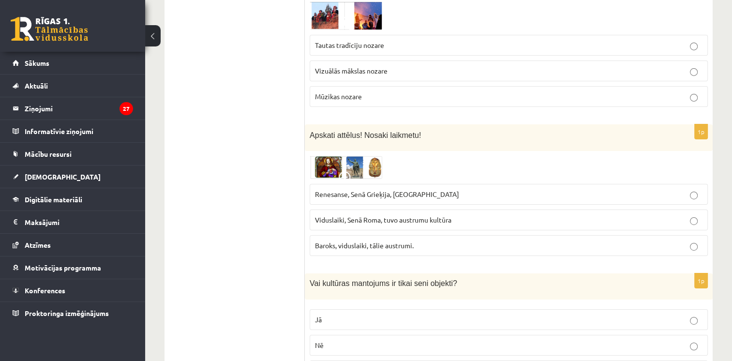
click at [345, 190] on span "Renesanse, Senā Grieķija, Ēģipte" at bounding box center [387, 194] width 144 height 9
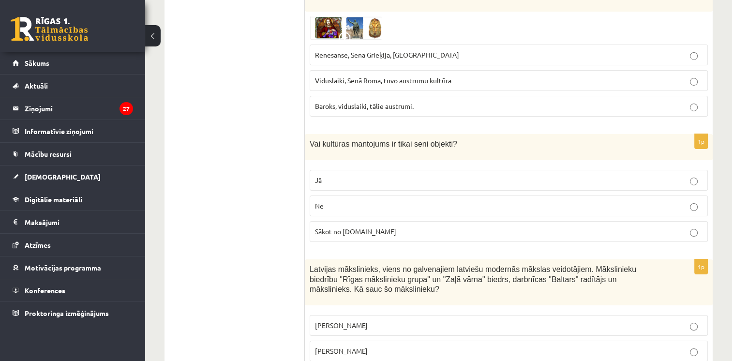
scroll to position [3360, 0]
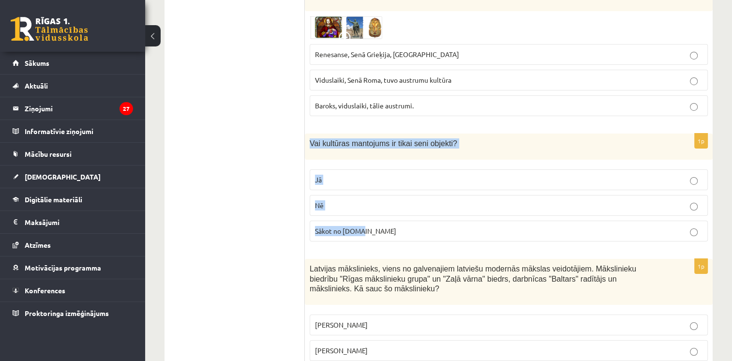
drag, startPoint x: 310, startPoint y: 99, endPoint x: 379, endPoint y: 184, distance: 109.7
click at [379, 184] on div "1p Vai kultūras mantojums ir tikai seni objekti? Jā Nē Sākot no 10.gs" at bounding box center [509, 192] width 408 height 116
drag, startPoint x: 379, startPoint y: 184, endPoint x: 345, endPoint y: 102, distance: 89.3
click at [499, 200] on p "Nē" at bounding box center [509, 205] width 388 height 10
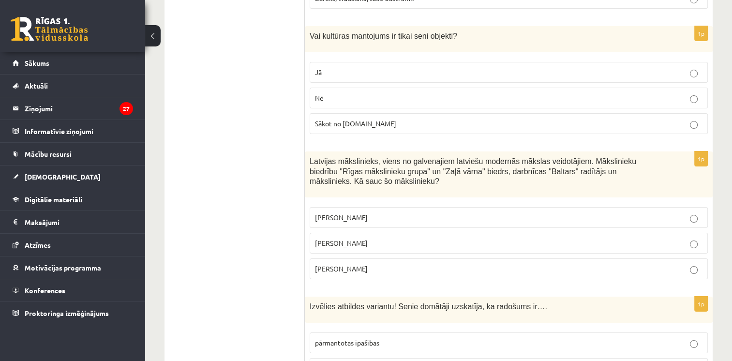
scroll to position [3470, 0]
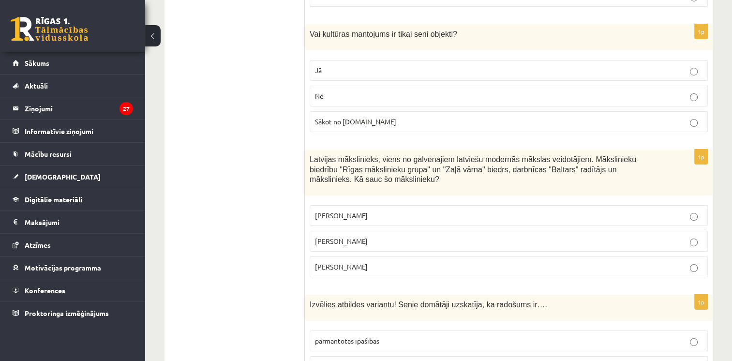
drag, startPoint x: 306, startPoint y: 115, endPoint x: 393, endPoint y: 205, distance: 124.9
click at [393, 205] on div "1p Latvijas mākslinieks, viens no galvenajiem latviešu modernās mākslas veidotā…" at bounding box center [509, 218] width 408 height 136
drag, startPoint x: 393, startPoint y: 205, endPoint x: 346, endPoint y: 112, distance: 104.1
click at [436, 231] on label "Romāns Suta" at bounding box center [509, 241] width 398 height 21
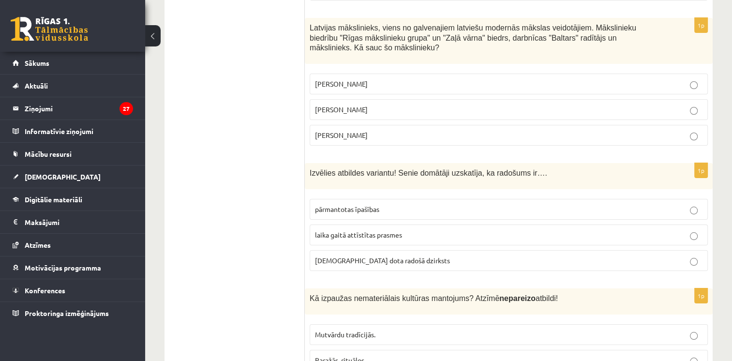
scroll to position [3614, 0]
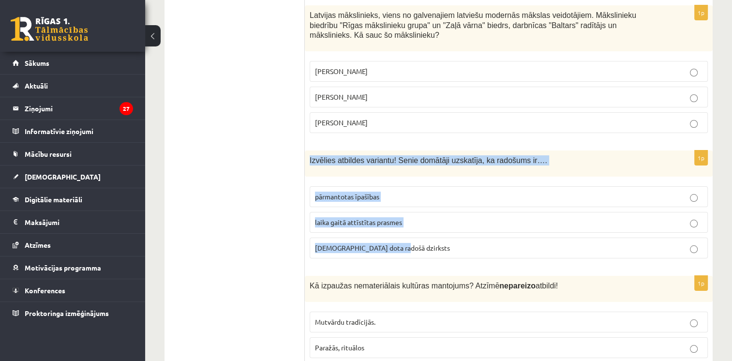
drag, startPoint x: 308, startPoint y: 103, endPoint x: 399, endPoint y: 189, distance: 125.0
click at [399, 189] on div "1p Izvēlies atbildes variantu! Senie domātāji uzskatīja, ka radošums ir…. pārma…" at bounding box center [509, 209] width 408 height 116
drag, startPoint x: 399, startPoint y: 189, endPoint x: 345, endPoint y: 104, distance: 100.5
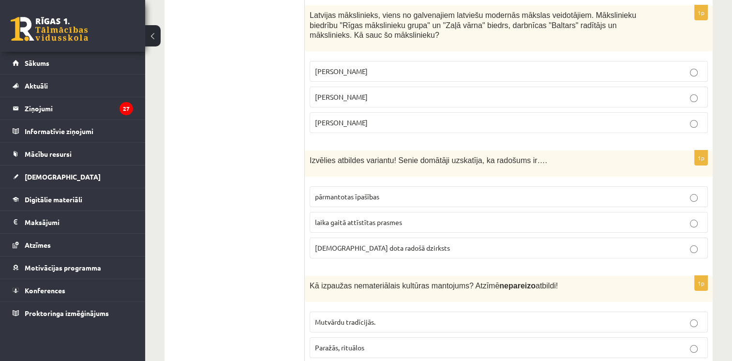
click at [344, 243] on span "dieva dota radošā dzirksts" at bounding box center [382, 247] width 135 height 9
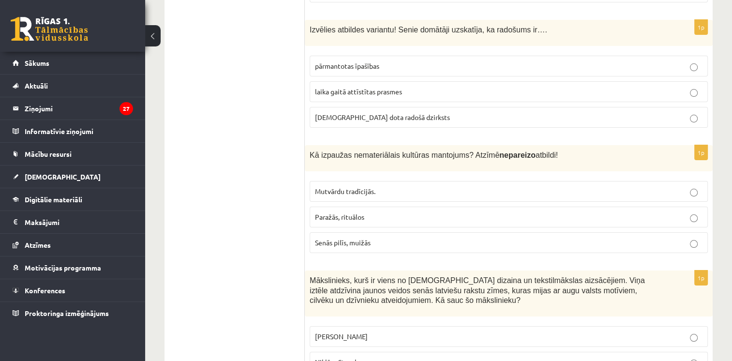
scroll to position [3747, 0]
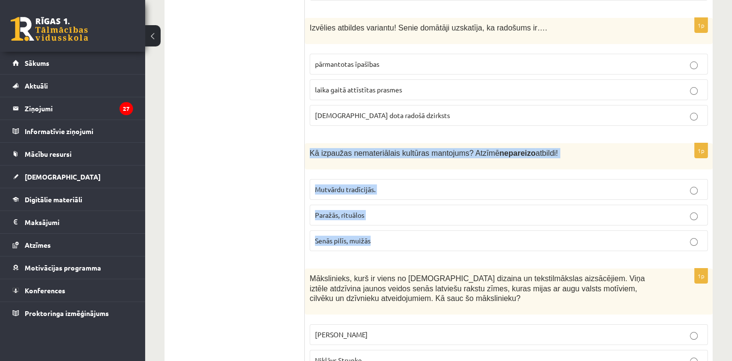
drag, startPoint x: 307, startPoint y: 88, endPoint x: 386, endPoint y: 181, distance: 121.5
click at [386, 181] on div "1p Kā izpaužas nemateriālais kultūras mantojums? Atzīmē nepareizo atbildi! Mutv…" at bounding box center [509, 201] width 408 height 116
drag, startPoint x: 386, startPoint y: 181, endPoint x: 354, endPoint y: 95, distance: 91.0
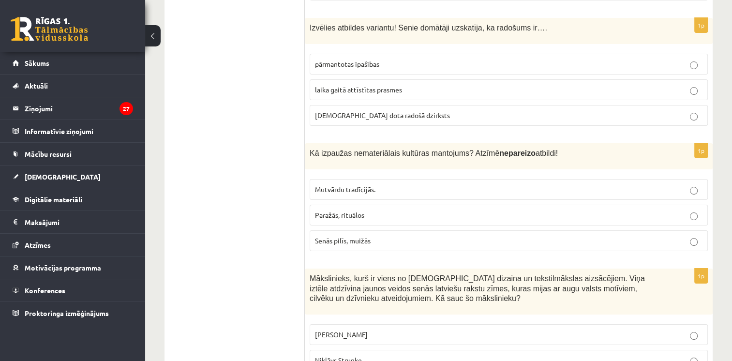
click at [362, 236] on span "Senās pilīs, muižās" at bounding box center [343, 240] width 56 height 9
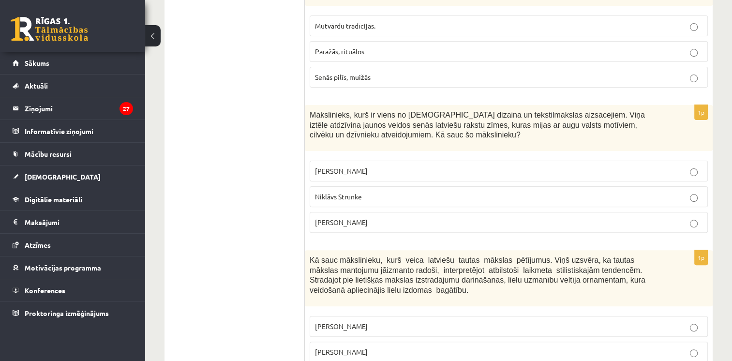
scroll to position [3915, 0]
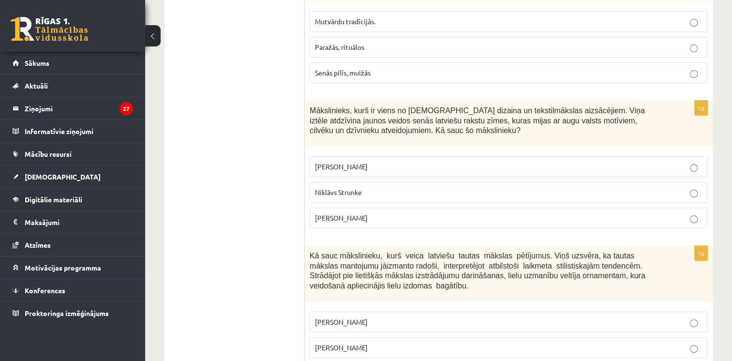
drag, startPoint x: 308, startPoint y: 70, endPoint x: 368, endPoint y: 309, distance: 246.8
drag, startPoint x: 368, startPoint y: 309, endPoint x: 356, endPoint y: 215, distance: 94.6
click at [387, 156] on label "Ansis Cīrulis" at bounding box center [509, 166] width 398 height 21
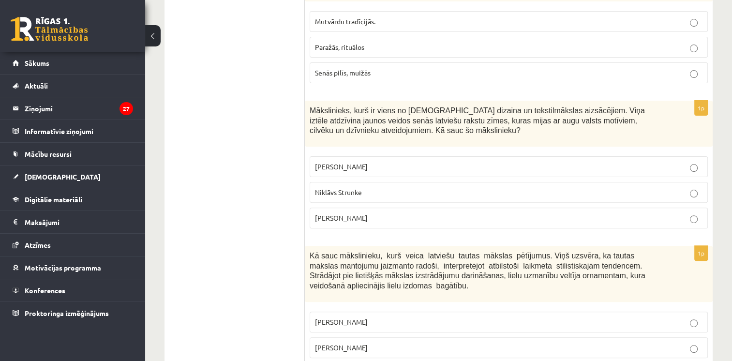
click at [332, 343] on span "Jūlijs Madernieks" at bounding box center [341, 347] width 53 height 9
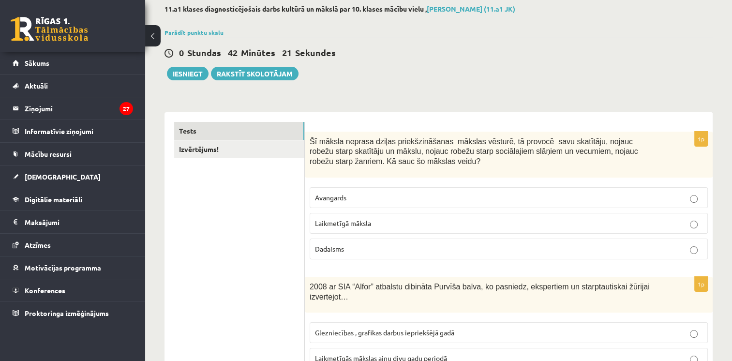
scroll to position [53, 0]
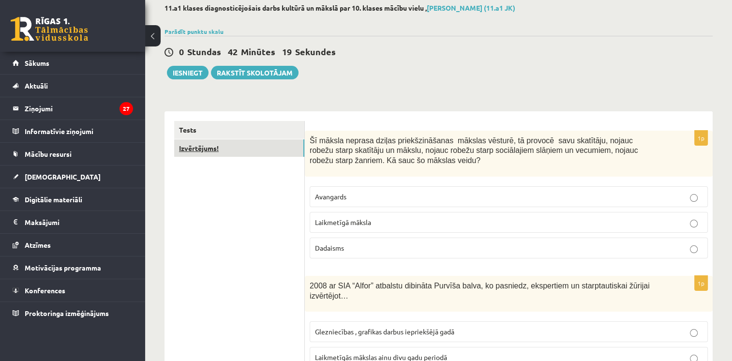
click at [225, 147] on link "Izvērtējums!" at bounding box center [239, 148] width 130 height 18
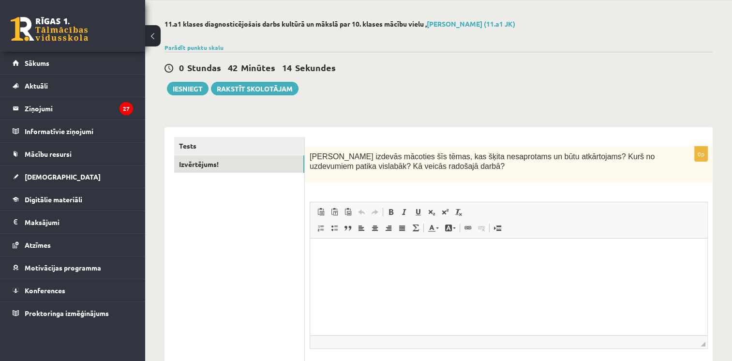
scroll to position [50, 0]
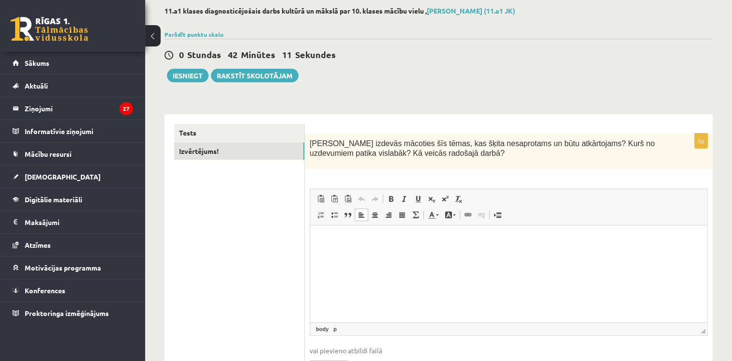
click at [349, 228] on html at bounding box center [508, 241] width 397 height 30
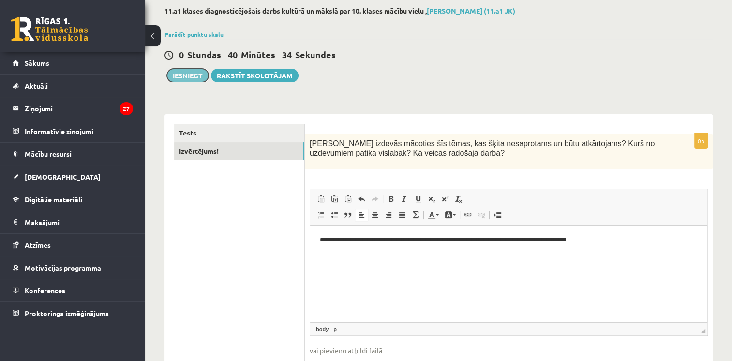
click at [188, 71] on button "Iesniegt" at bounding box center [188, 76] width 42 height 14
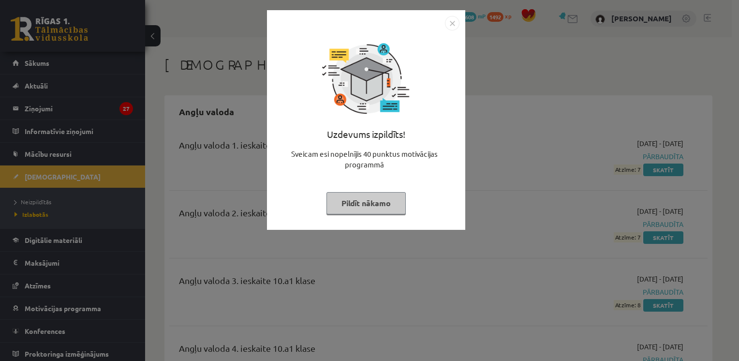
click at [353, 200] on button "Pildīt nākamo" at bounding box center [366, 203] width 79 height 22
